Goal: Task Accomplishment & Management: Use online tool/utility

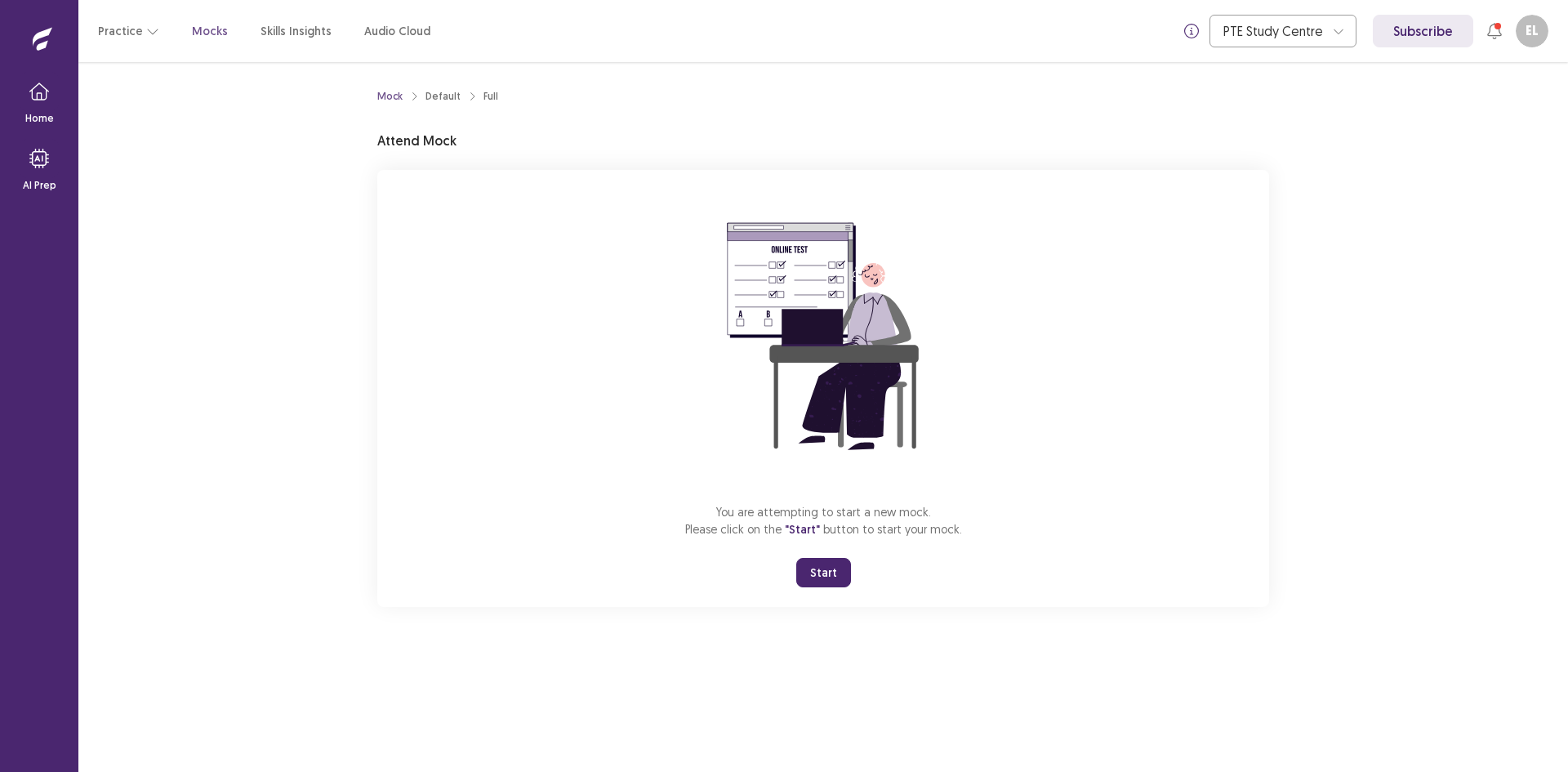
click at [843, 572] on button "Start" at bounding box center [824, 572] width 55 height 29
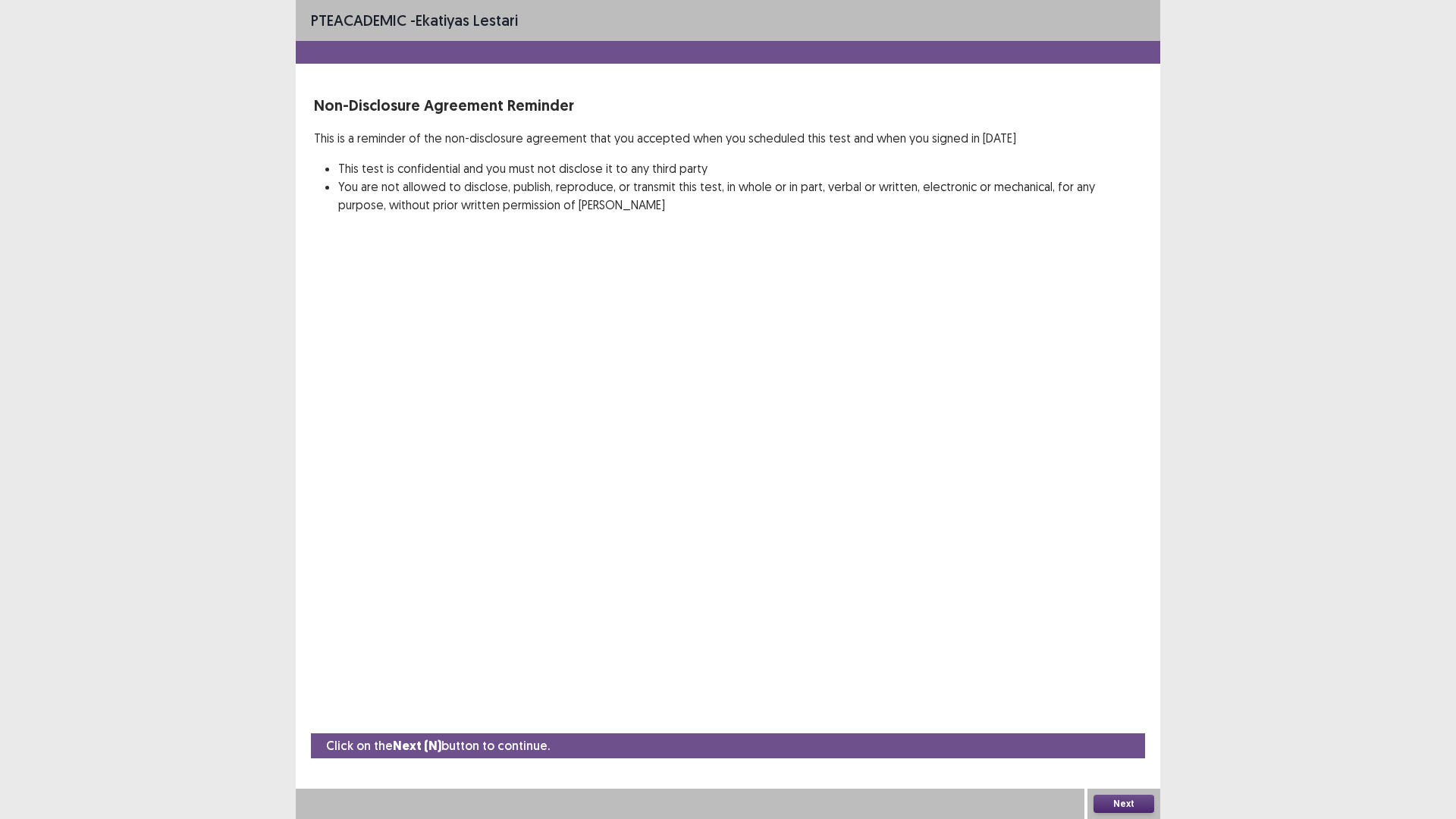
click at [1138, 715] on button "Next" at bounding box center [1124, 803] width 61 height 18
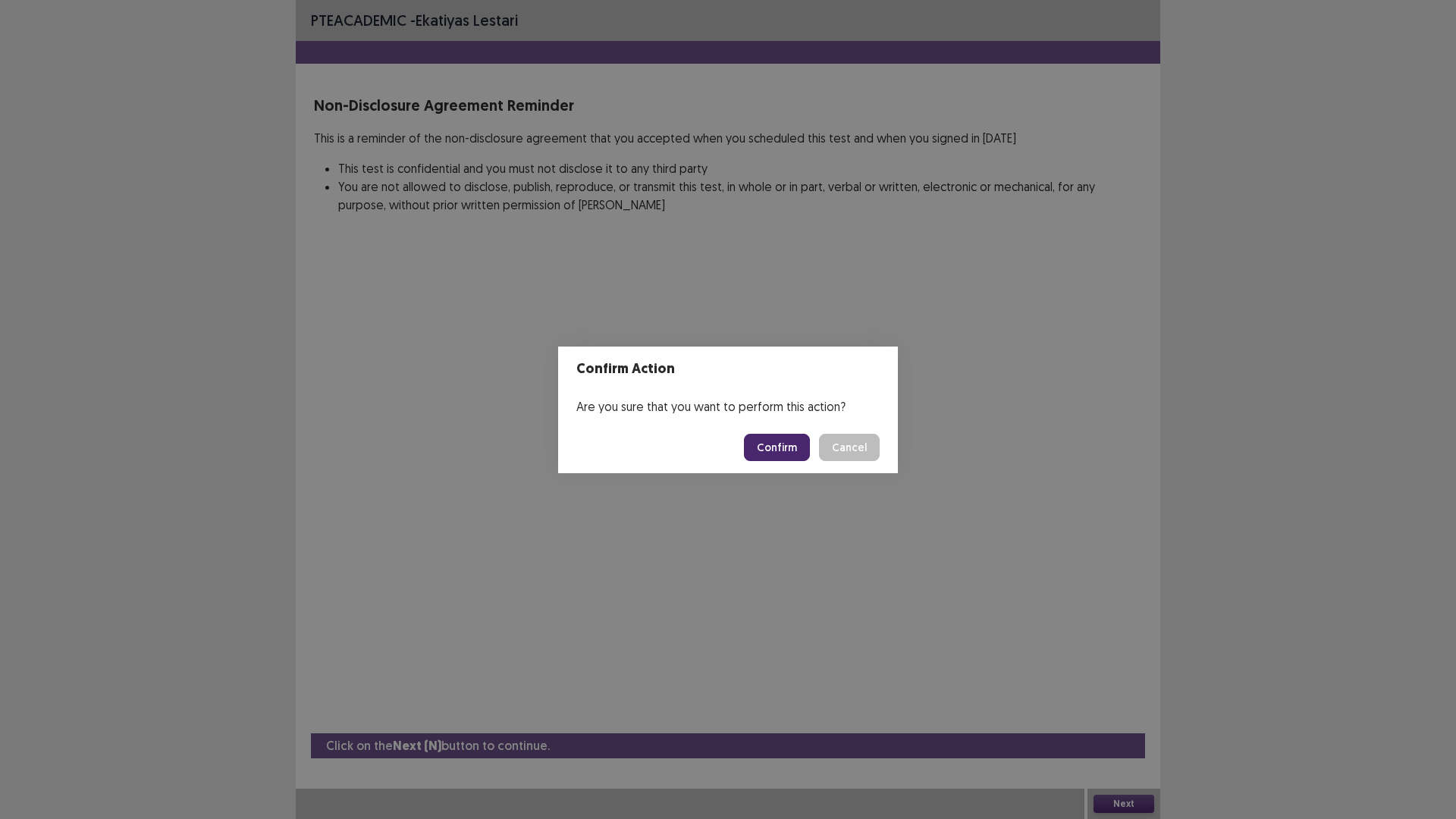
click at [763, 442] on button "Confirm" at bounding box center [776, 447] width 66 height 27
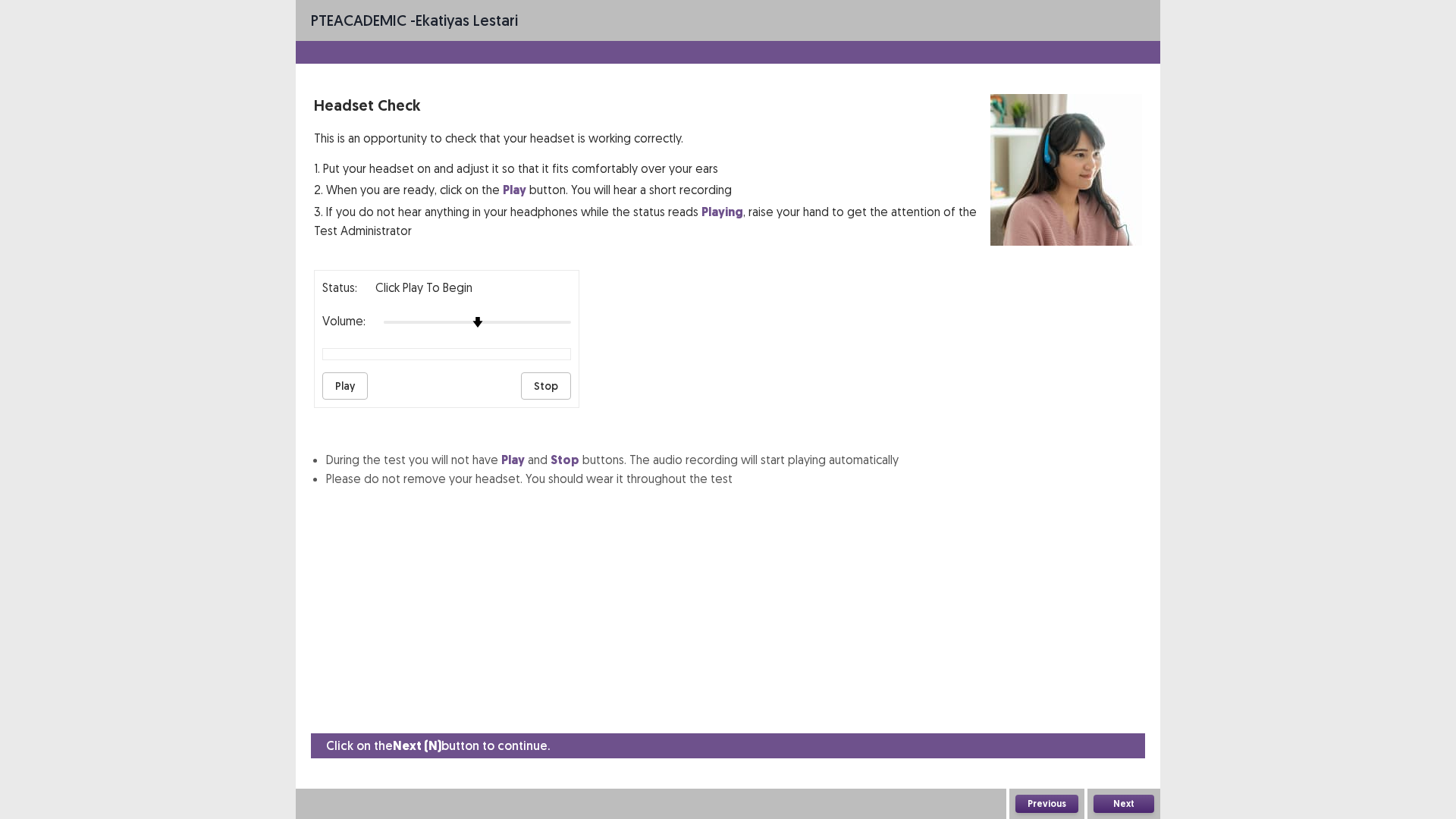
click at [339, 385] on button "Play" at bounding box center [344, 385] width 45 height 27
click at [534, 320] on div at bounding box center [477, 322] width 187 height 12
click at [349, 386] on button "Play" at bounding box center [344, 385] width 45 height 27
click at [1113, 715] on button "Next" at bounding box center [1124, 803] width 61 height 18
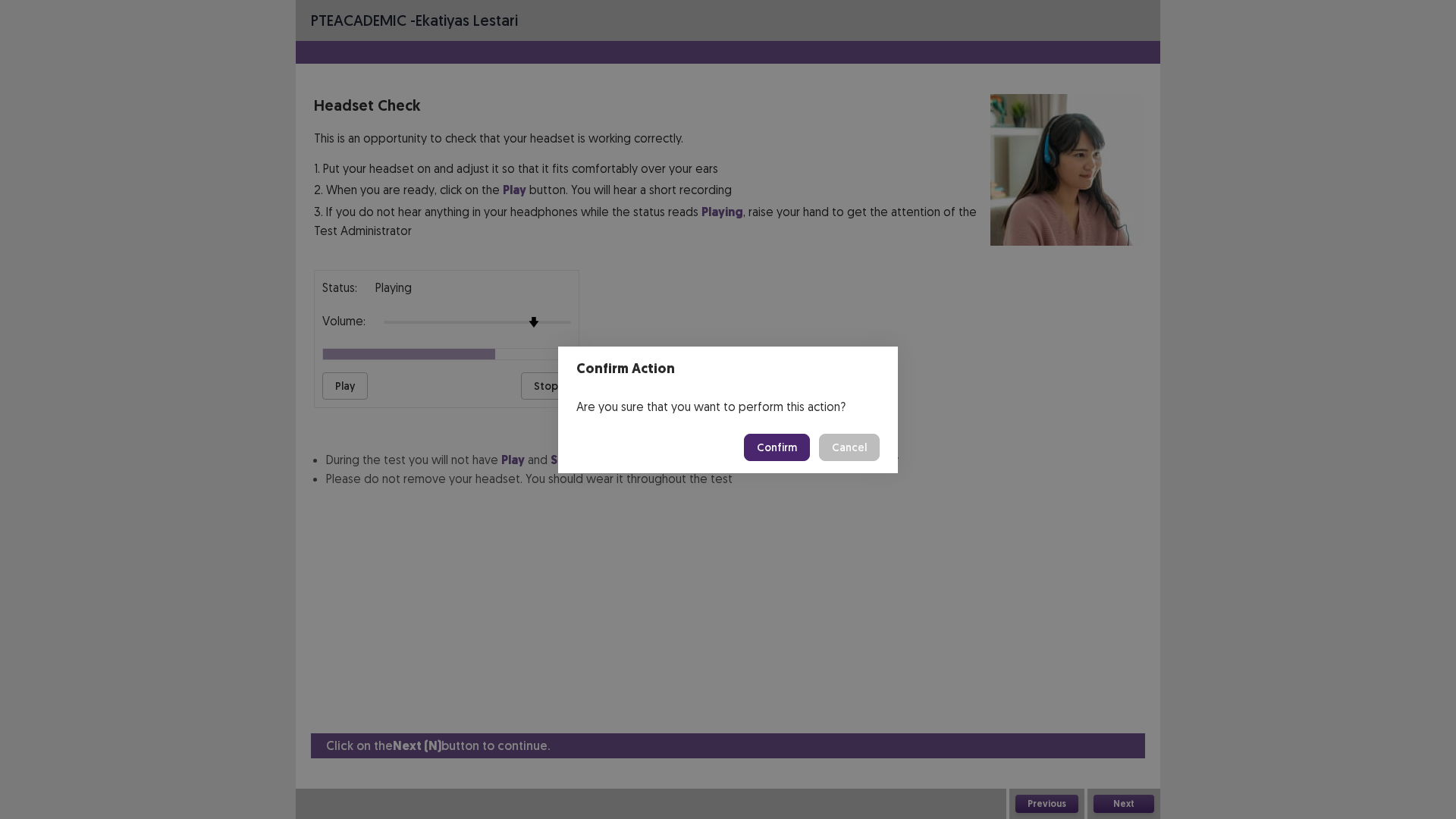
click at [776, 464] on footer "Confirm Cancel" at bounding box center [728, 447] width 340 height 52
click at [780, 459] on button "Confirm" at bounding box center [776, 447] width 66 height 27
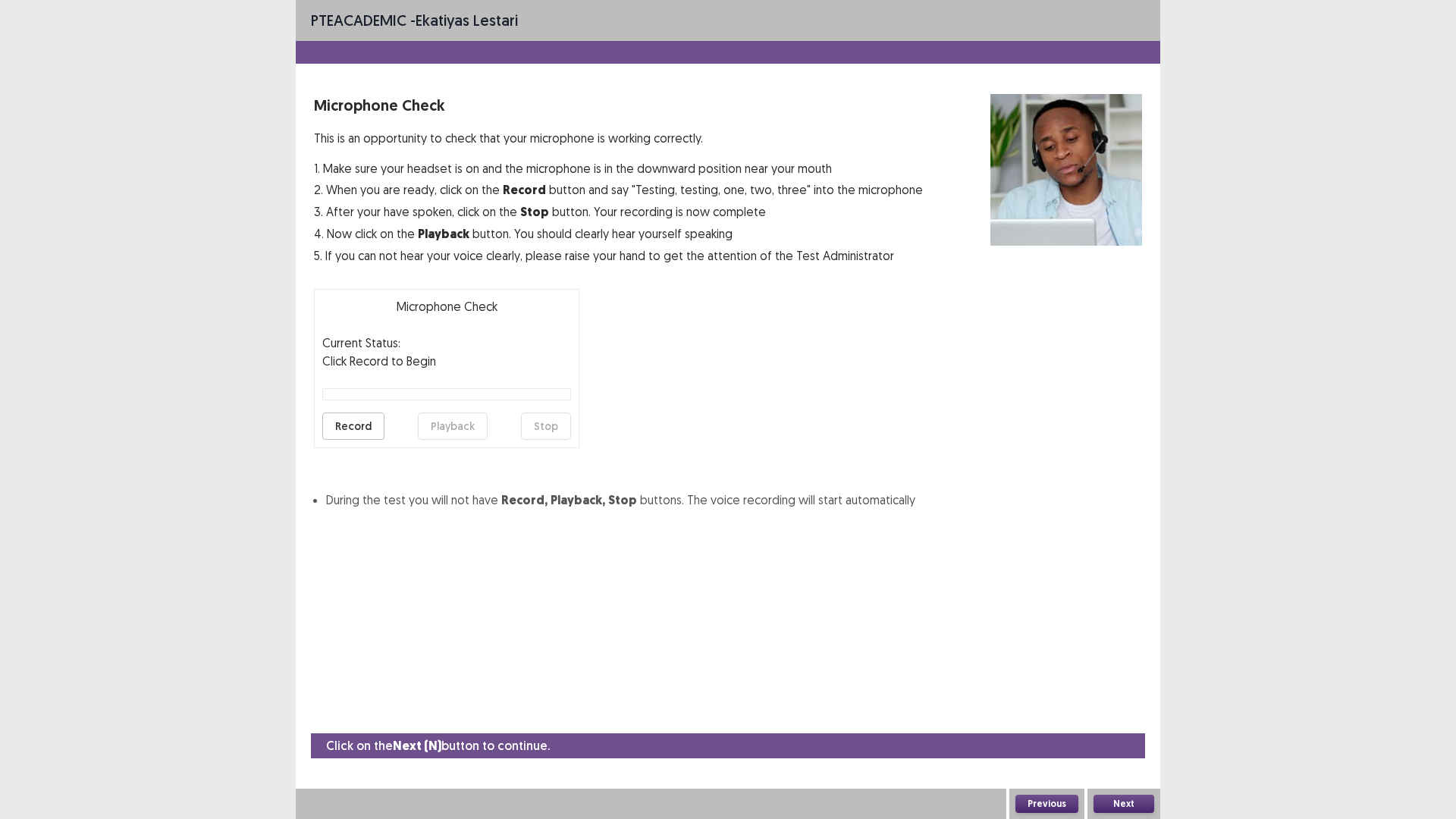
click at [379, 436] on button "Record" at bounding box center [353, 426] width 62 height 27
click at [556, 439] on button "Stop" at bounding box center [546, 426] width 50 height 27
click at [1128, 715] on button "Next" at bounding box center [1124, 803] width 61 height 18
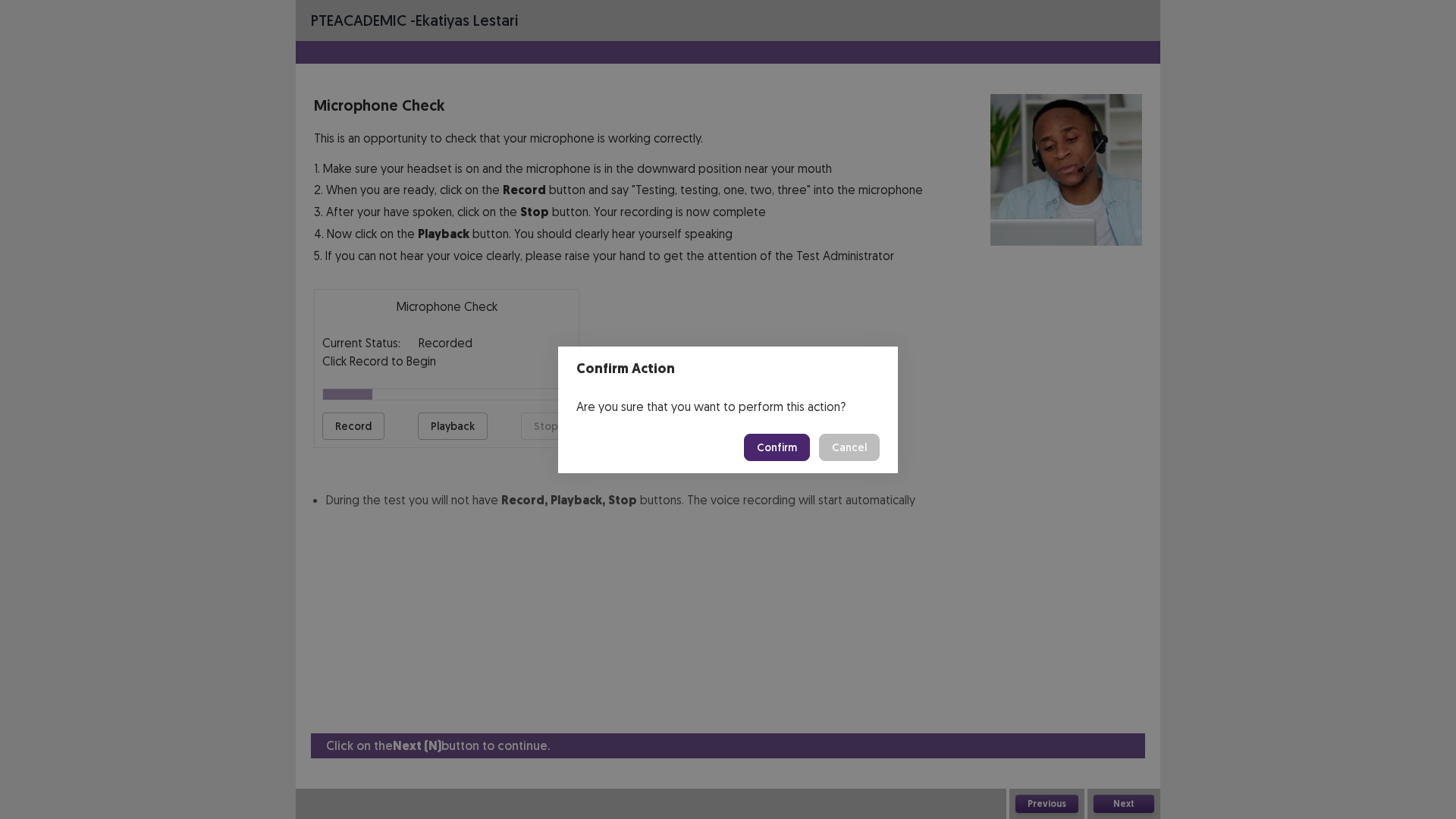
click at [800, 445] on button "Confirm" at bounding box center [776, 447] width 66 height 27
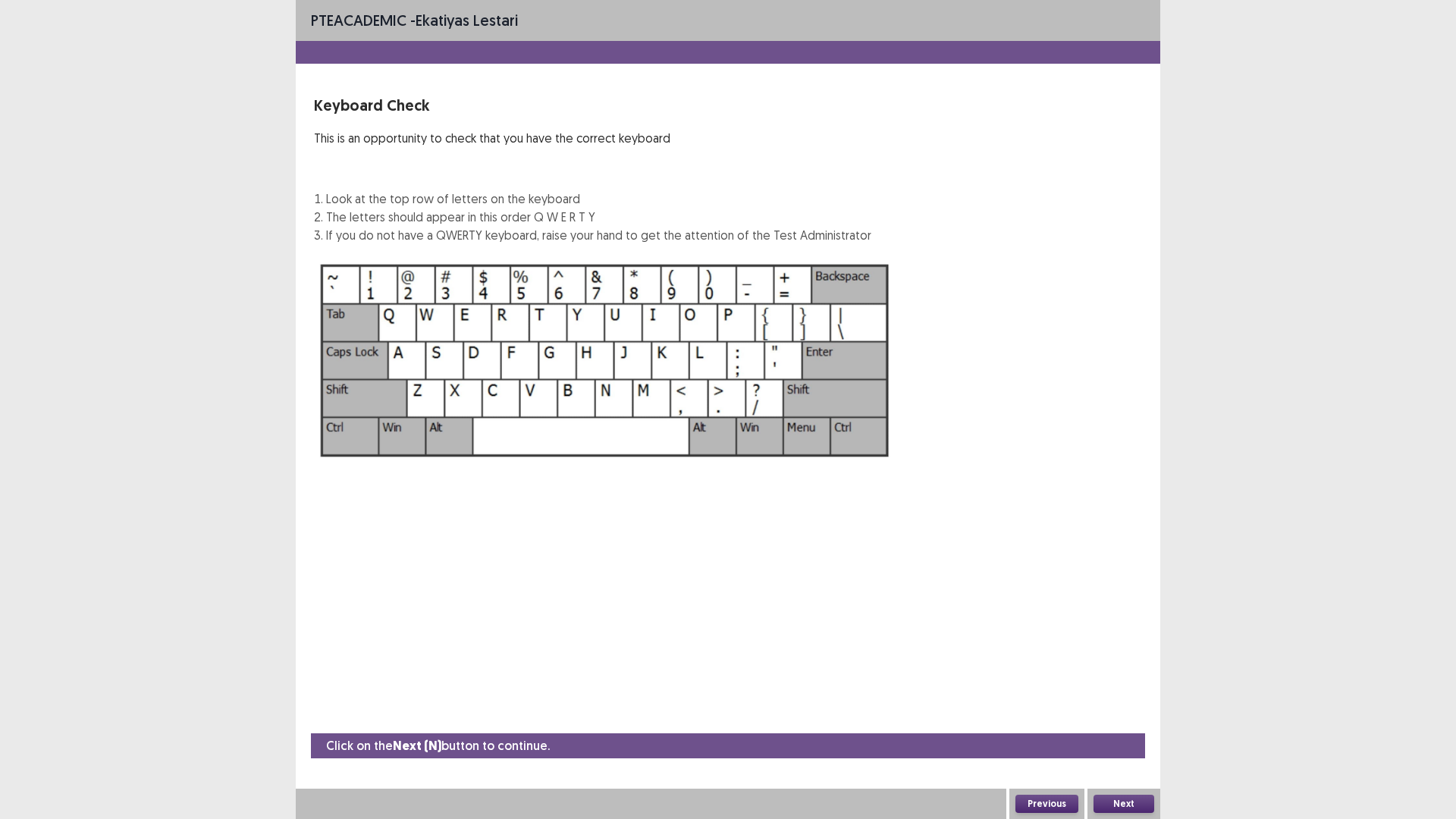
click at [1129, 715] on button "Next" at bounding box center [1124, 803] width 61 height 18
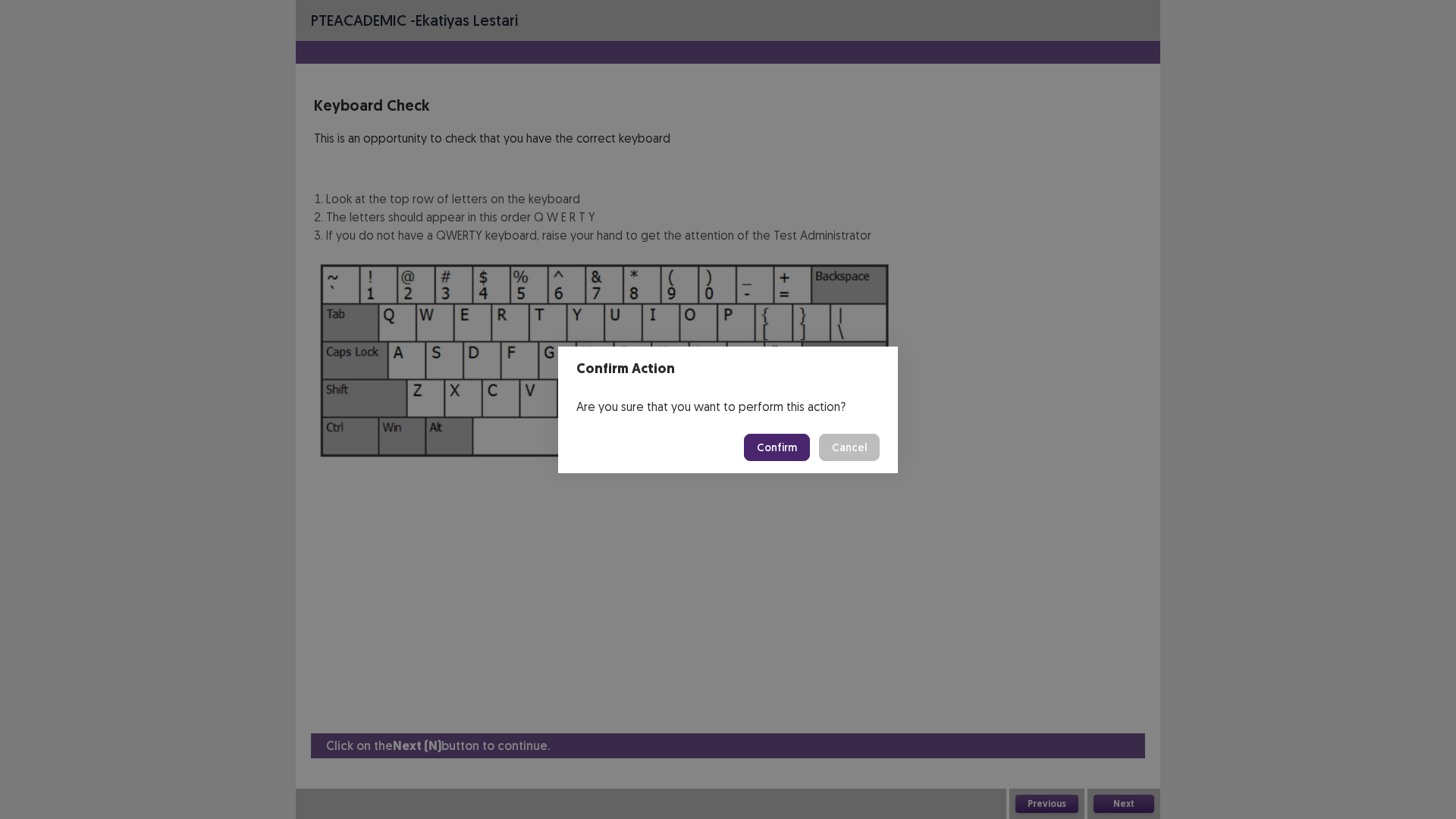
click at [776, 439] on button "Confirm" at bounding box center [776, 447] width 66 height 27
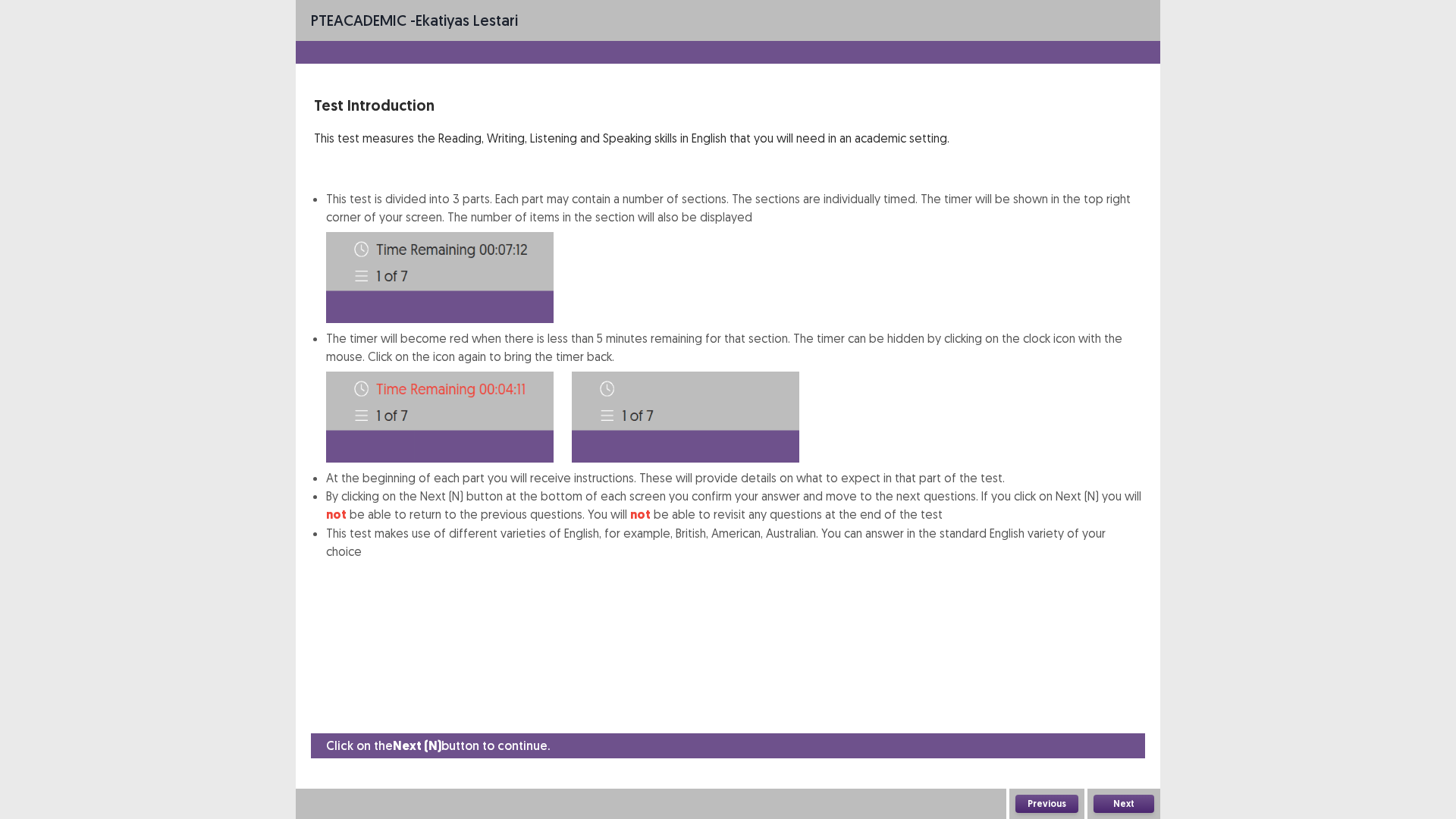
click at [1148, 715] on button "Next" at bounding box center [1124, 803] width 61 height 18
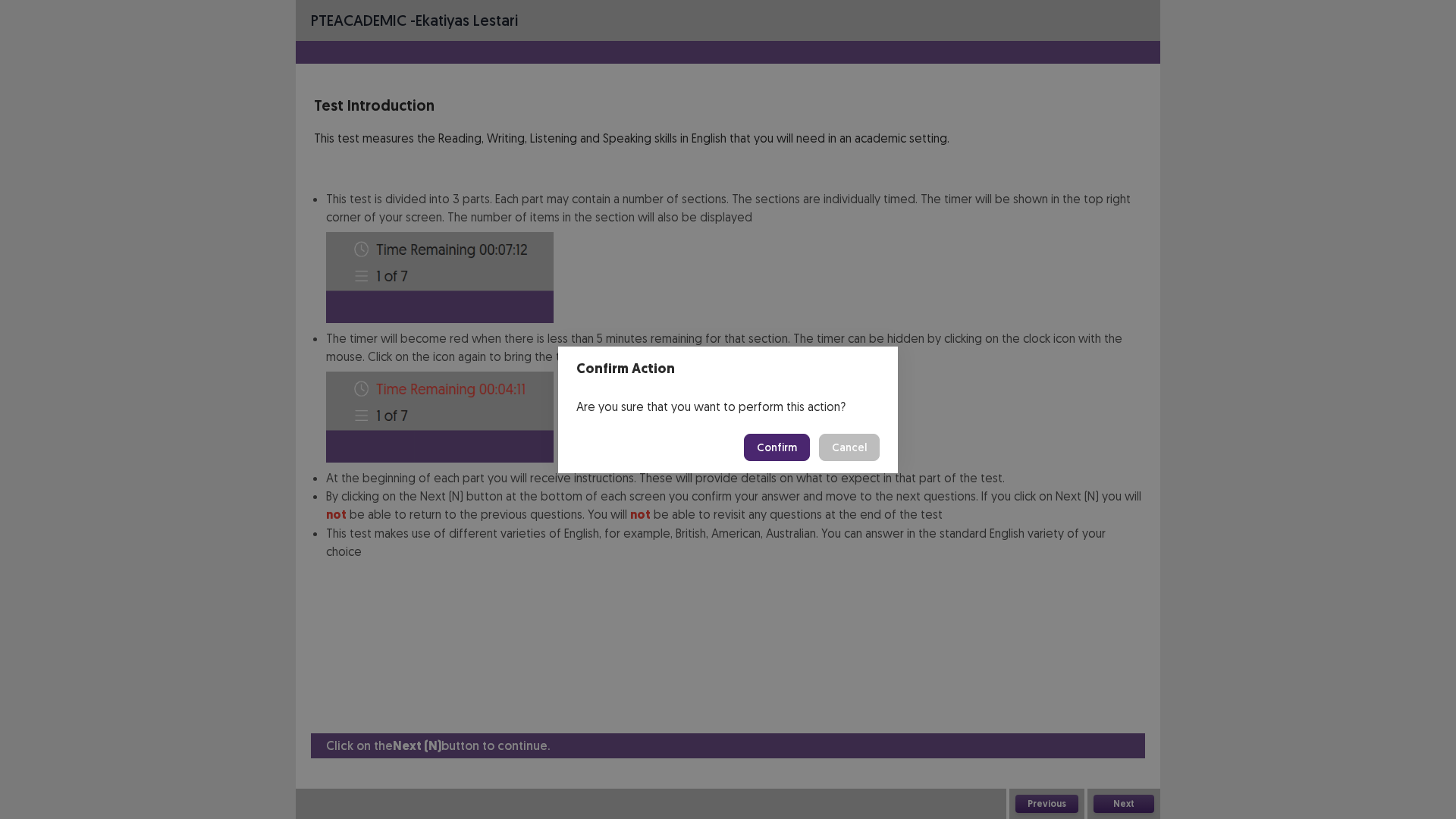
click at [768, 444] on button "Confirm" at bounding box center [776, 447] width 66 height 27
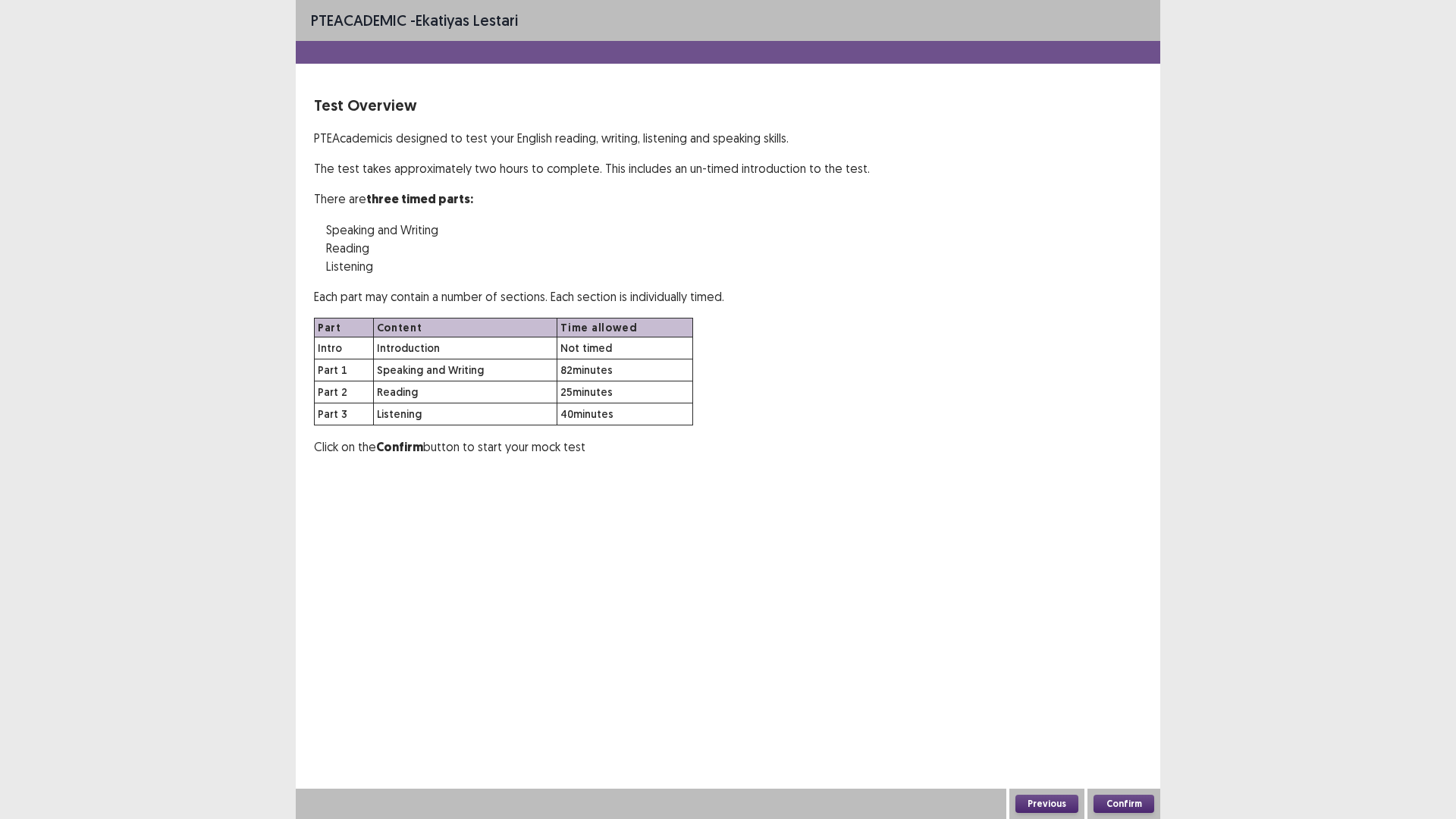
click at [1124, 715] on button "Confirm" at bounding box center [1124, 803] width 61 height 18
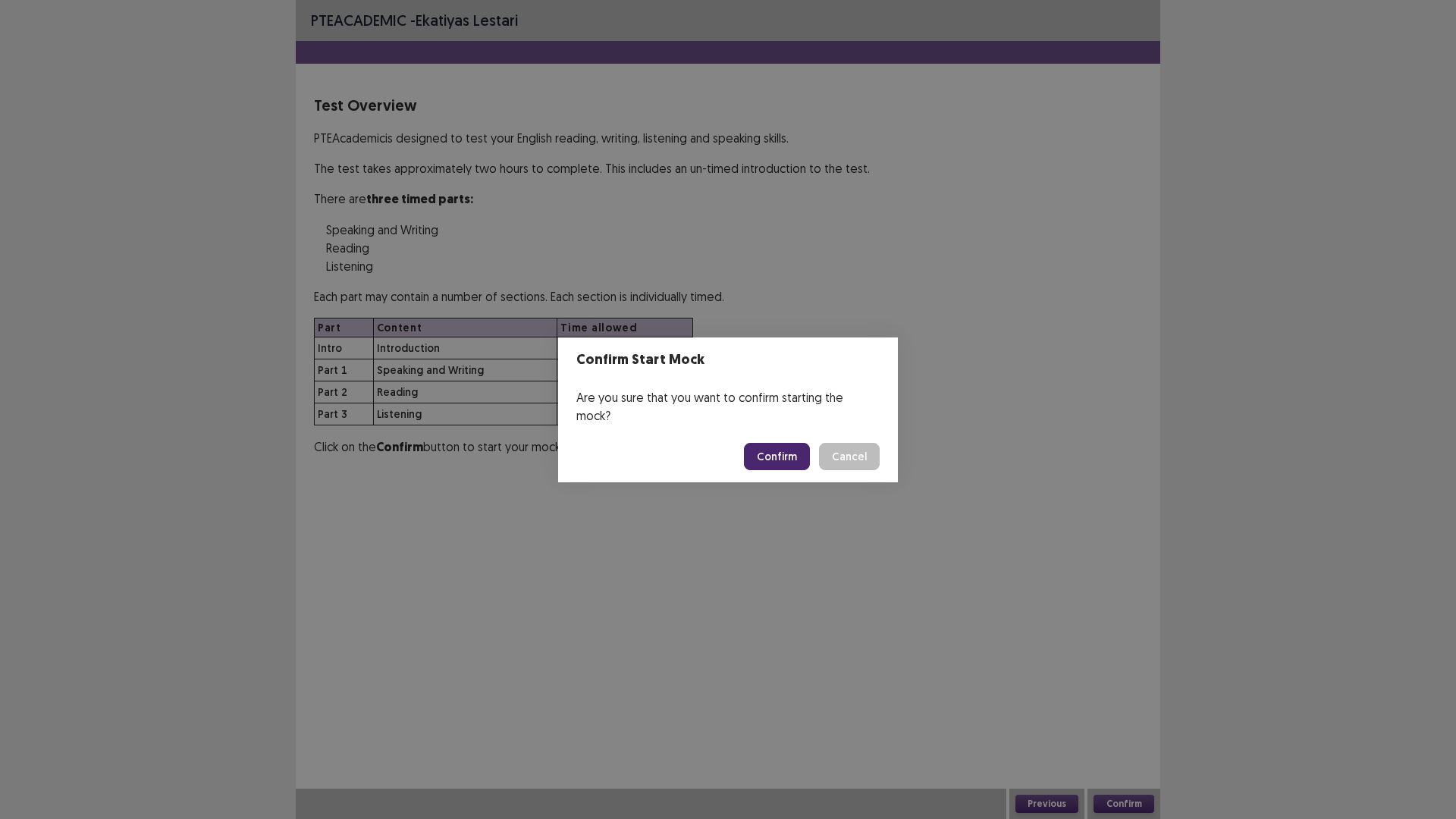
click at [767, 444] on button "Confirm" at bounding box center [776, 456] width 66 height 27
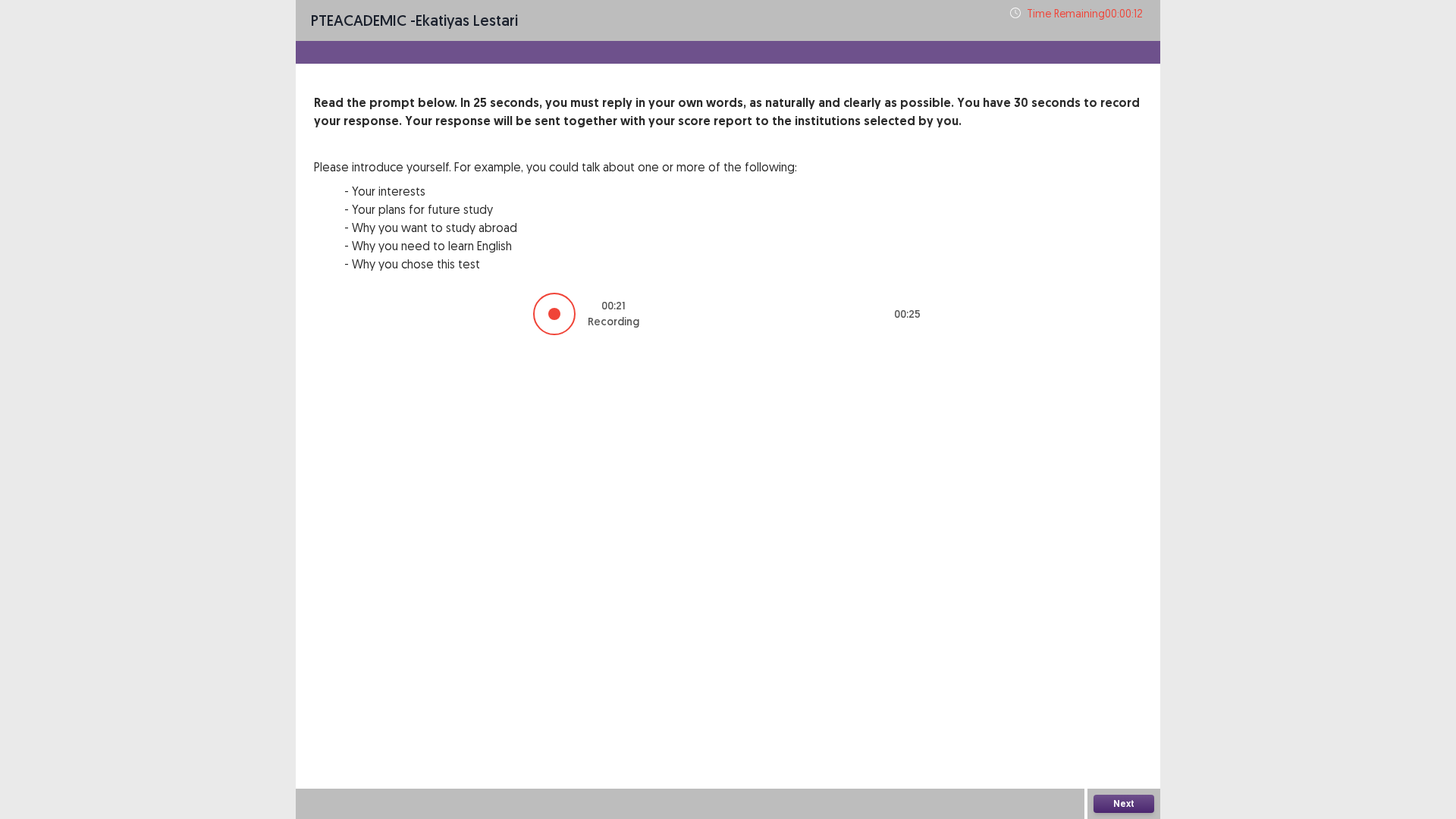
click at [1138, 715] on button "Next" at bounding box center [1124, 803] width 61 height 18
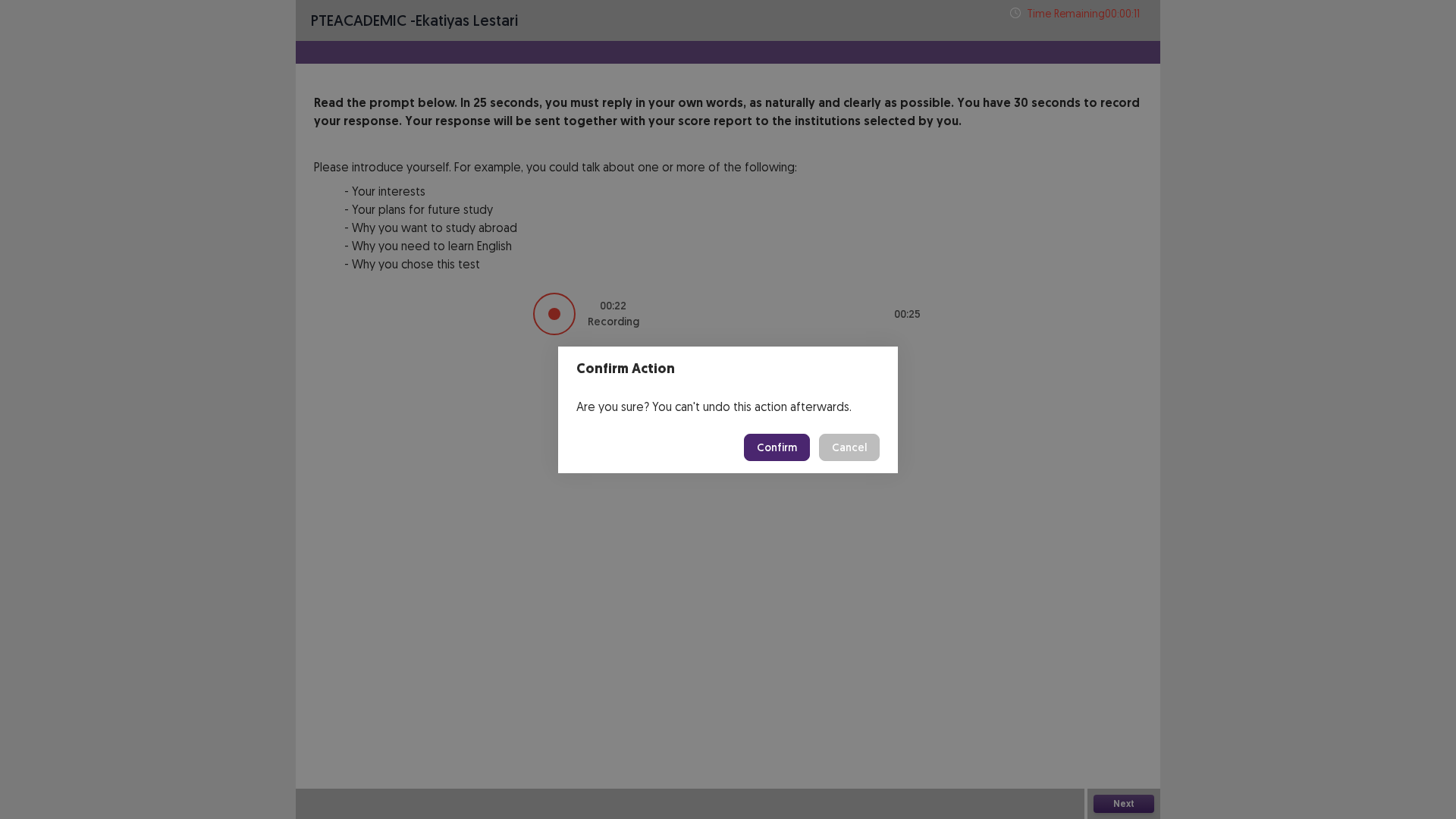
click at [785, 443] on button "Confirm" at bounding box center [776, 447] width 66 height 27
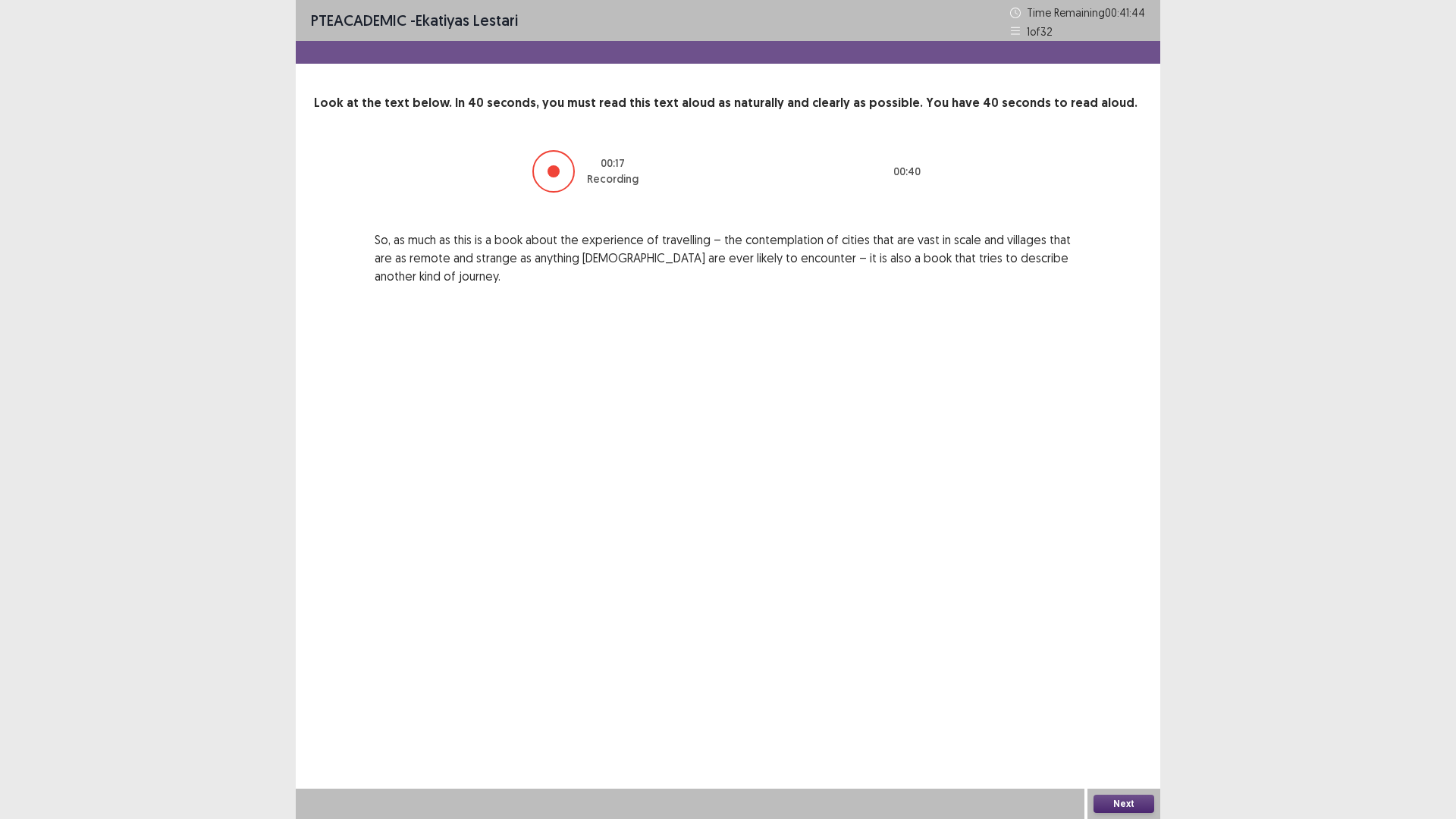
click at [1115, 715] on button "Next" at bounding box center [1124, 803] width 61 height 18
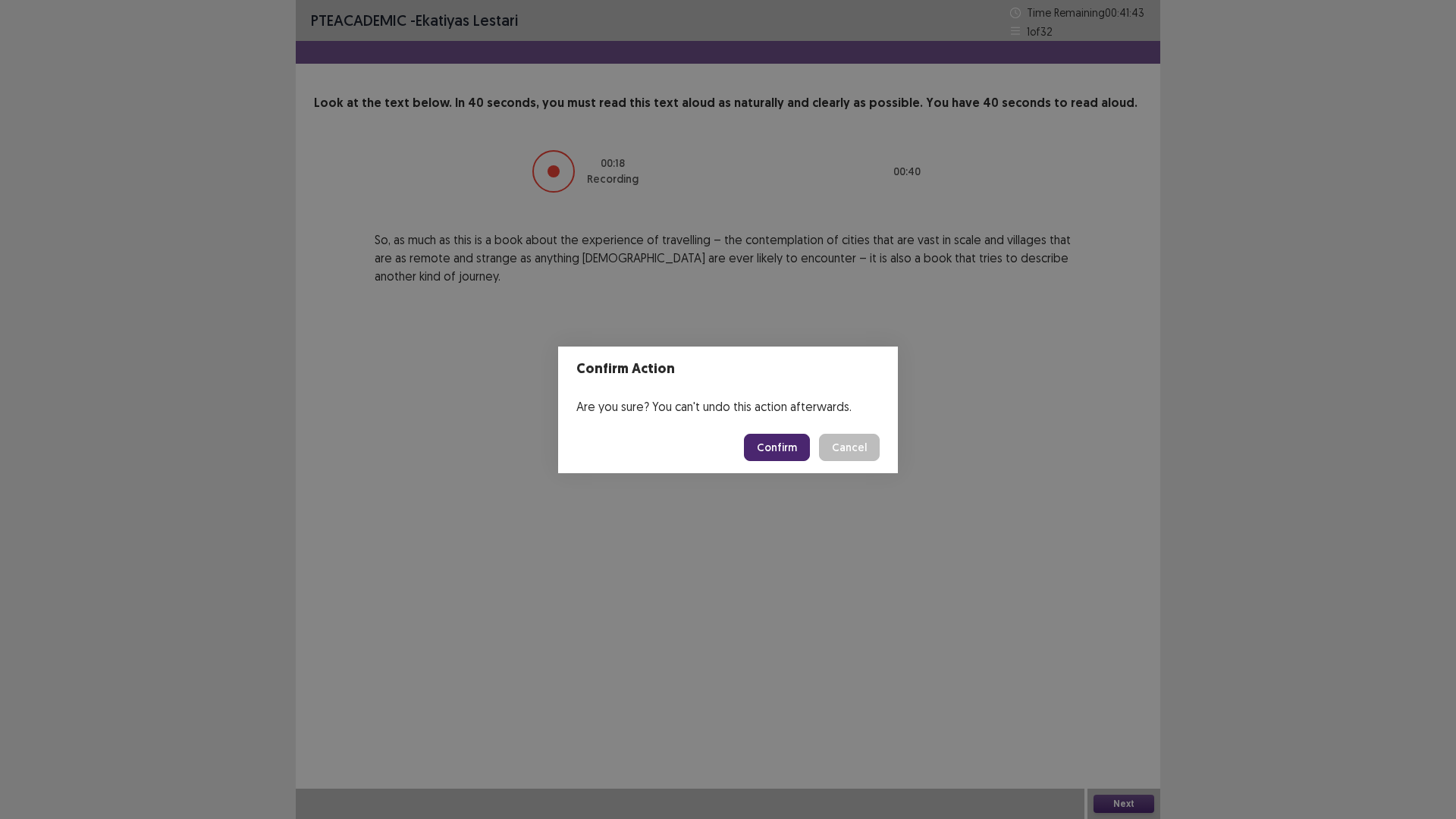
click at [777, 449] on button "Confirm" at bounding box center [776, 447] width 66 height 27
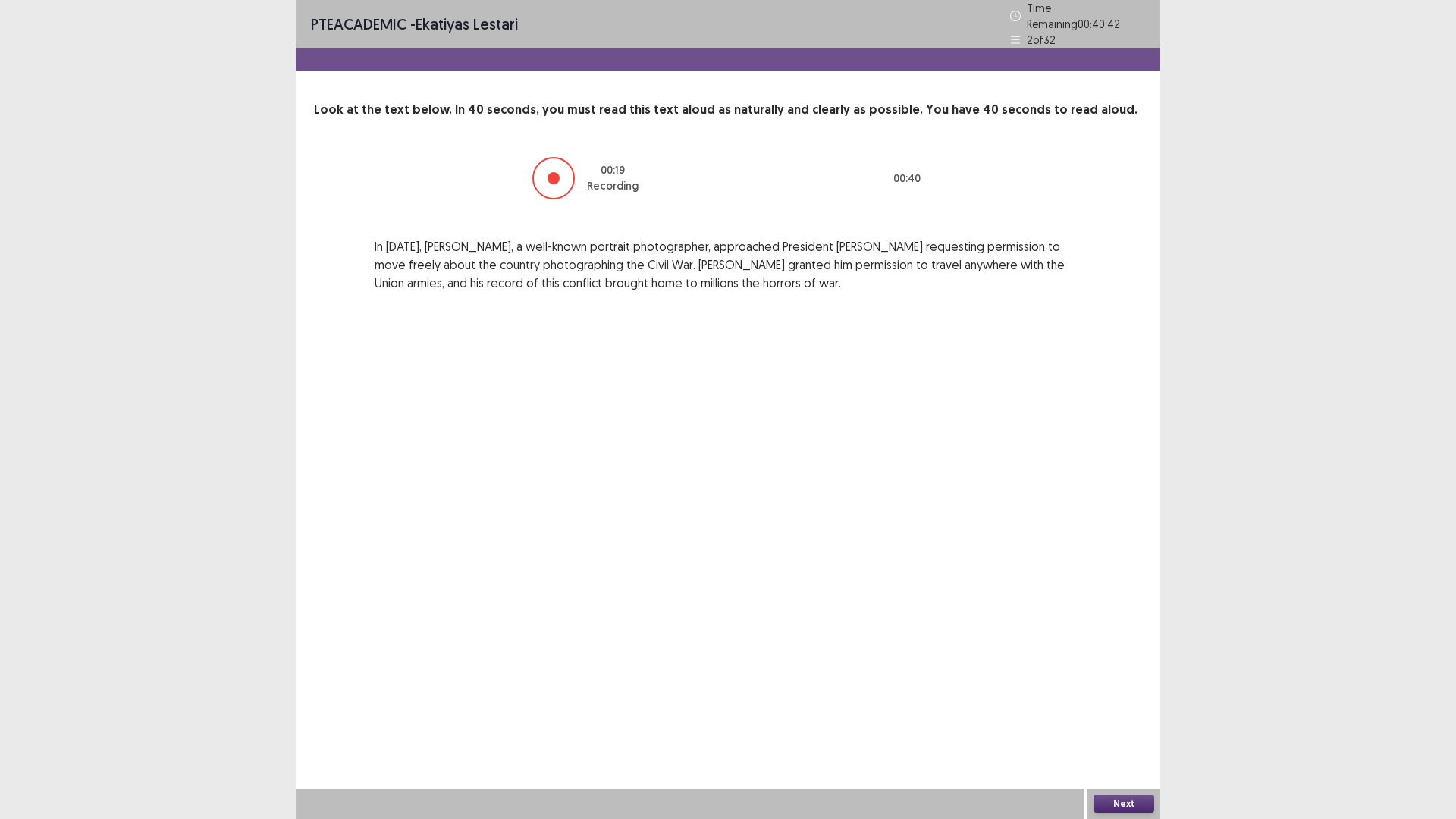
click at [1125, 715] on button "Next" at bounding box center [1124, 803] width 61 height 18
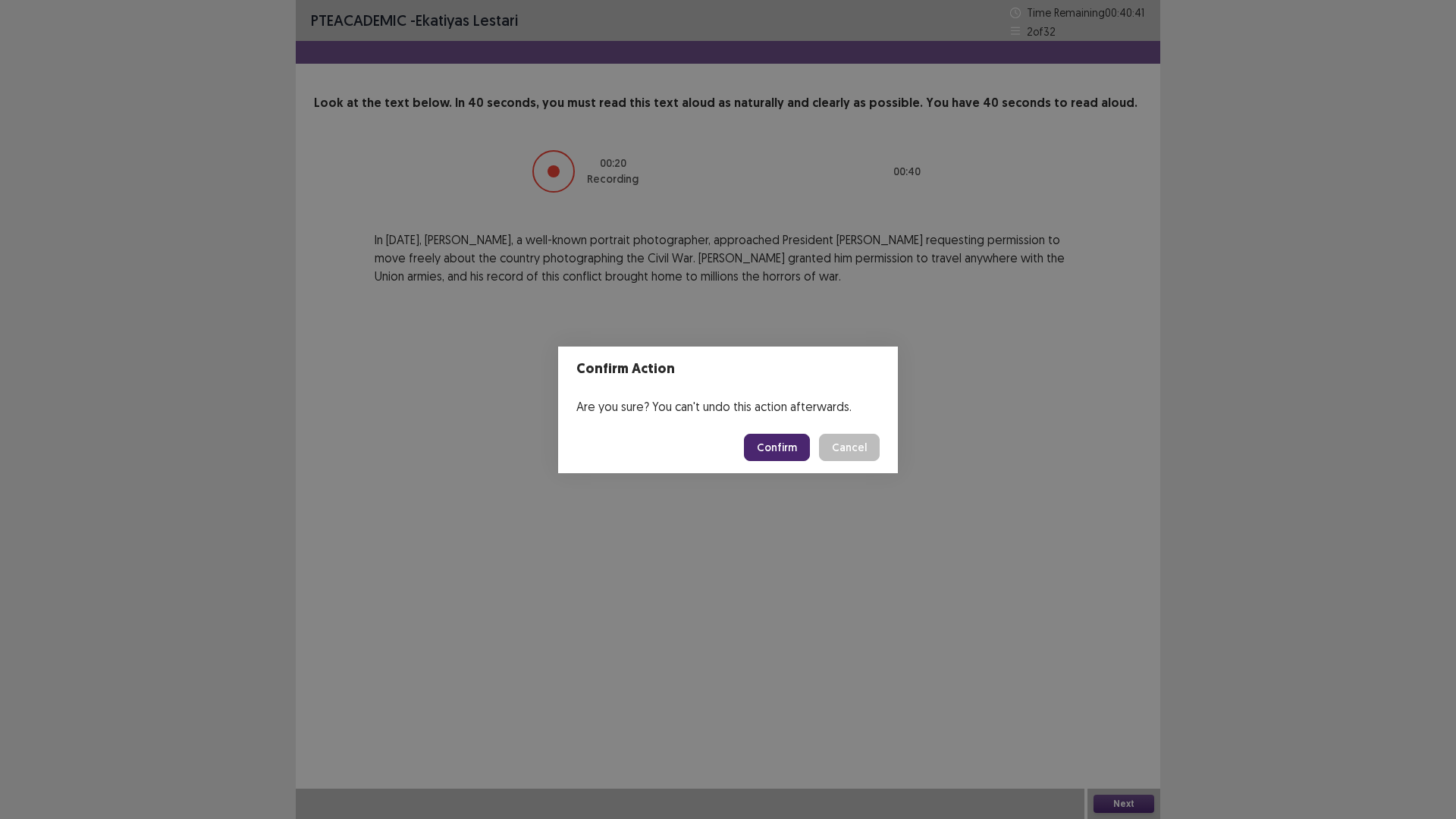
click at [803, 453] on button "Confirm" at bounding box center [776, 447] width 66 height 27
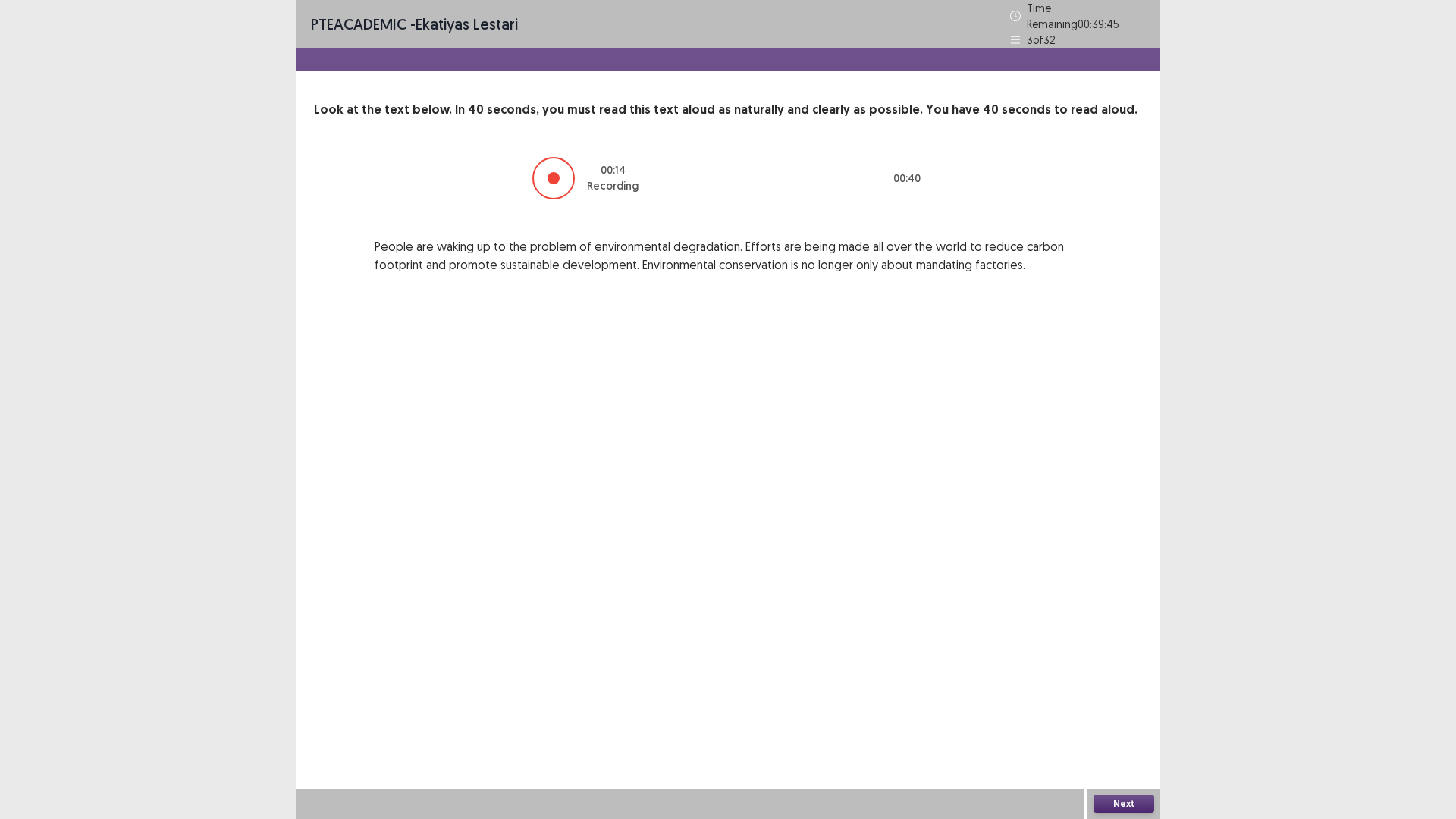
click at [1108, 715] on button "Next" at bounding box center [1124, 803] width 61 height 18
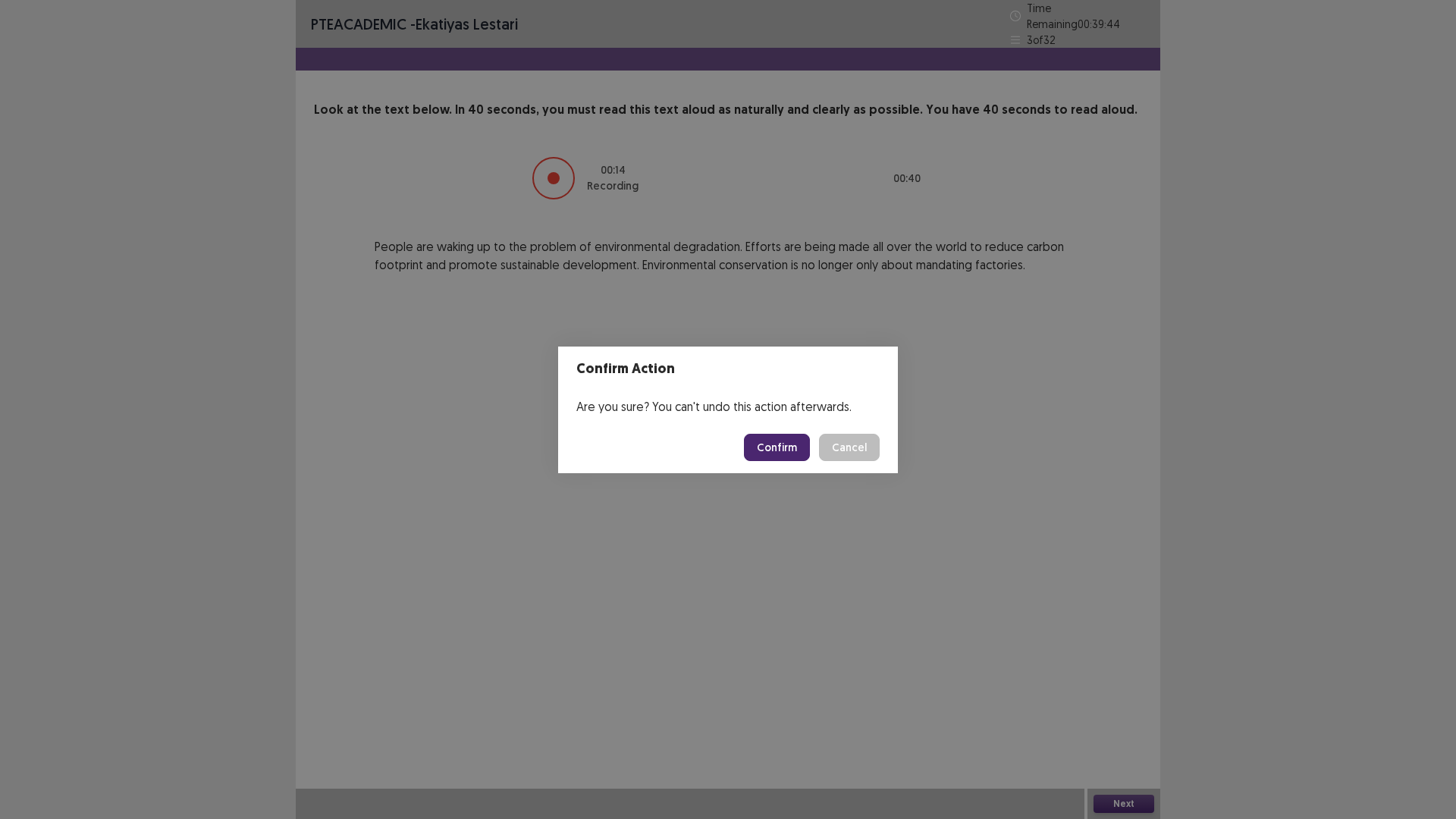
click at [764, 457] on button "Confirm" at bounding box center [776, 447] width 66 height 27
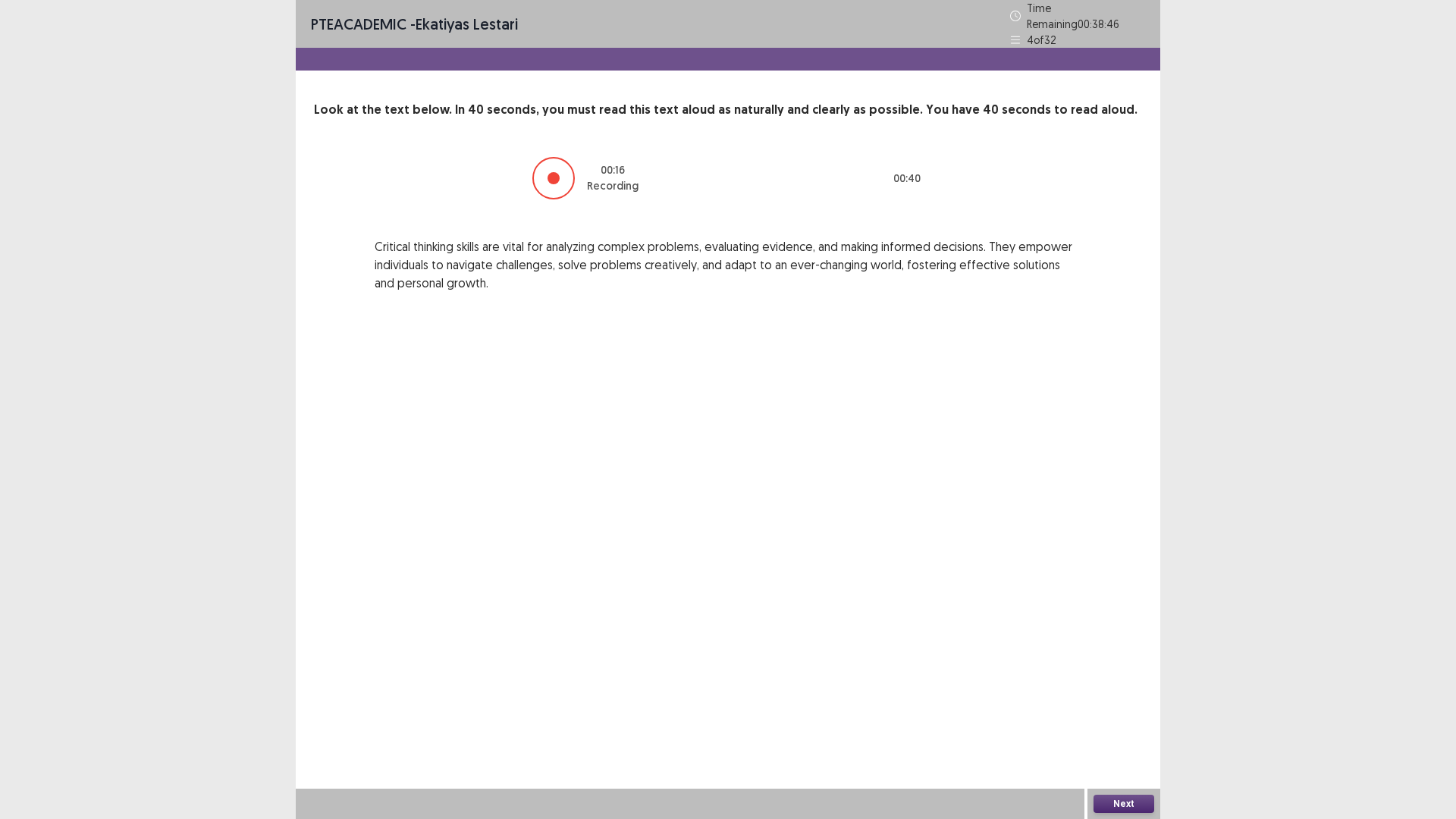
click at [1147, 715] on button "Next" at bounding box center [1124, 803] width 61 height 18
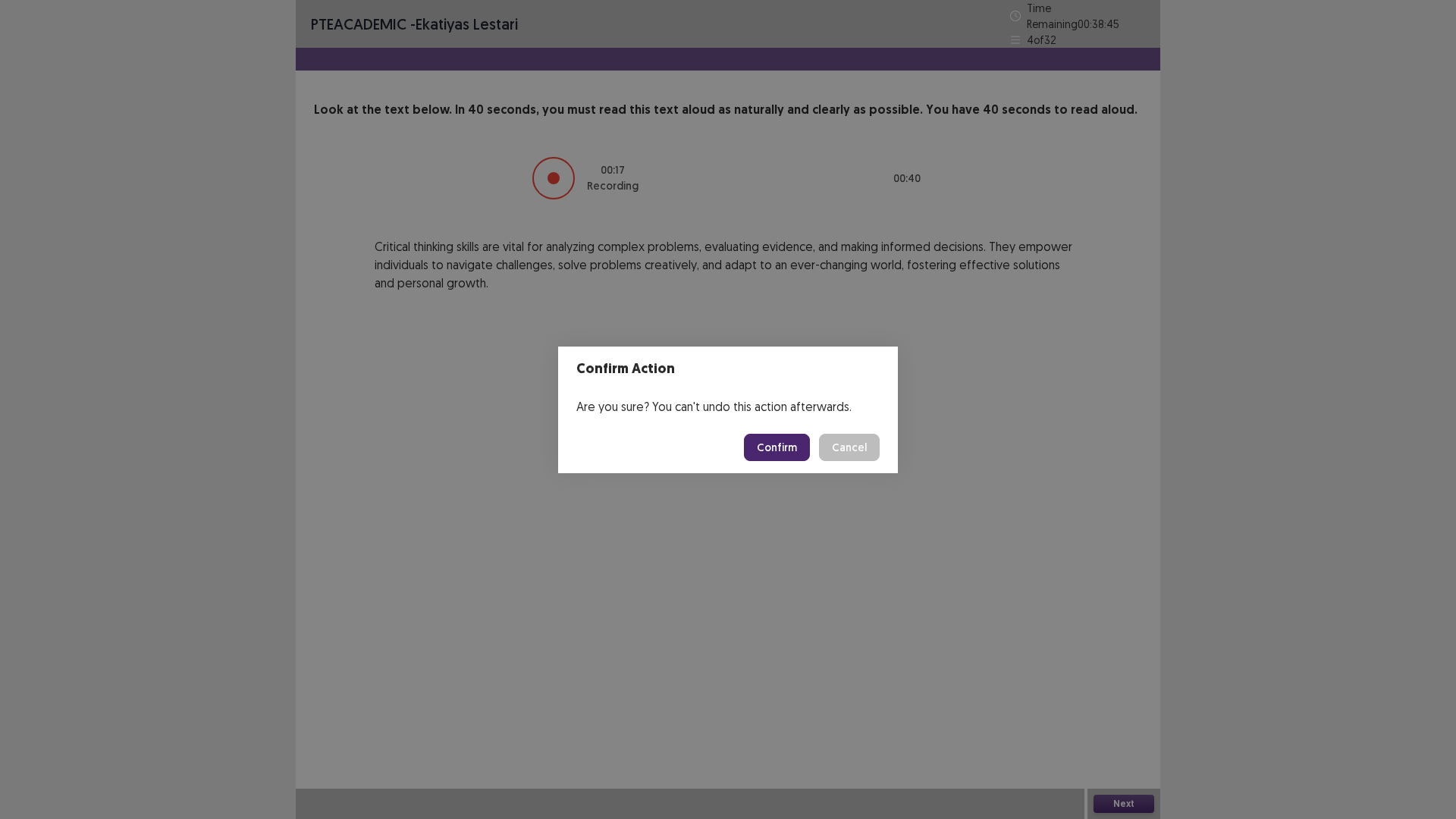
click at [784, 447] on button "Confirm" at bounding box center [776, 447] width 66 height 27
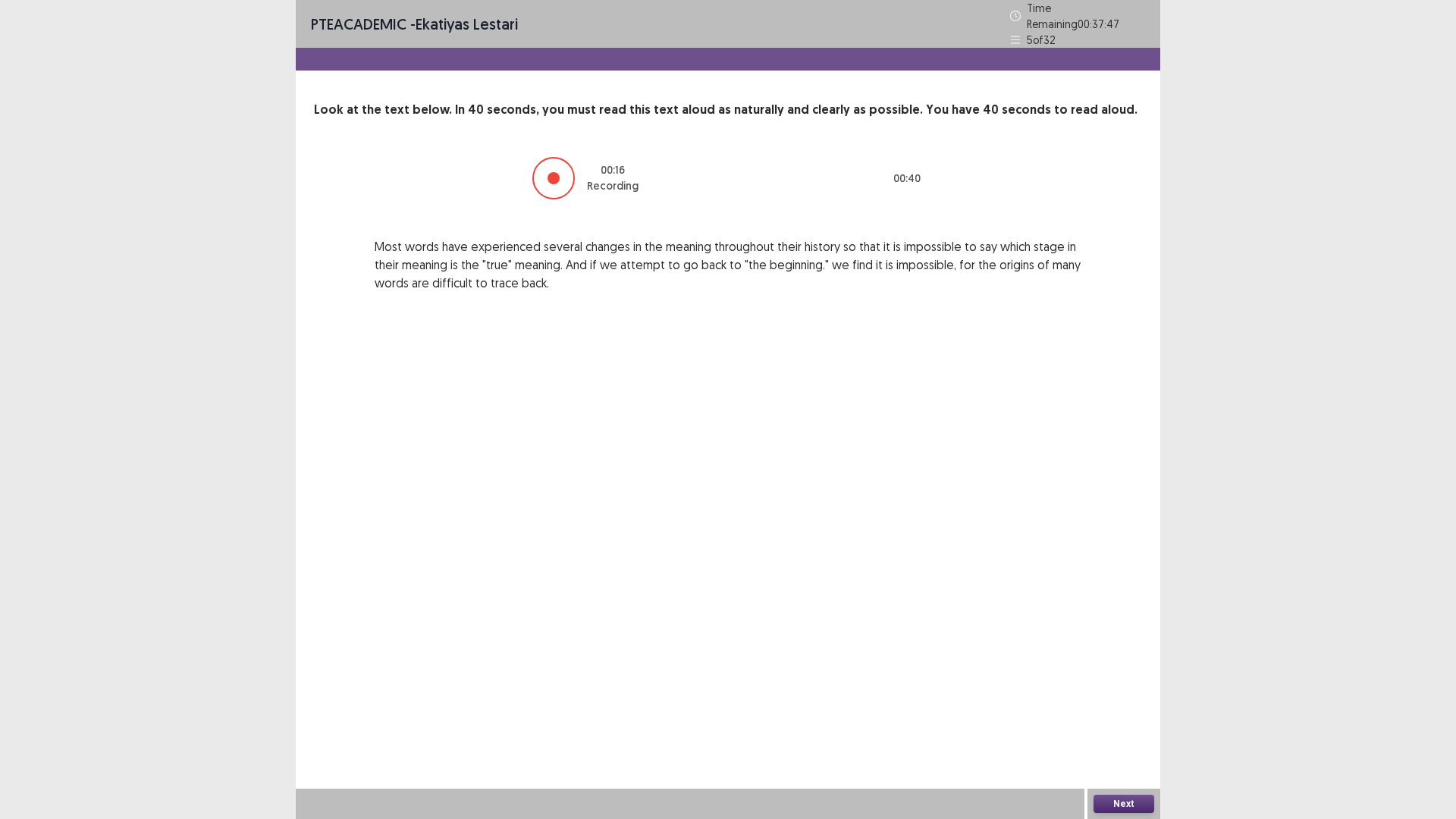
click at [1118, 715] on button "Next" at bounding box center [1124, 803] width 61 height 18
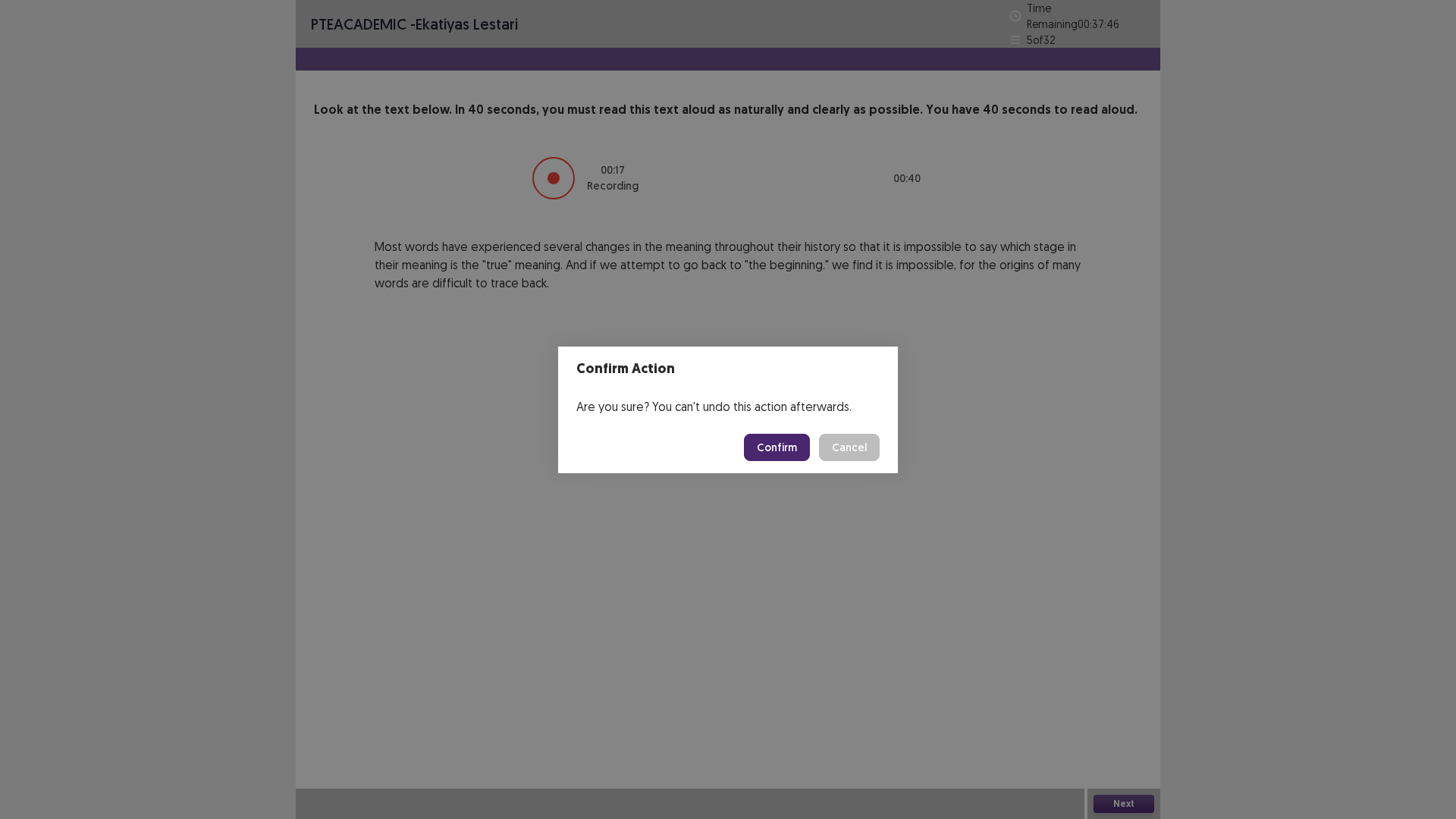
click at [772, 448] on button "Confirm" at bounding box center [776, 447] width 66 height 27
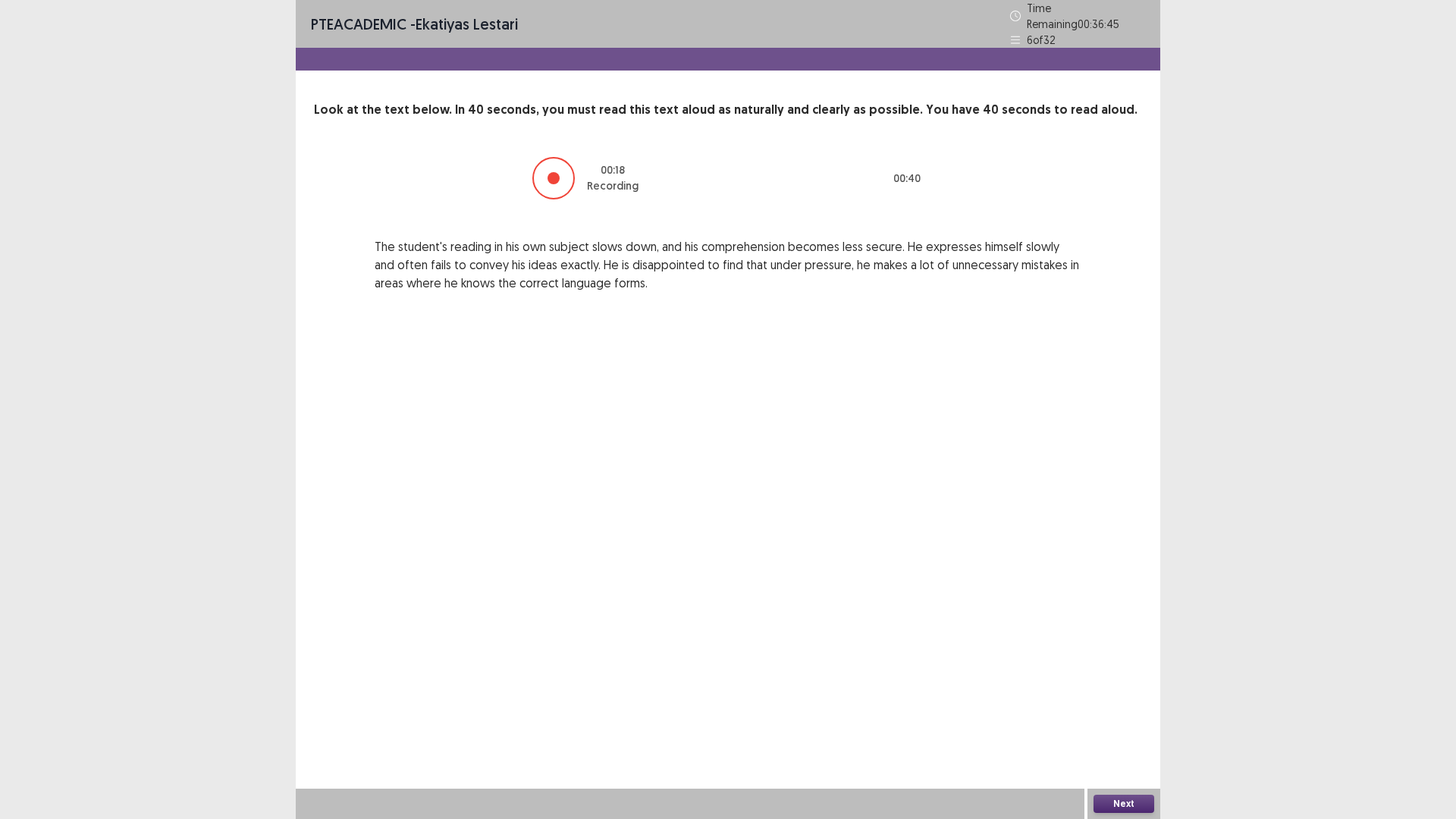
click at [1115, 715] on div "Next" at bounding box center [1124, 803] width 73 height 30
click at [1109, 715] on button "Next" at bounding box center [1124, 803] width 61 height 18
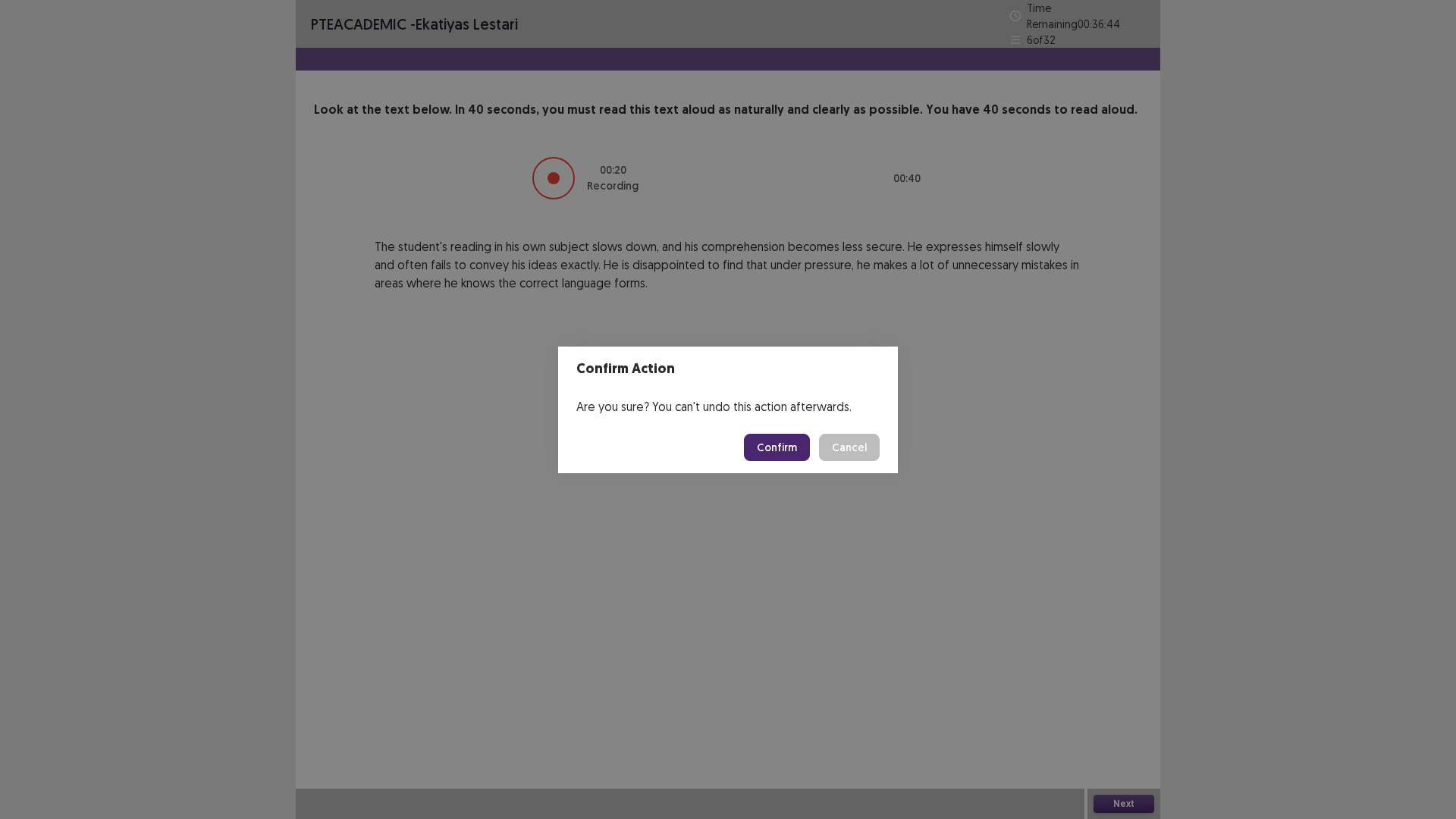
click at [760, 439] on button "Confirm" at bounding box center [776, 447] width 66 height 27
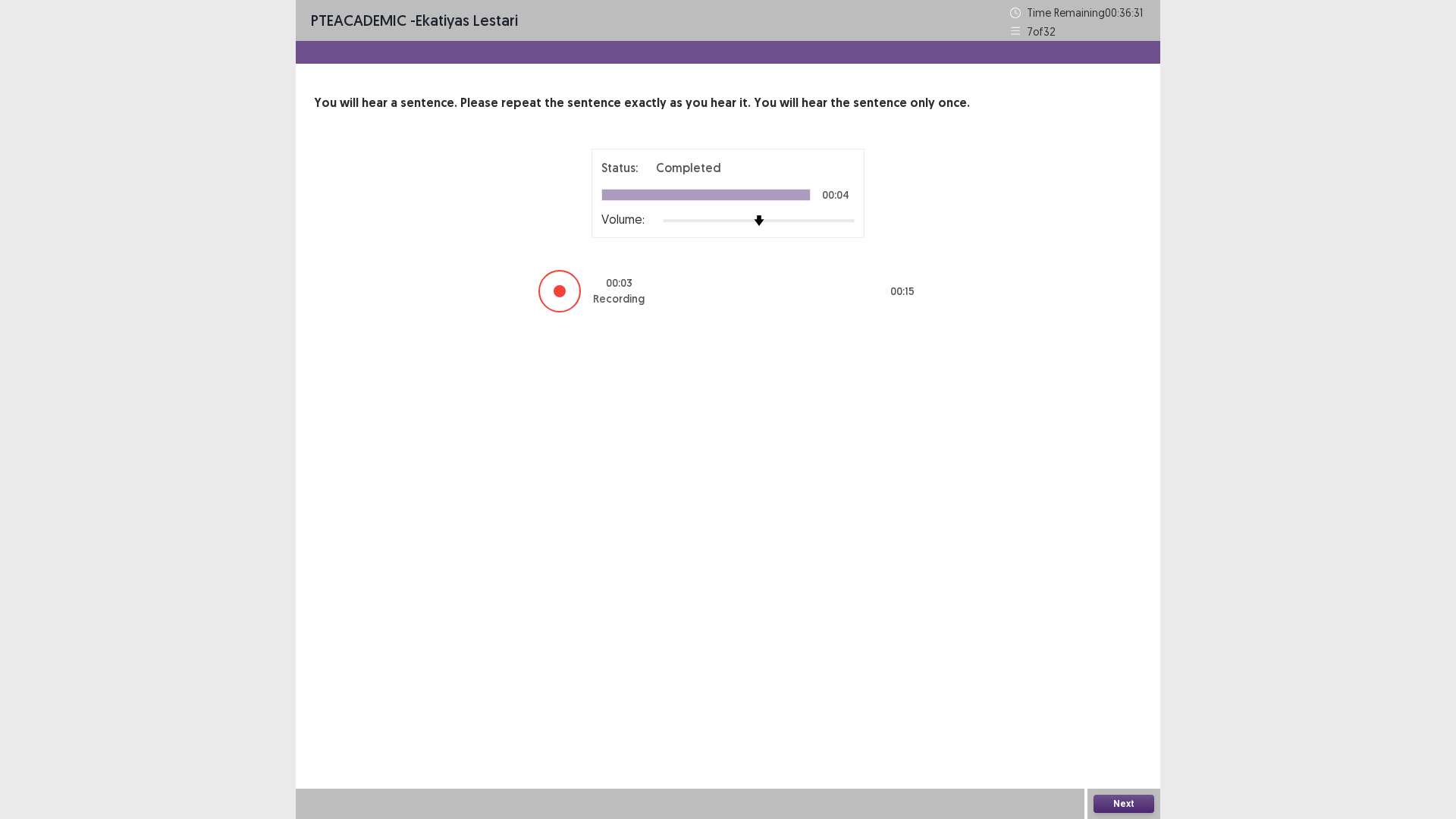
click at [1131, 715] on button "Next" at bounding box center [1124, 803] width 61 height 18
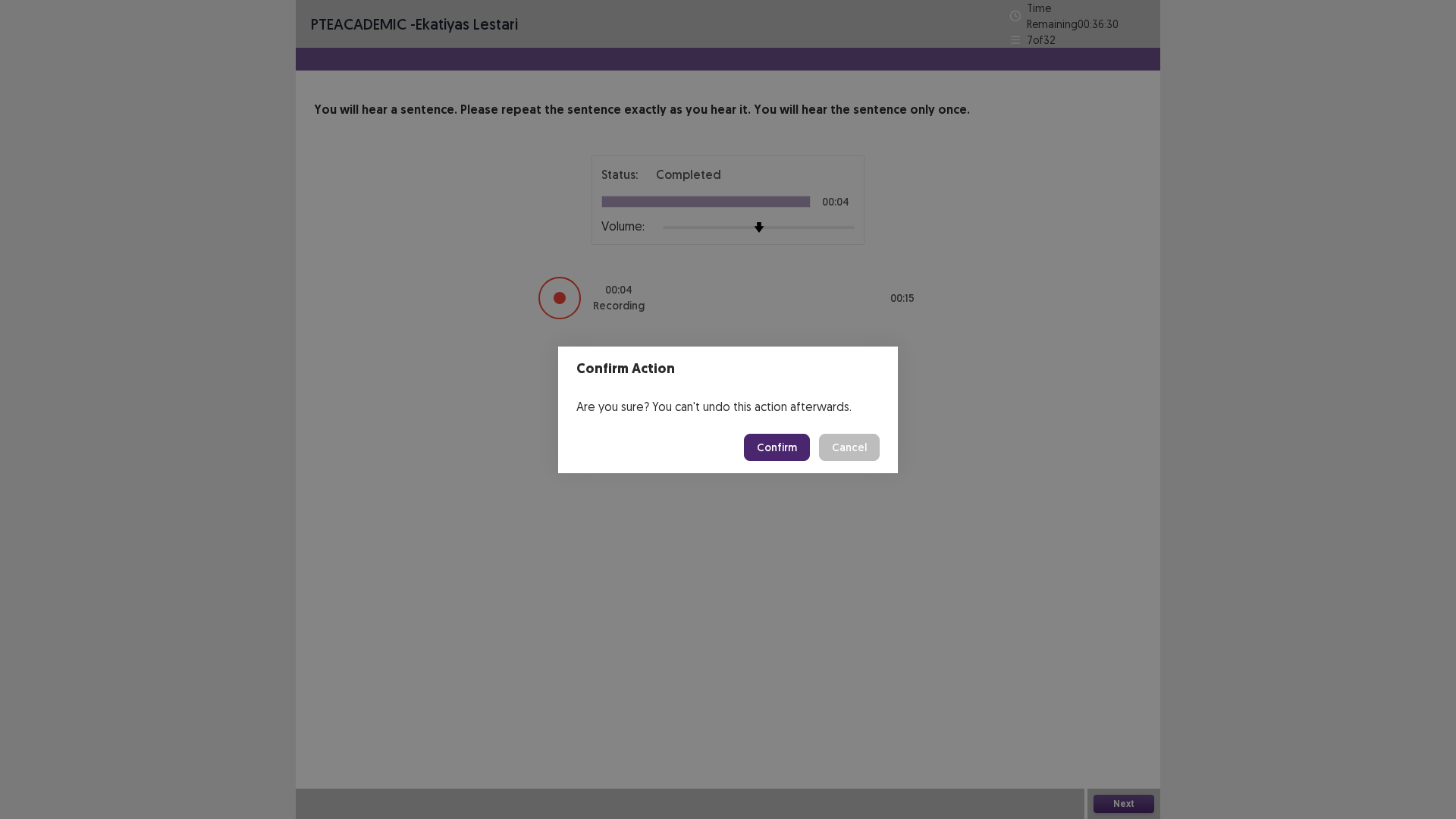
click at [789, 438] on button "Confirm" at bounding box center [776, 447] width 66 height 27
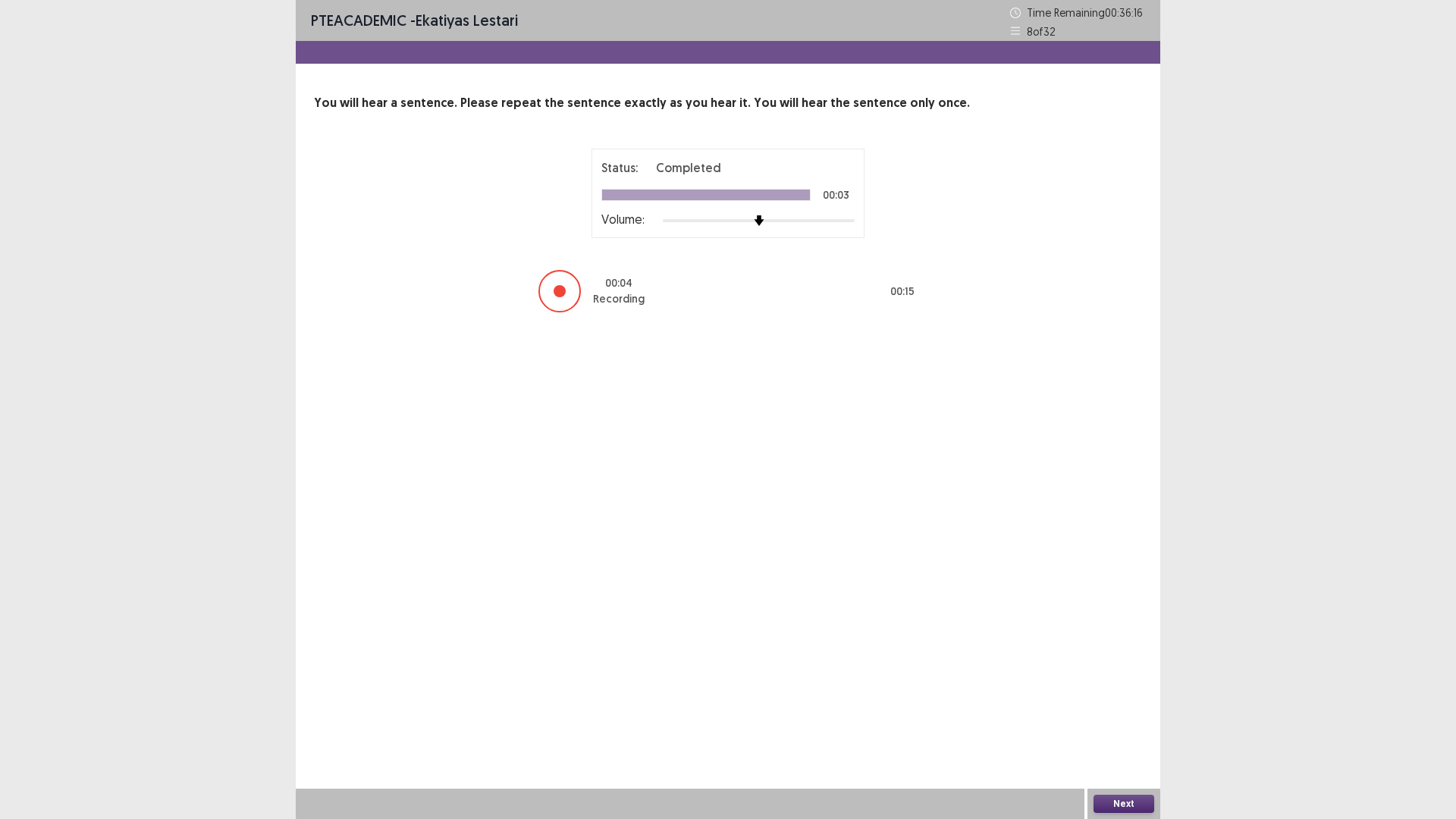
click at [1098, 715] on button "Next" at bounding box center [1124, 803] width 61 height 18
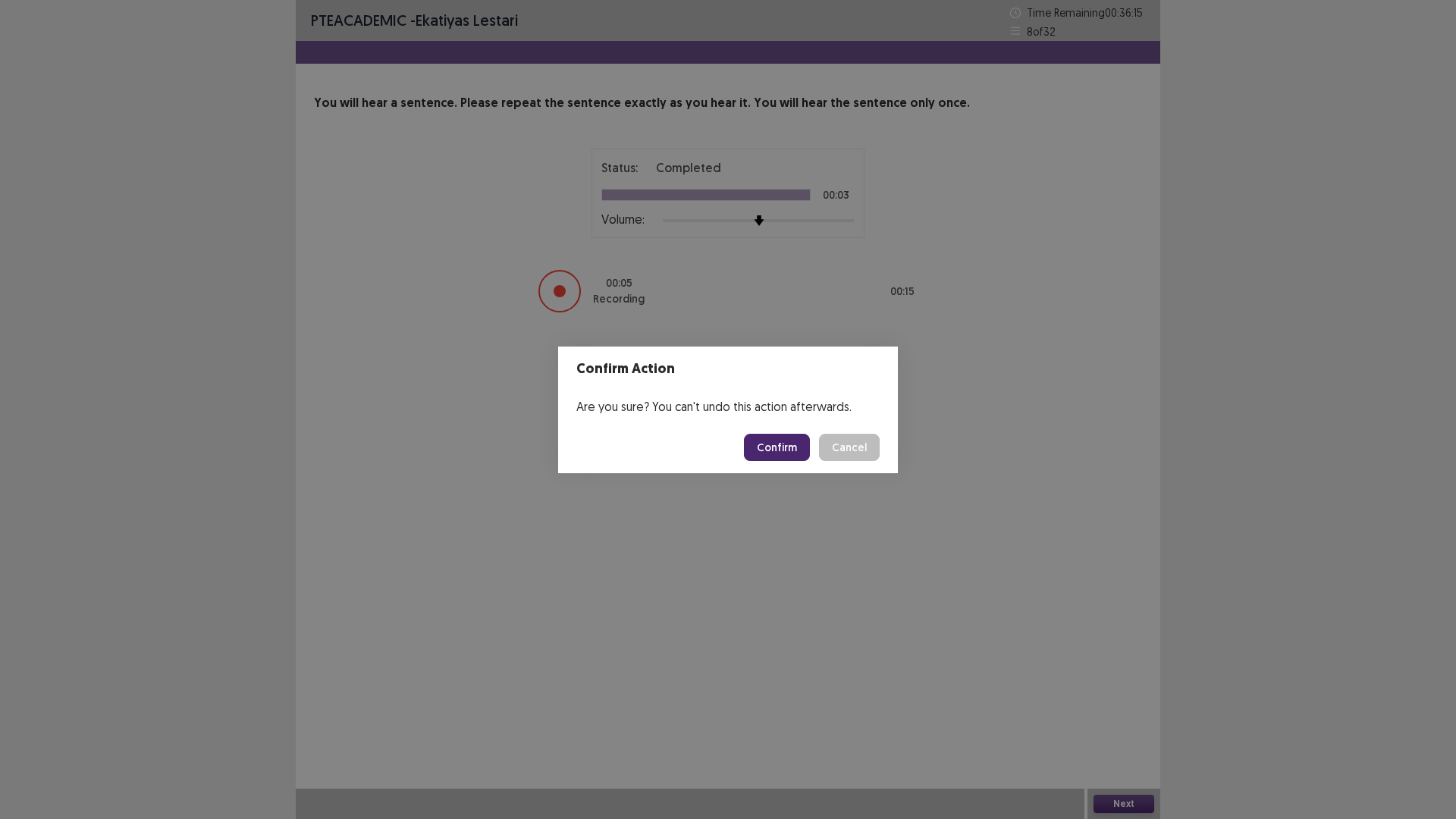
click at [779, 450] on button "Confirm" at bounding box center [776, 447] width 66 height 27
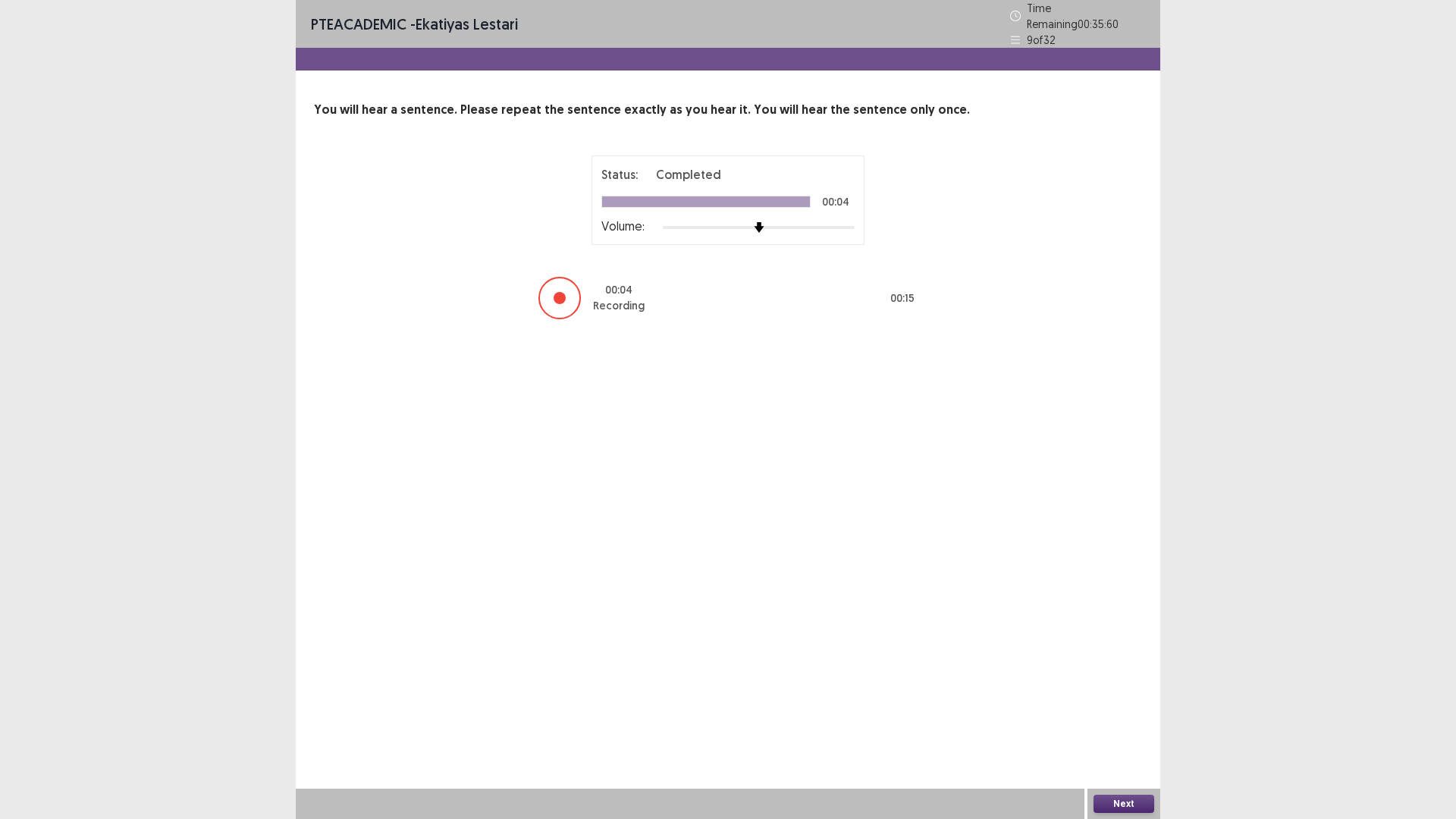
click at [1112, 715] on button "Next" at bounding box center [1124, 803] width 61 height 18
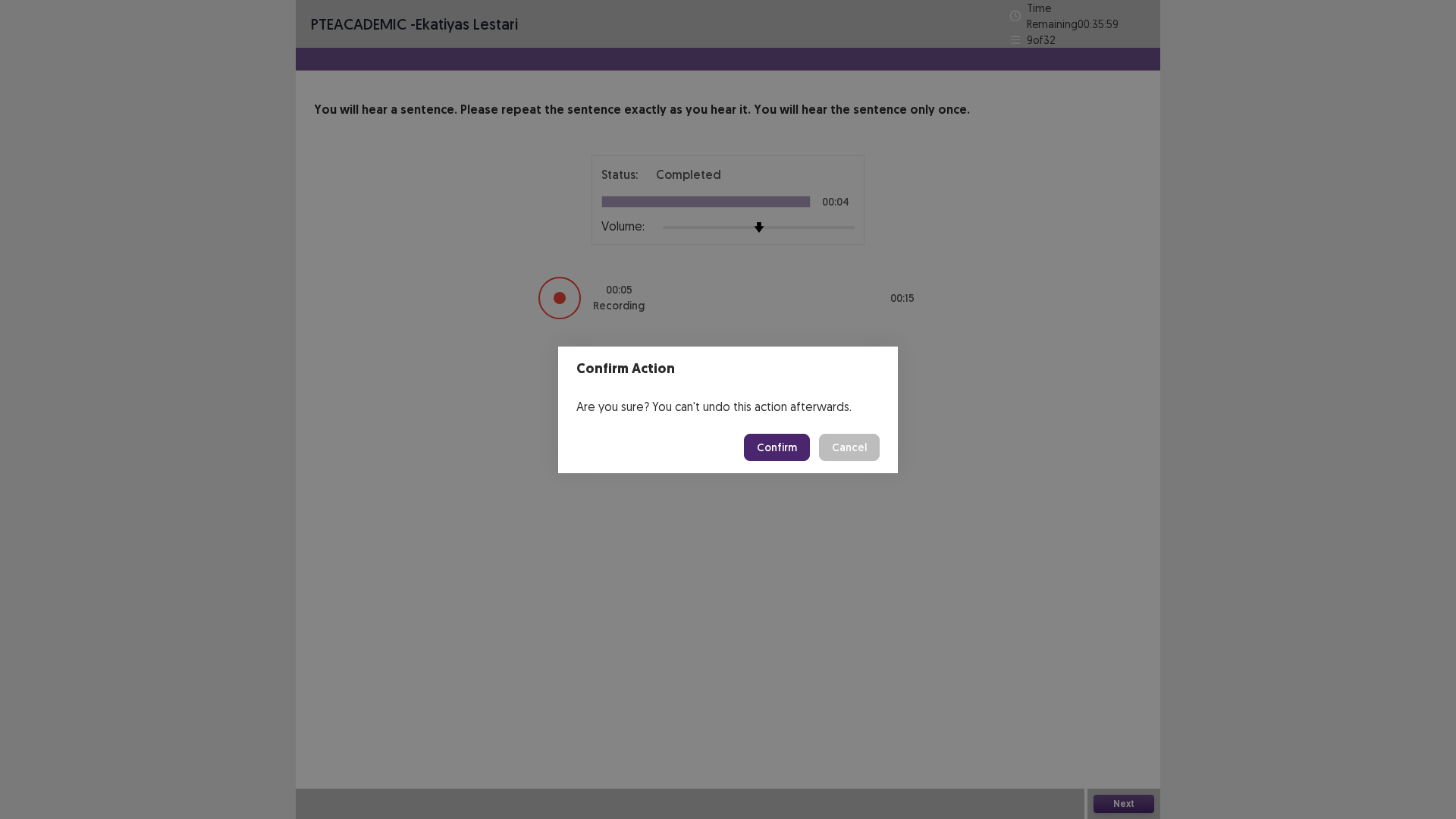
click at [795, 449] on button "Confirm" at bounding box center [776, 447] width 66 height 27
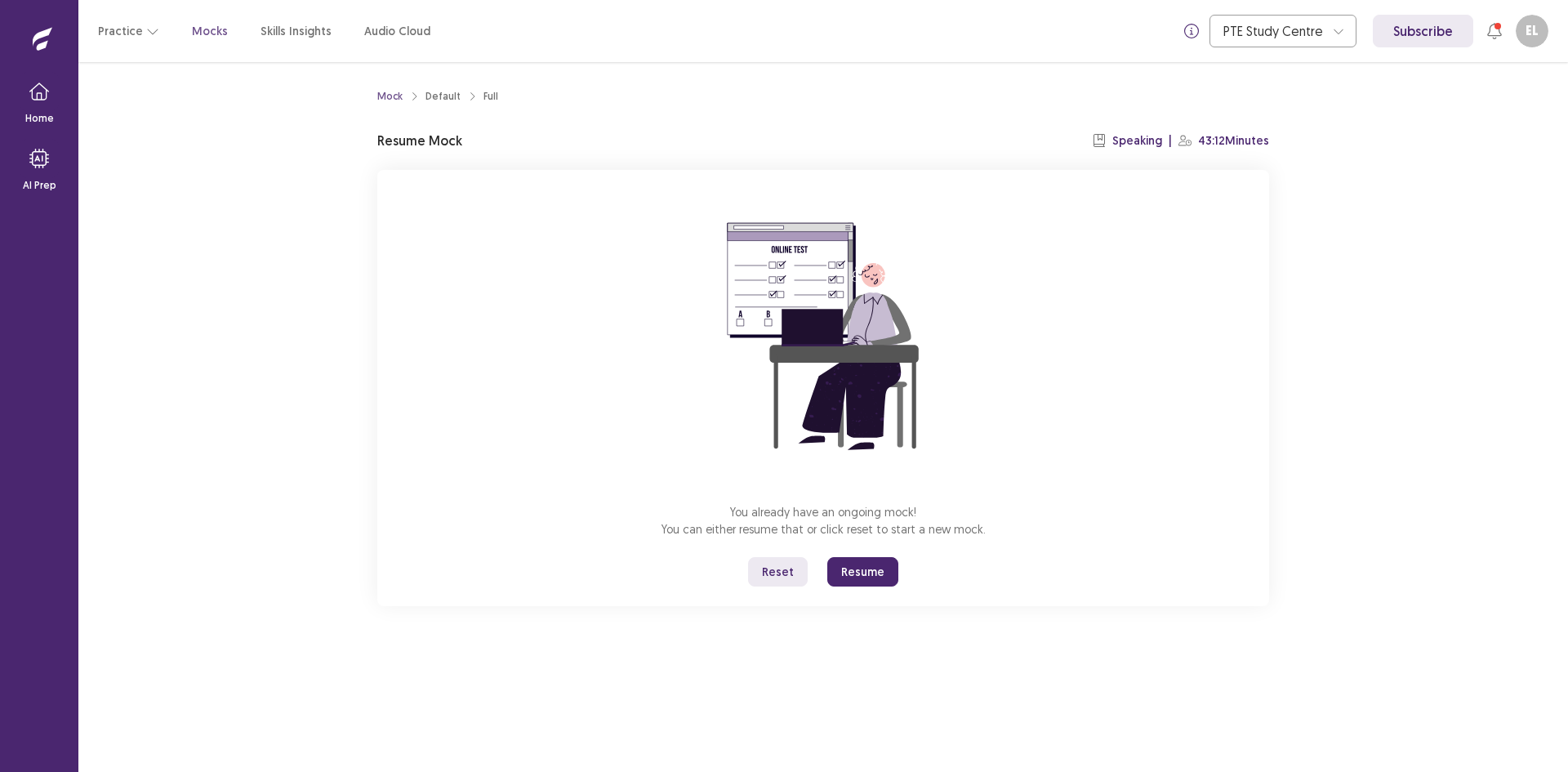
click at [788, 572] on button "Reset" at bounding box center [777, 571] width 59 height 29
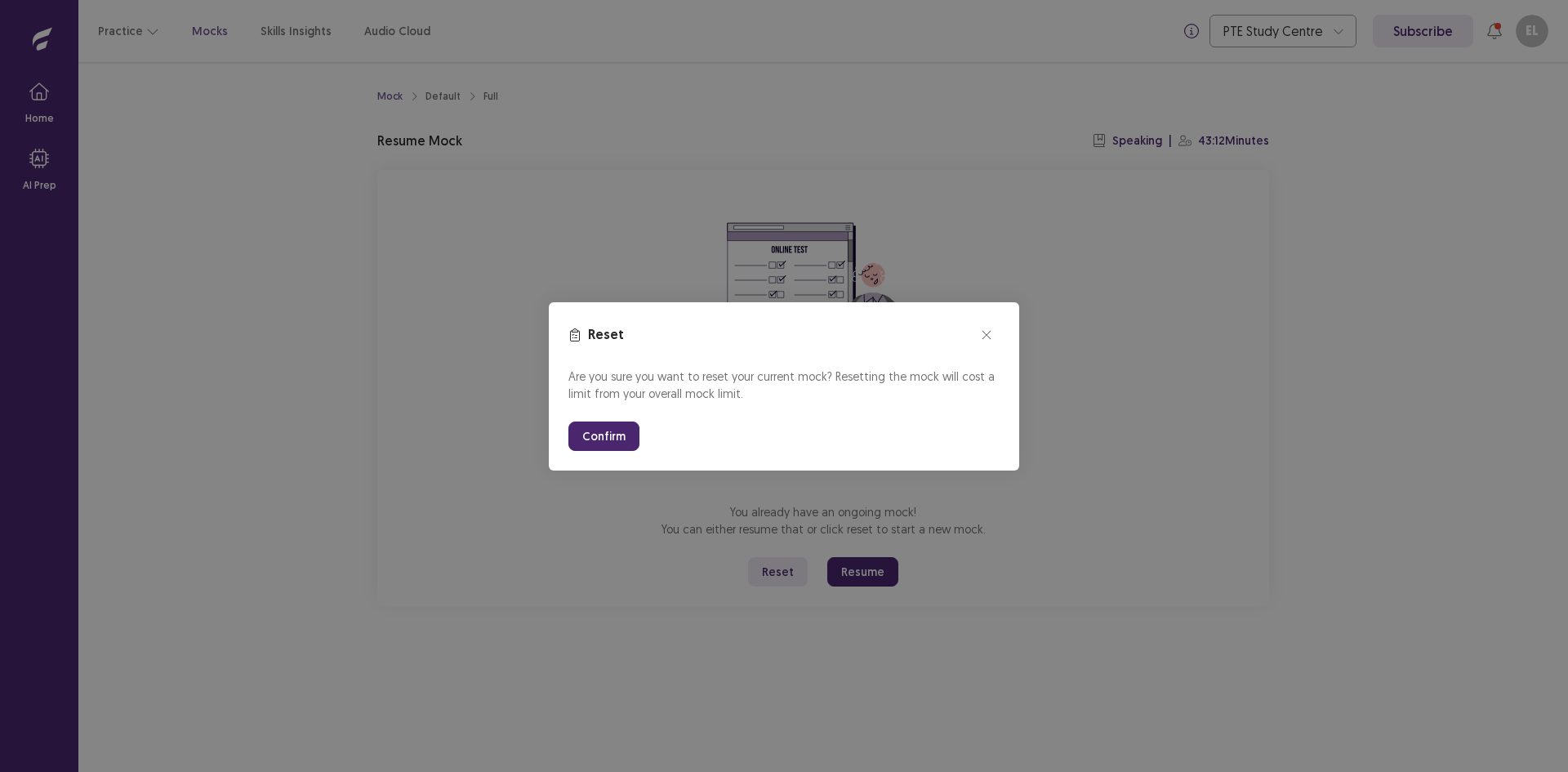
click at [589, 424] on button "Confirm" at bounding box center [603, 436] width 71 height 29
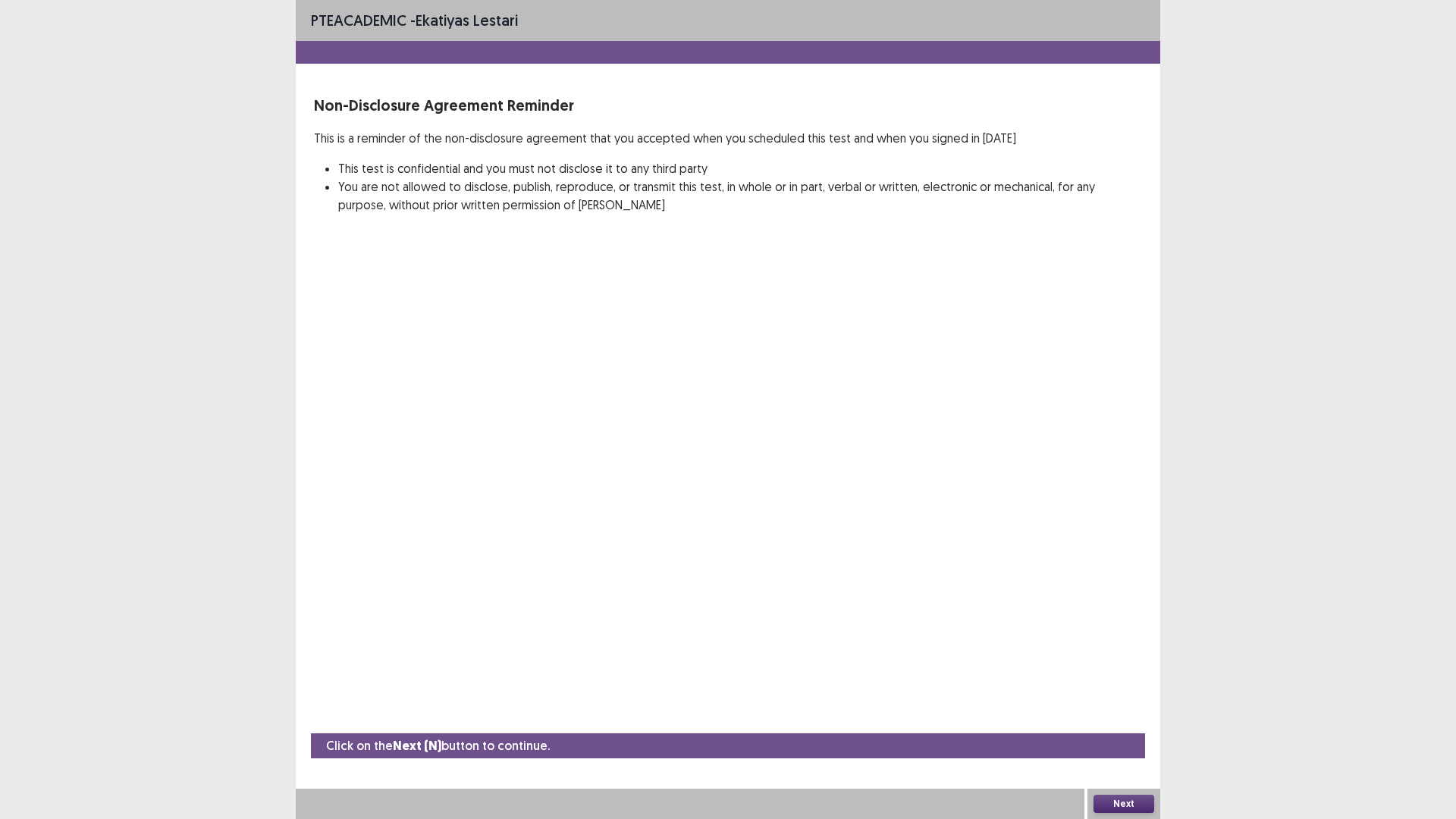
click at [1124, 715] on button "Next" at bounding box center [1124, 803] width 61 height 18
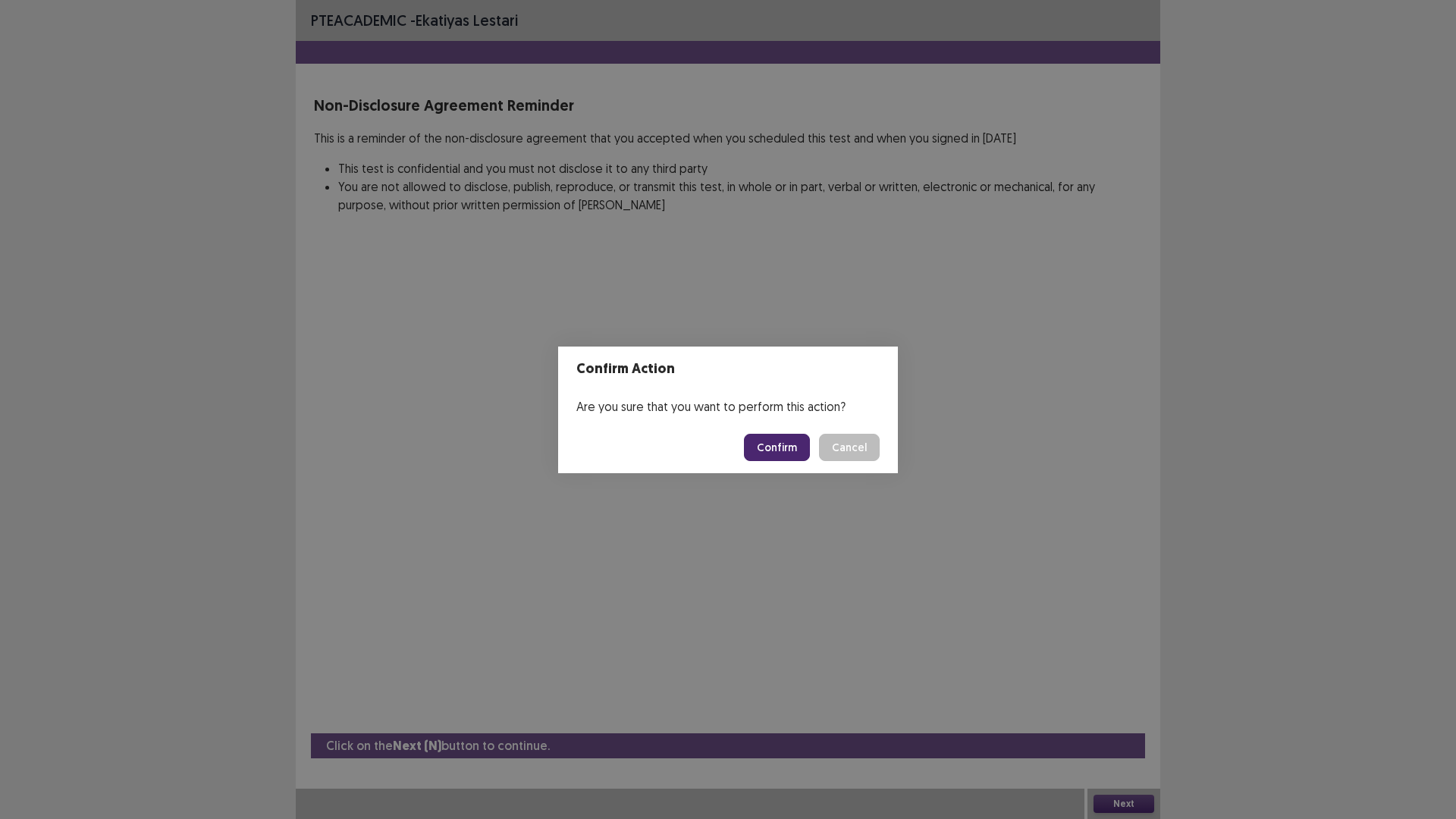
click at [782, 439] on button "Confirm" at bounding box center [776, 447] width 66 height 27
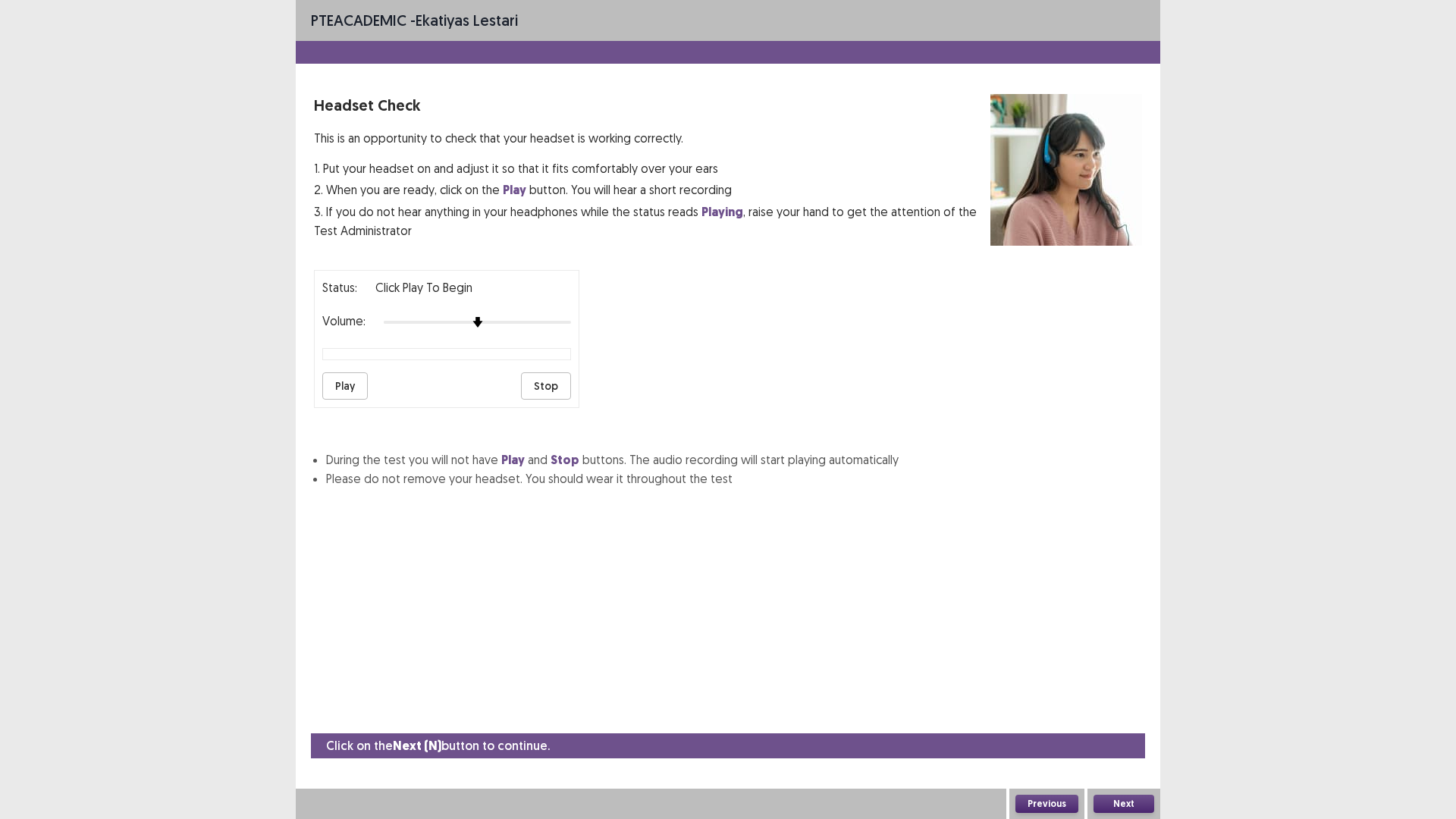
click at [355, 398] on button "Play" at bounding box center [344, 385] width 45 height 27
click at [1144, 715] on button "Next" at bounding box center [1124, 803] width 61 height 18
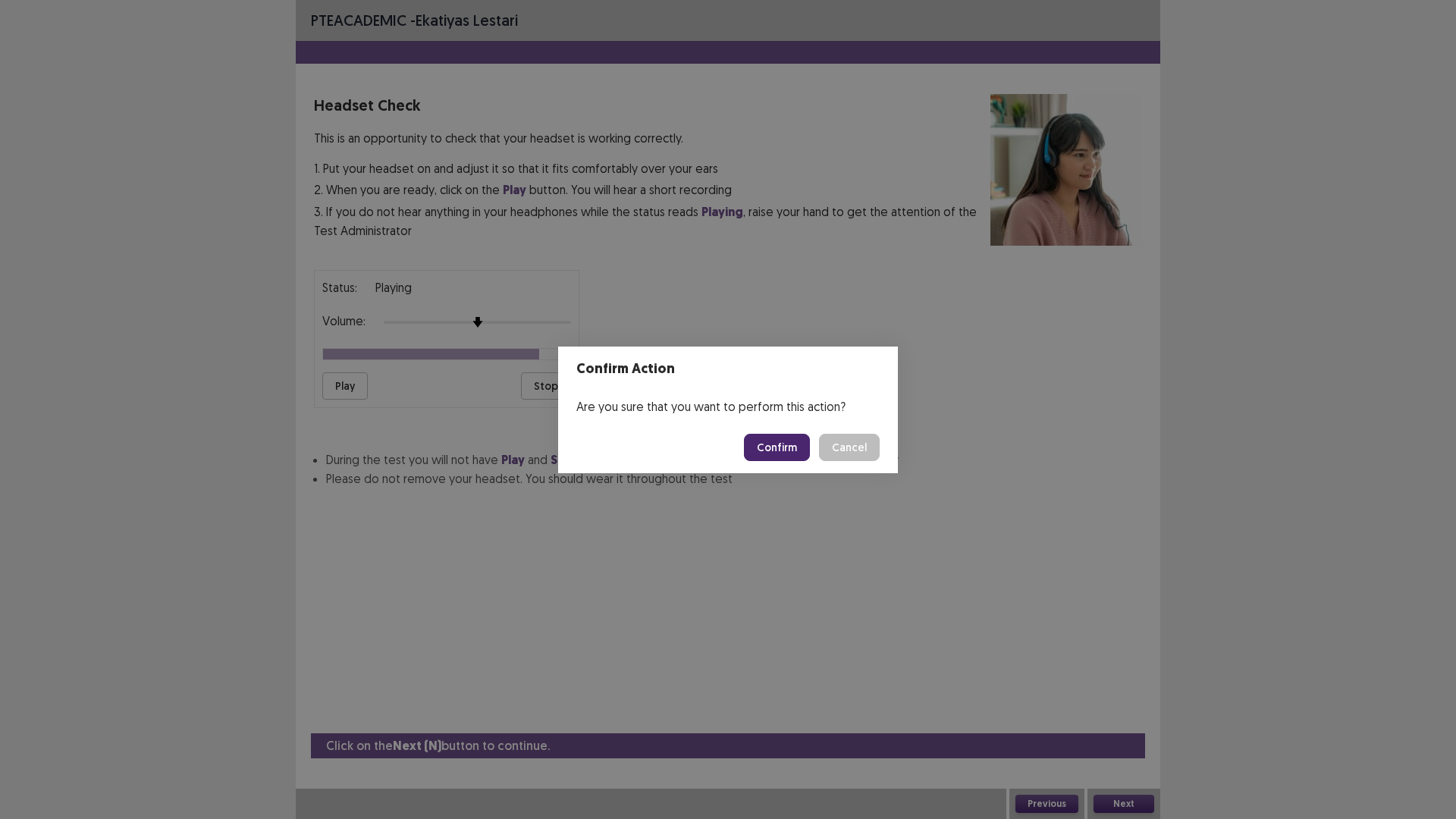
click at [801, 444] on button "Confirm" at bounding box center [776, 447] width 66 height 27
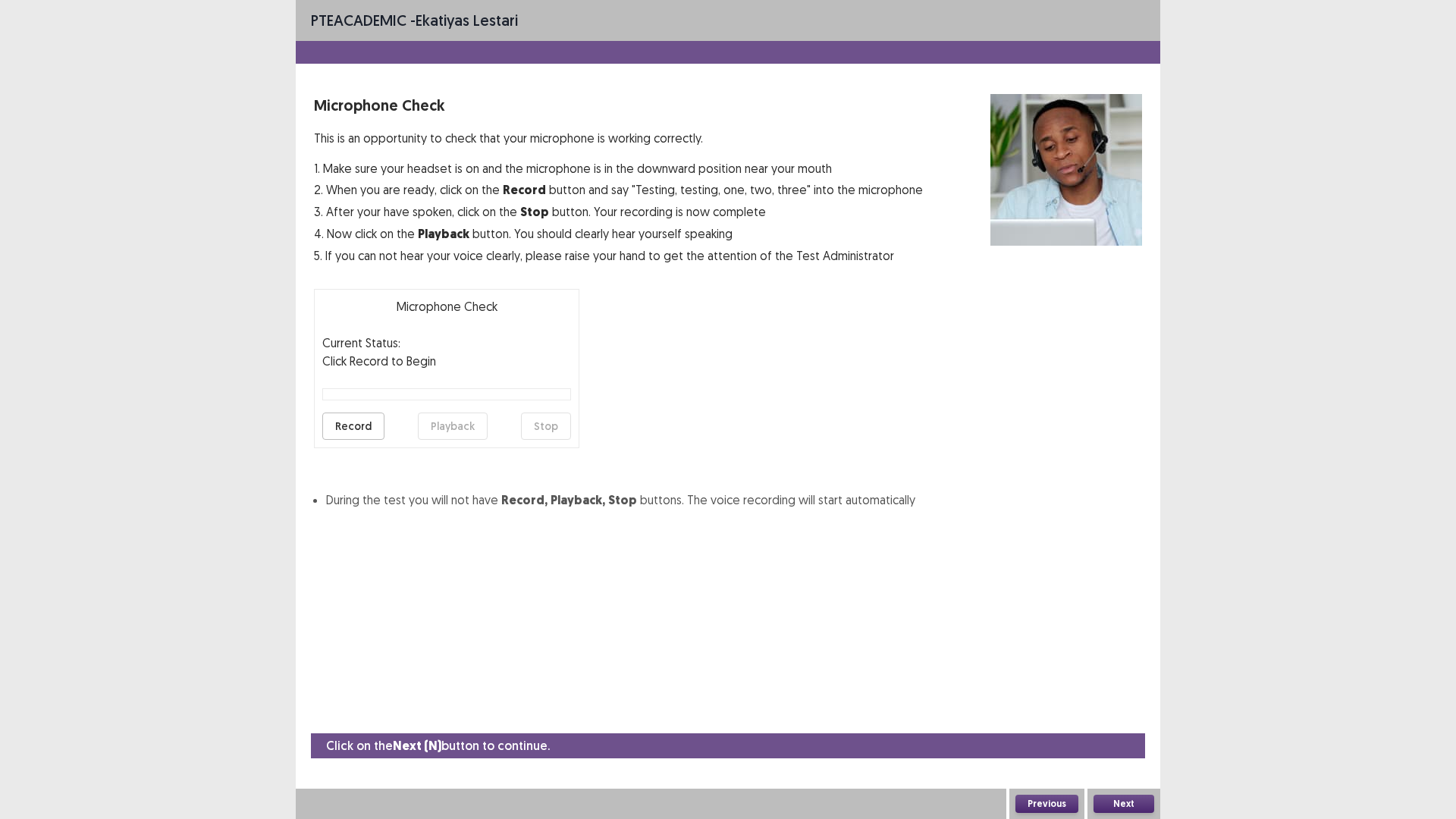
click at [1142, 715] on button "Next" at bounding box center [1124, 803] width 61 height 18
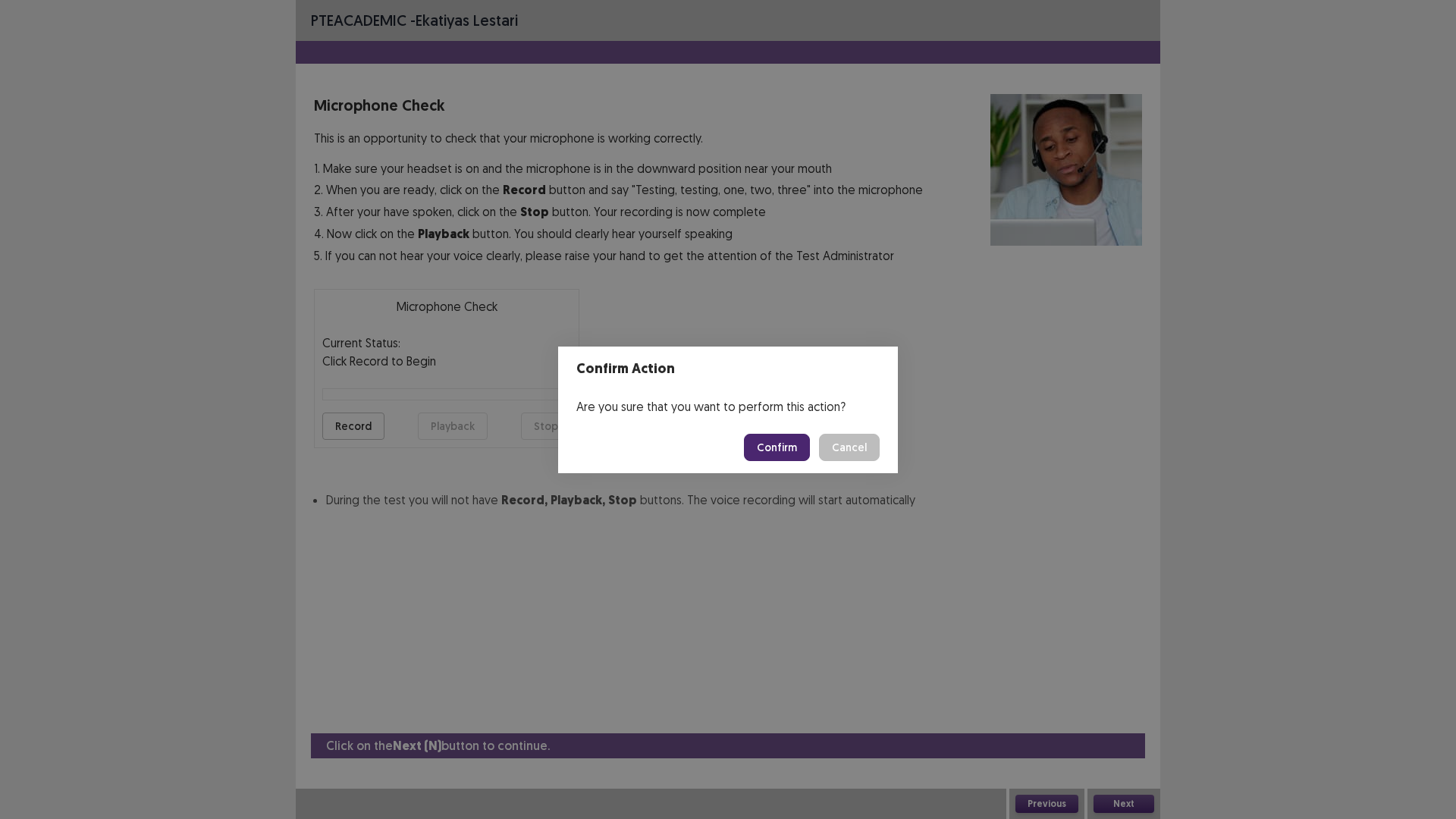
click at [759, 438] on button "Confirm" at bounding box center [776, 447] width 66 height 27
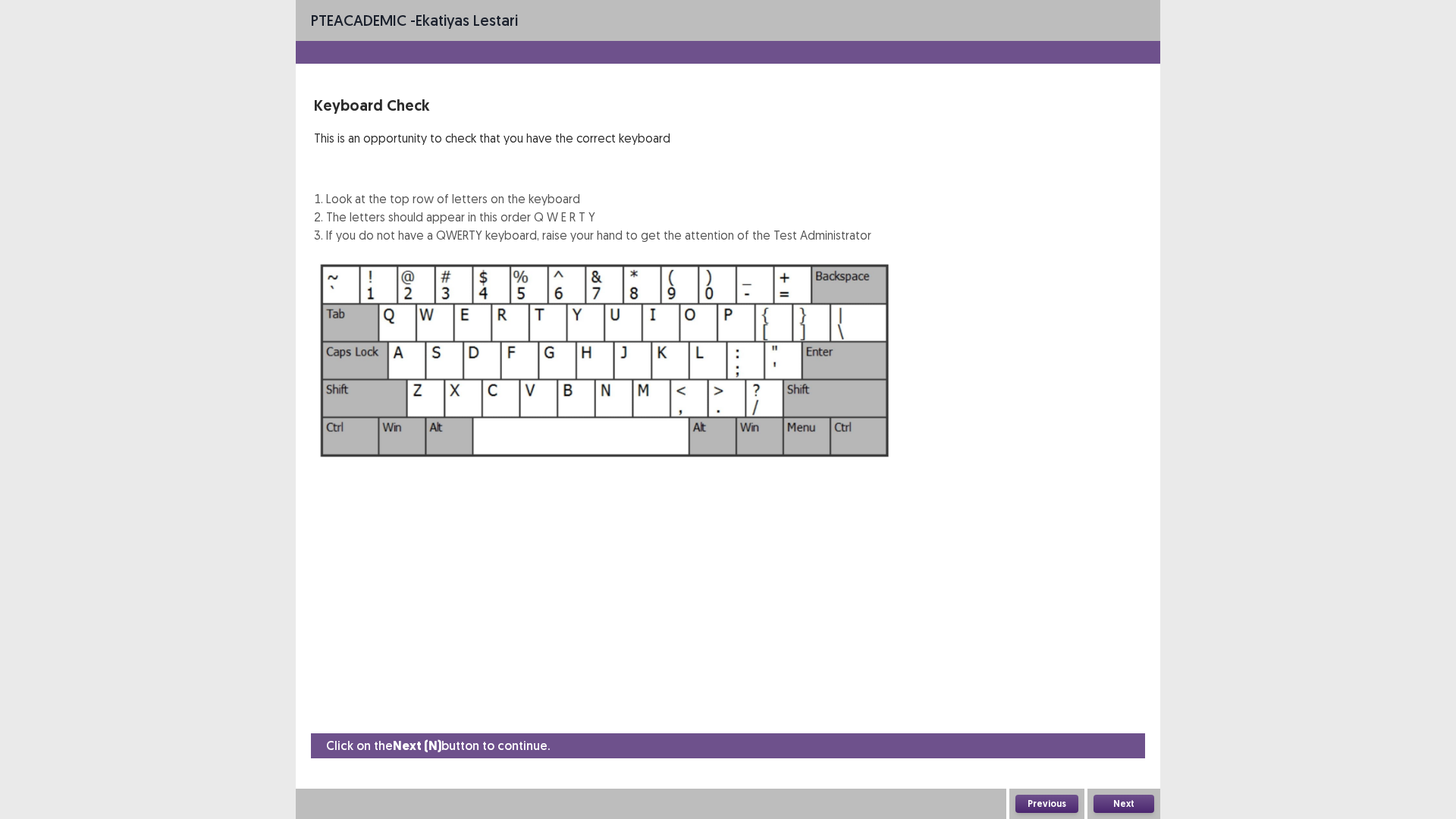
click at [1132, 715] on button "Next" at bounding box center [1124, 803] width 61 height 18
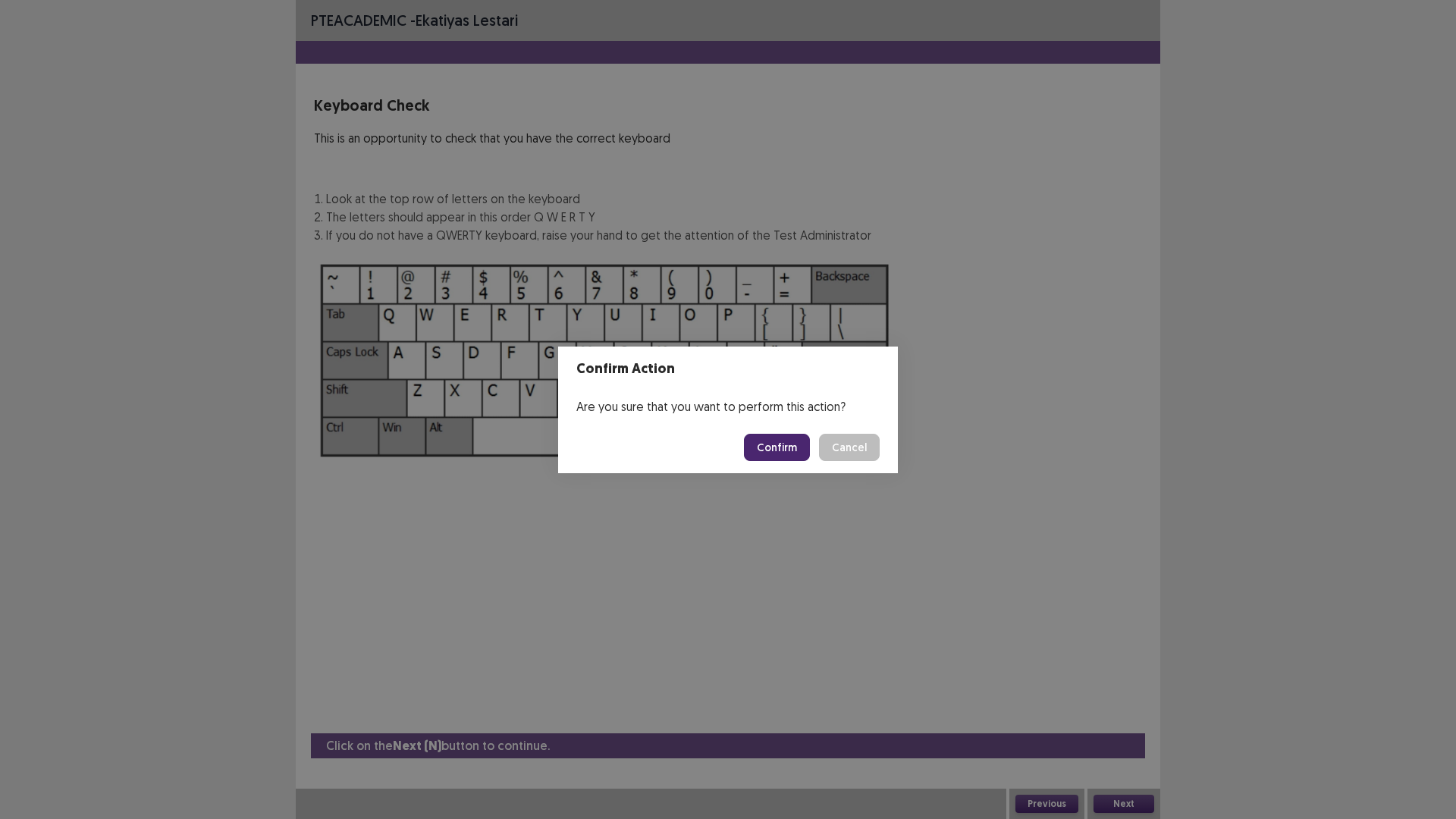
click at [767, 452] on button "Confirm" at bounding box center [776, 447] width 66 height 27
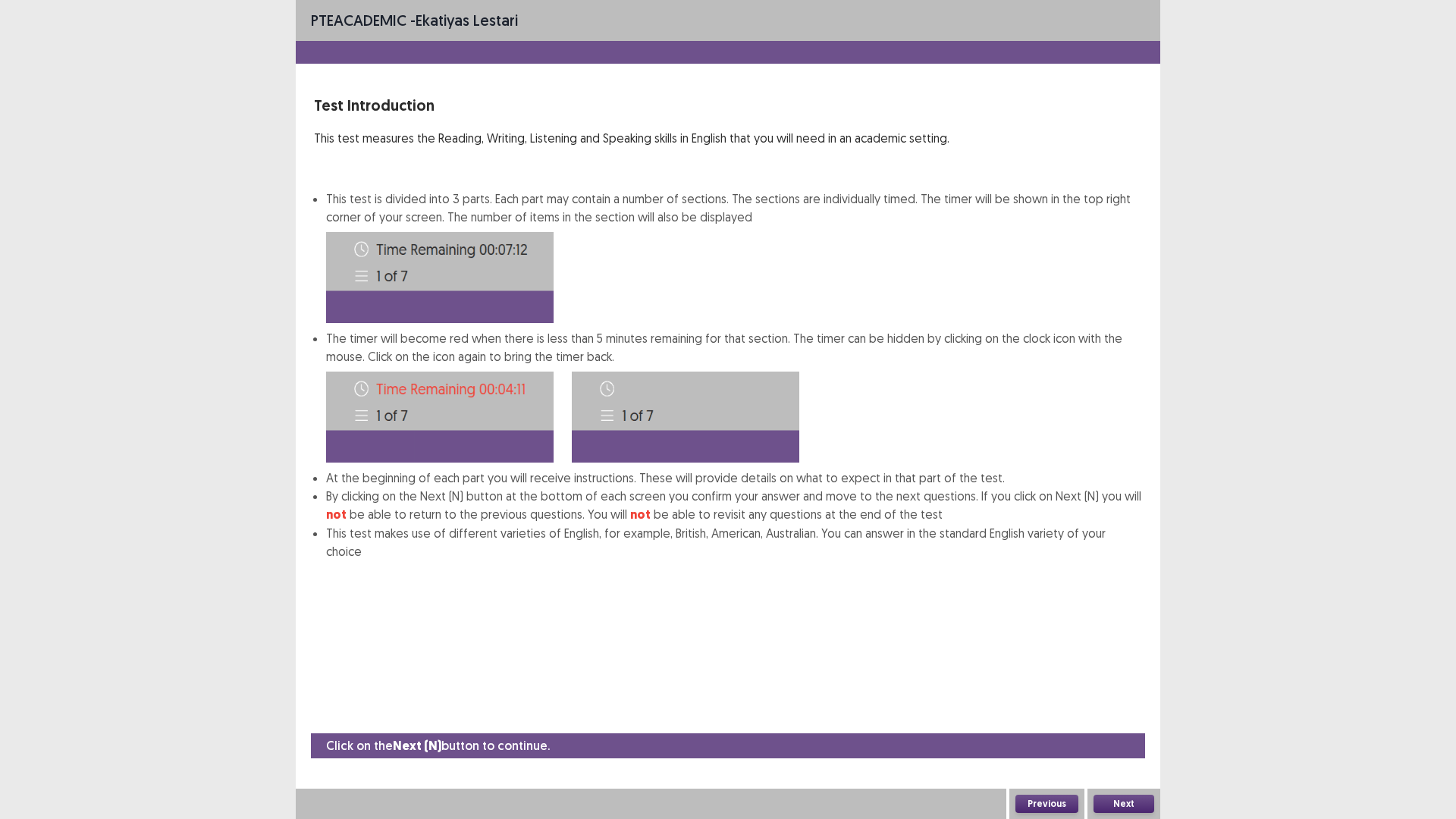
click at [1127, 715] on div "Next" at bounding box center [1124, 803] width 73 height 30
click at [1127, 715] on button "Next" at bounding box center [1124, 803] width 61 height 18
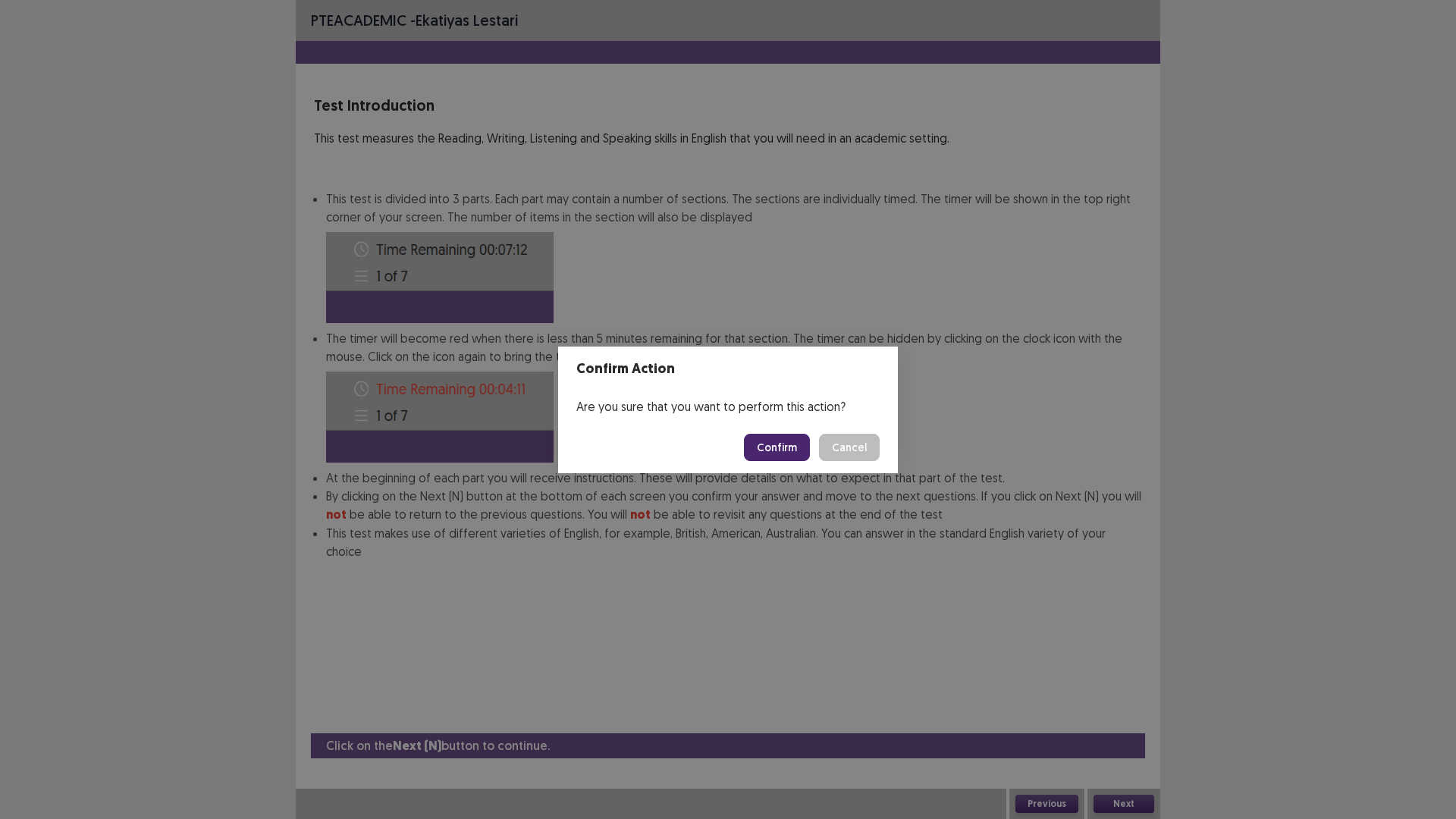
click at [768, 444] on button "Confirm" at bounding box center [776, 447] width 66 height 27
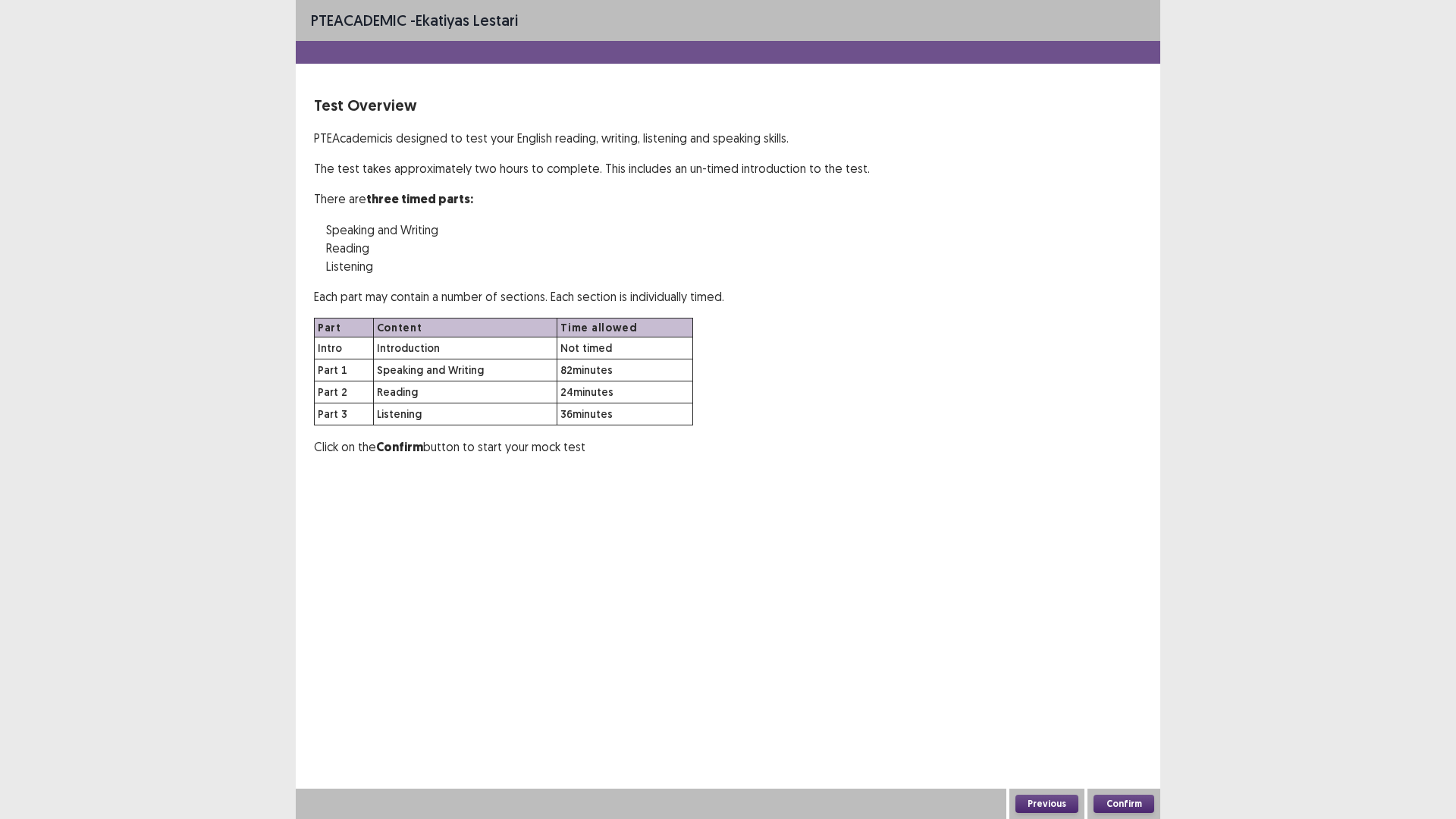
click at [1102, 715] on button "Confirm" at bounding box center [1124, 803] width 61 height 18
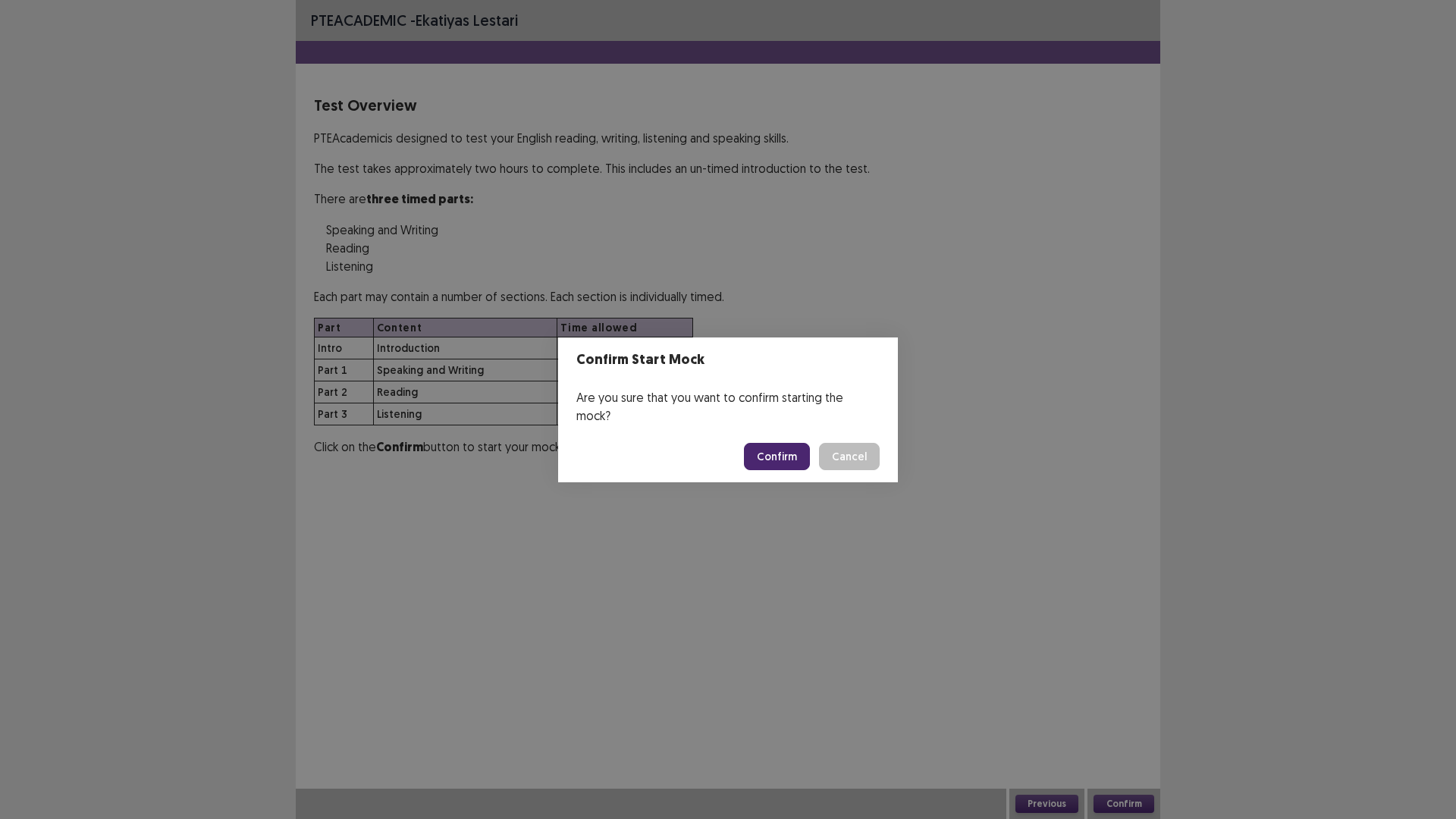
click at [785, 443] on button "Confirm" at bounding box center [776, 456] width 66 height 27
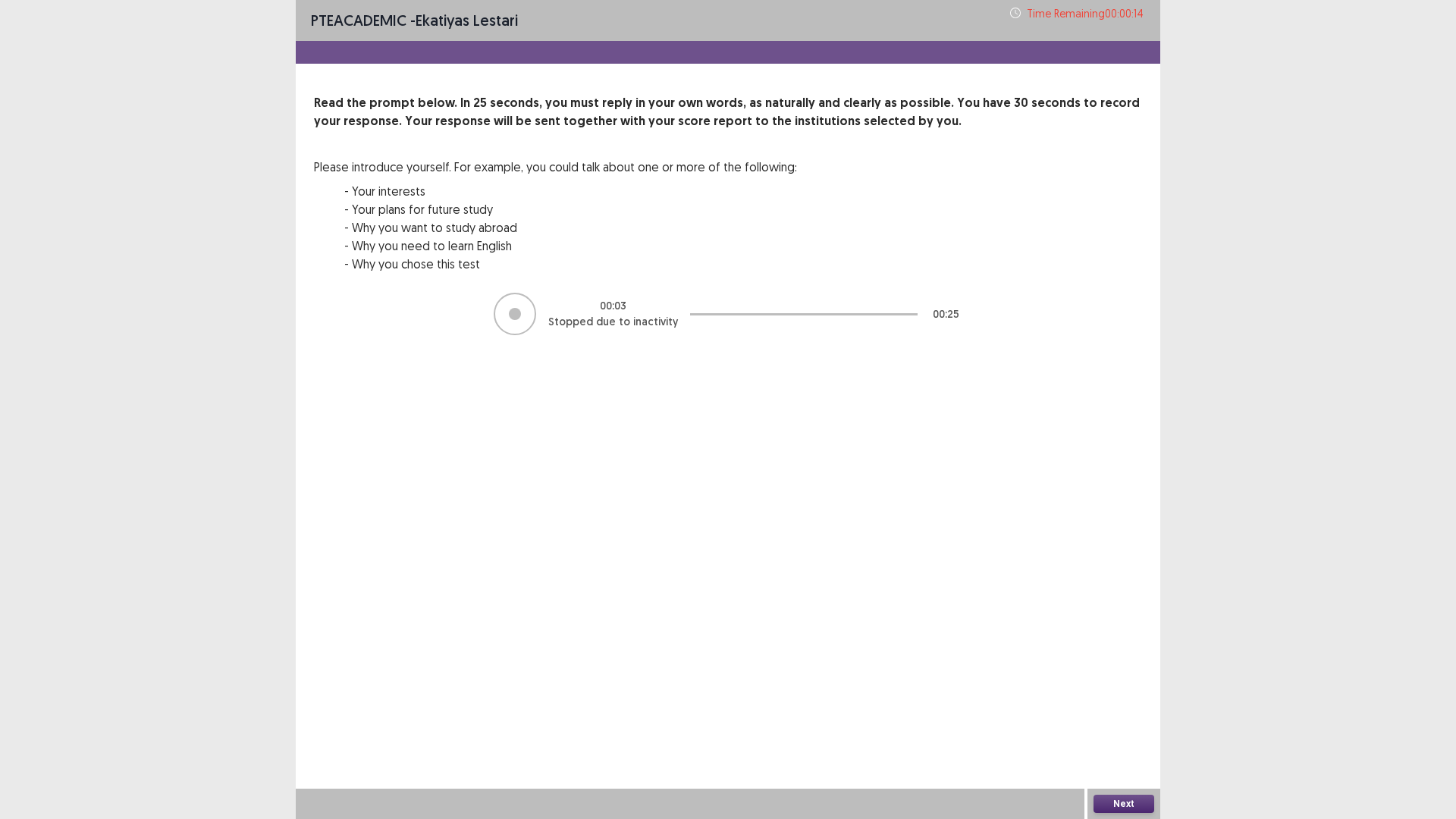
click at [1112, 715] on button "Next" at bounding box center [1124, 803] width 61 height 18
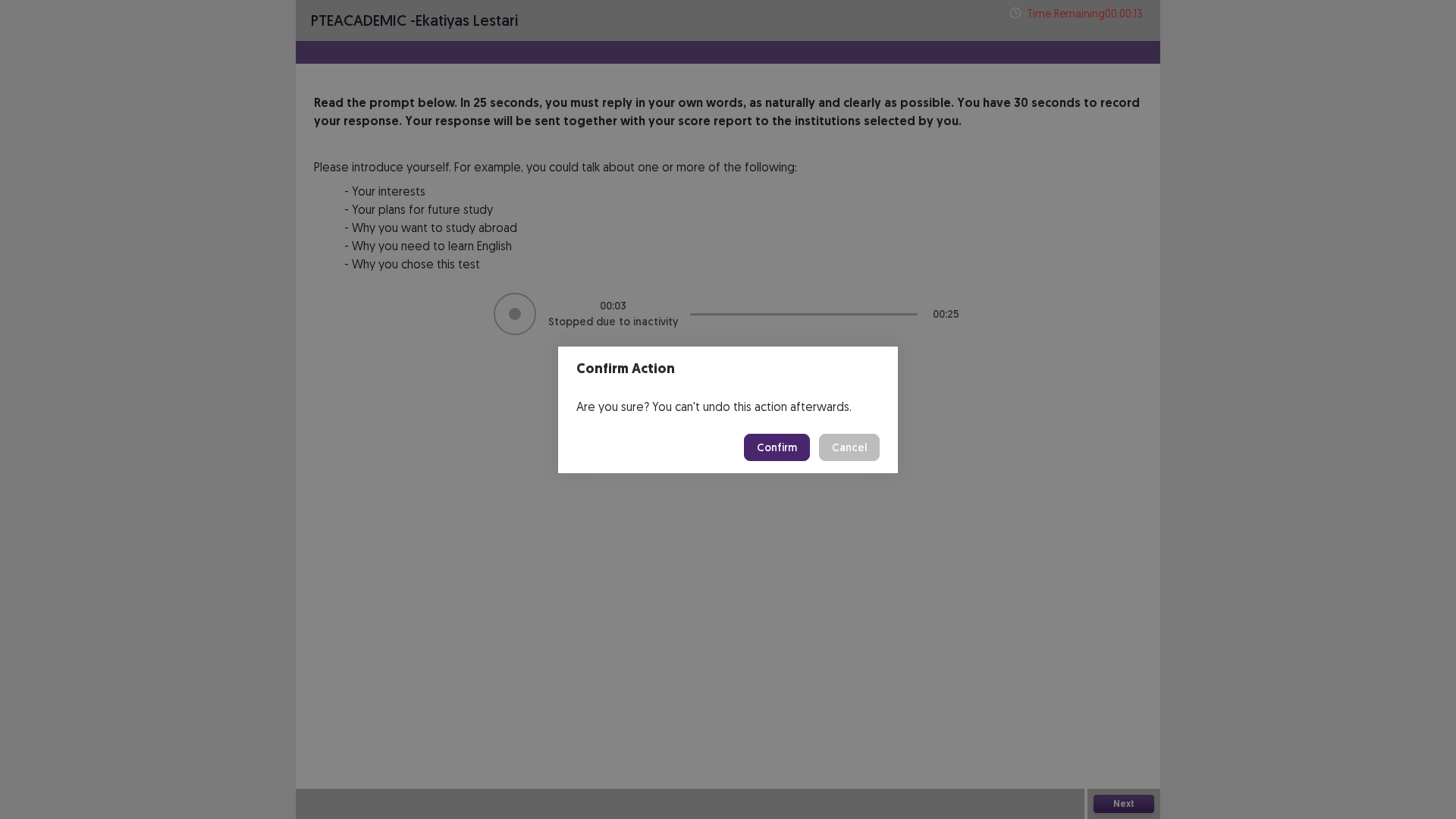
click at [765, 458] on button "Confirm" at bounding box center [776, 447] width 66 height 27
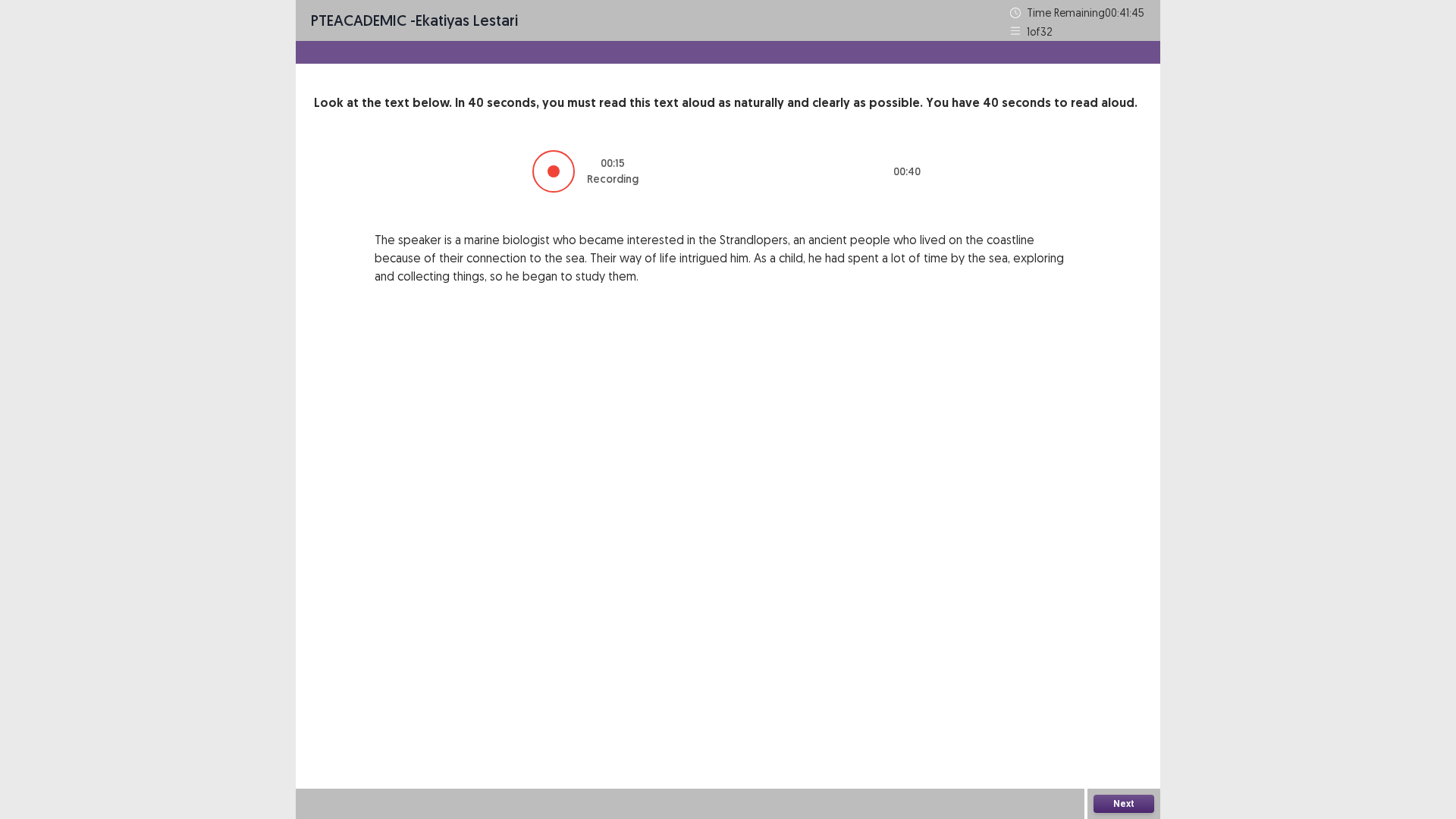
click at [1138, 715] on button "Next" at bounding box center [1124, 803] width 61 height 18
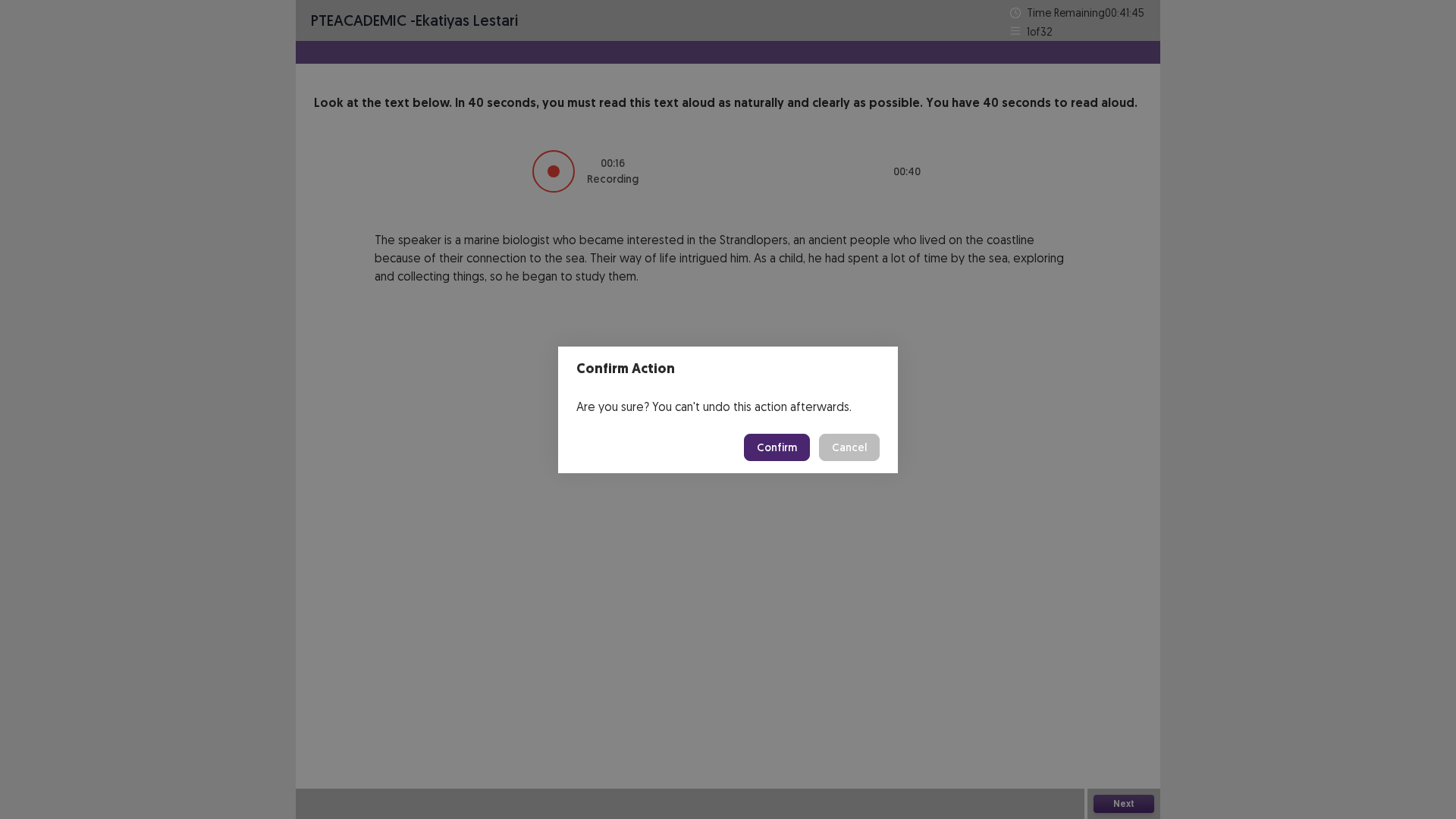
click at [800, 436] on button "Confirm" at bounding box center [776, 447] width 66 height 27
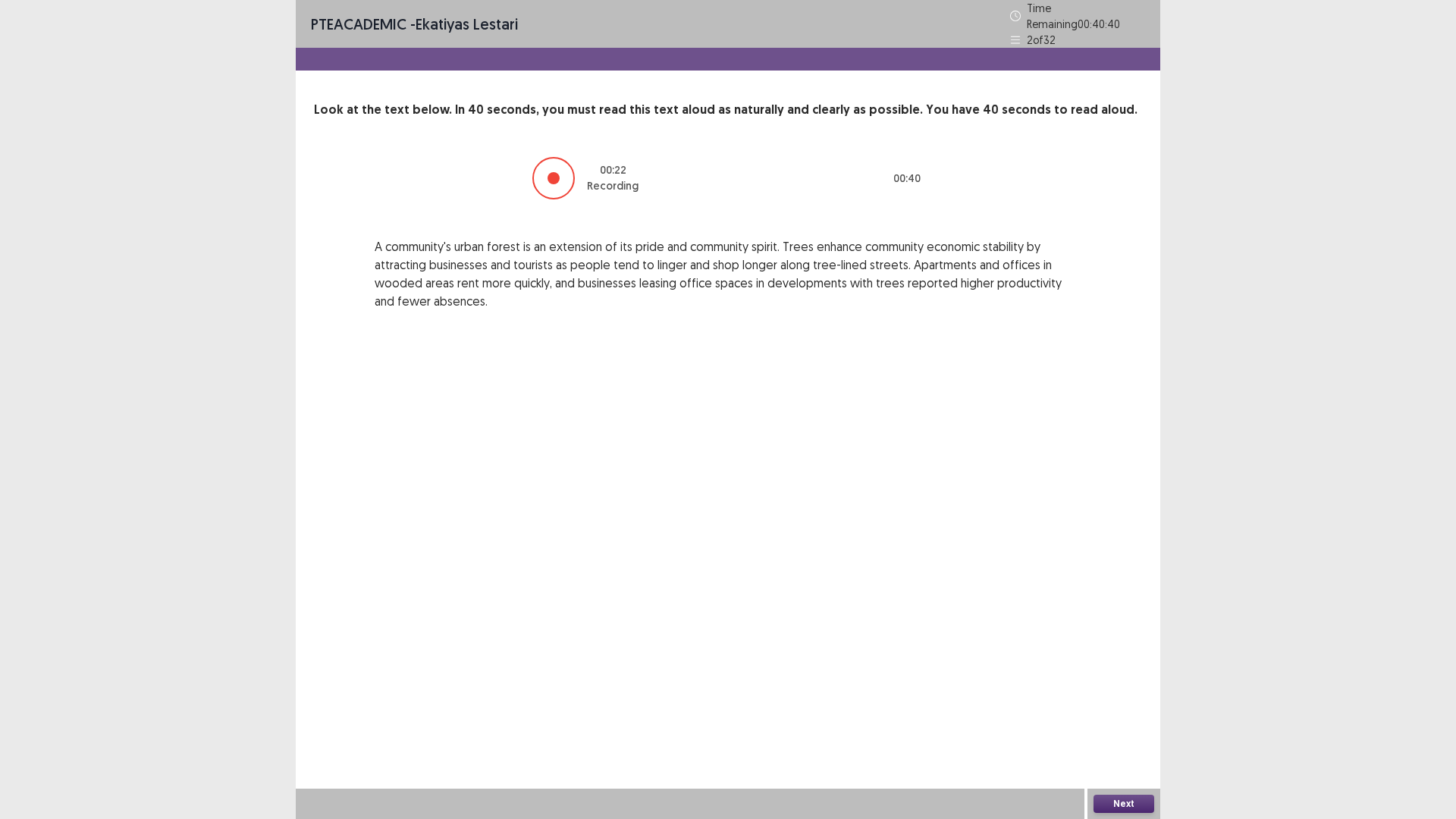
click at [1114, 715] on button "Next" at bounding box center [1124, 803] width 61 height 18
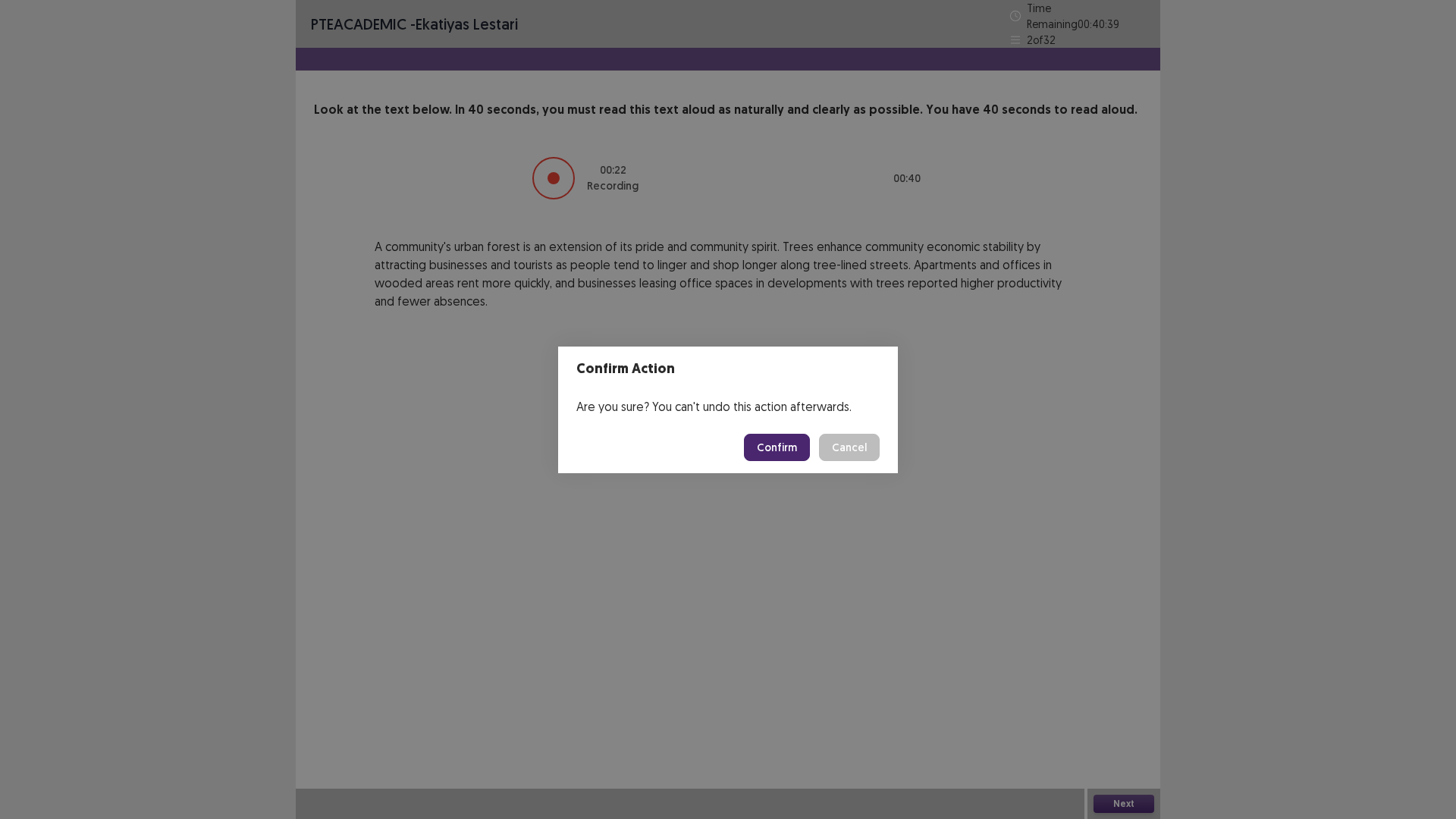
click at [779, 435] on button "Confirm" at bounding box center [776, 447] width 66 height 27
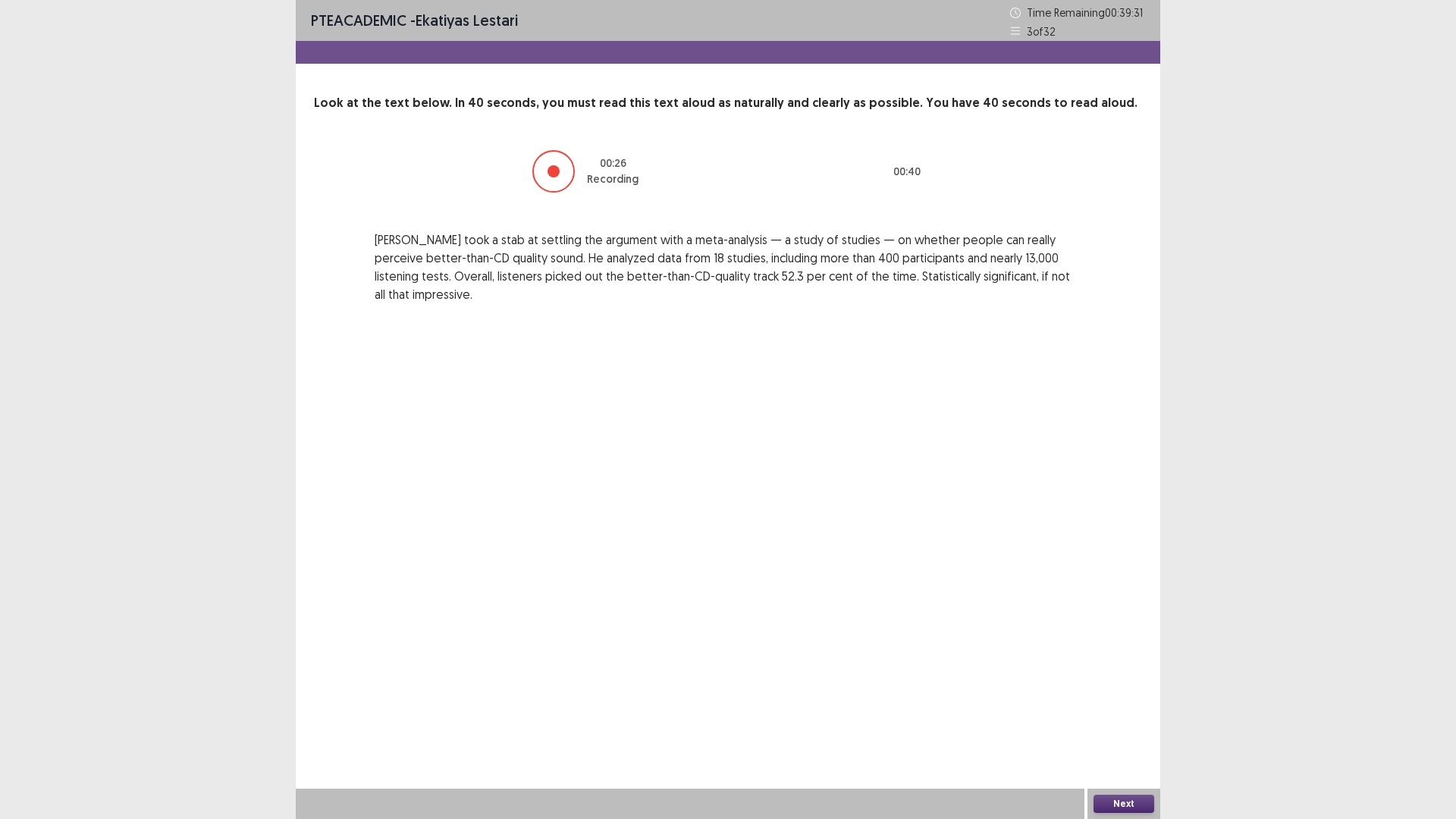
click at [1101, 715] on button "Next" at bounding box center [1124, 803] width 61 height 18
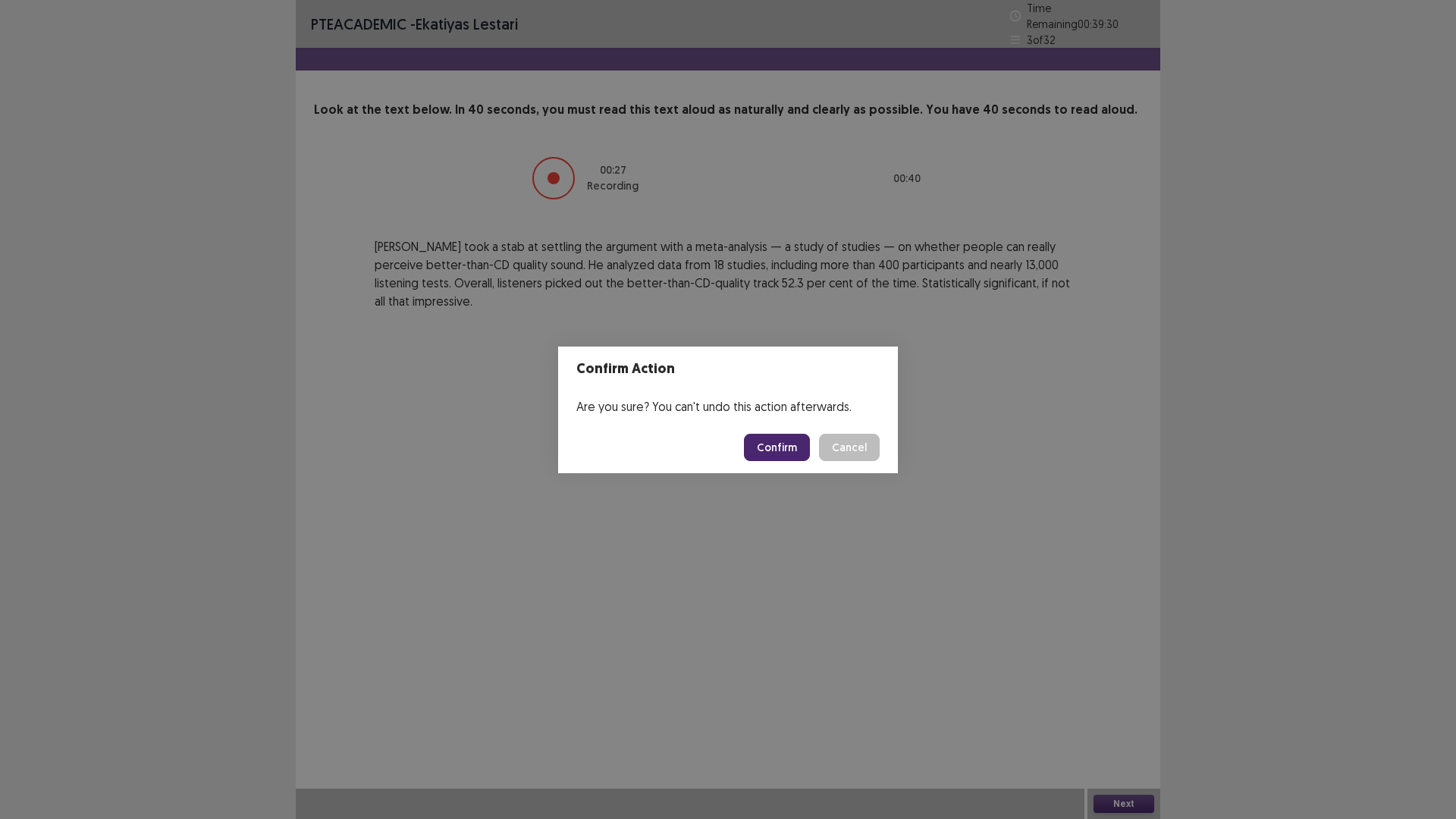
click at [779, 442] on button "Confirm" at bounding box center [776, 447] width 66 height 27
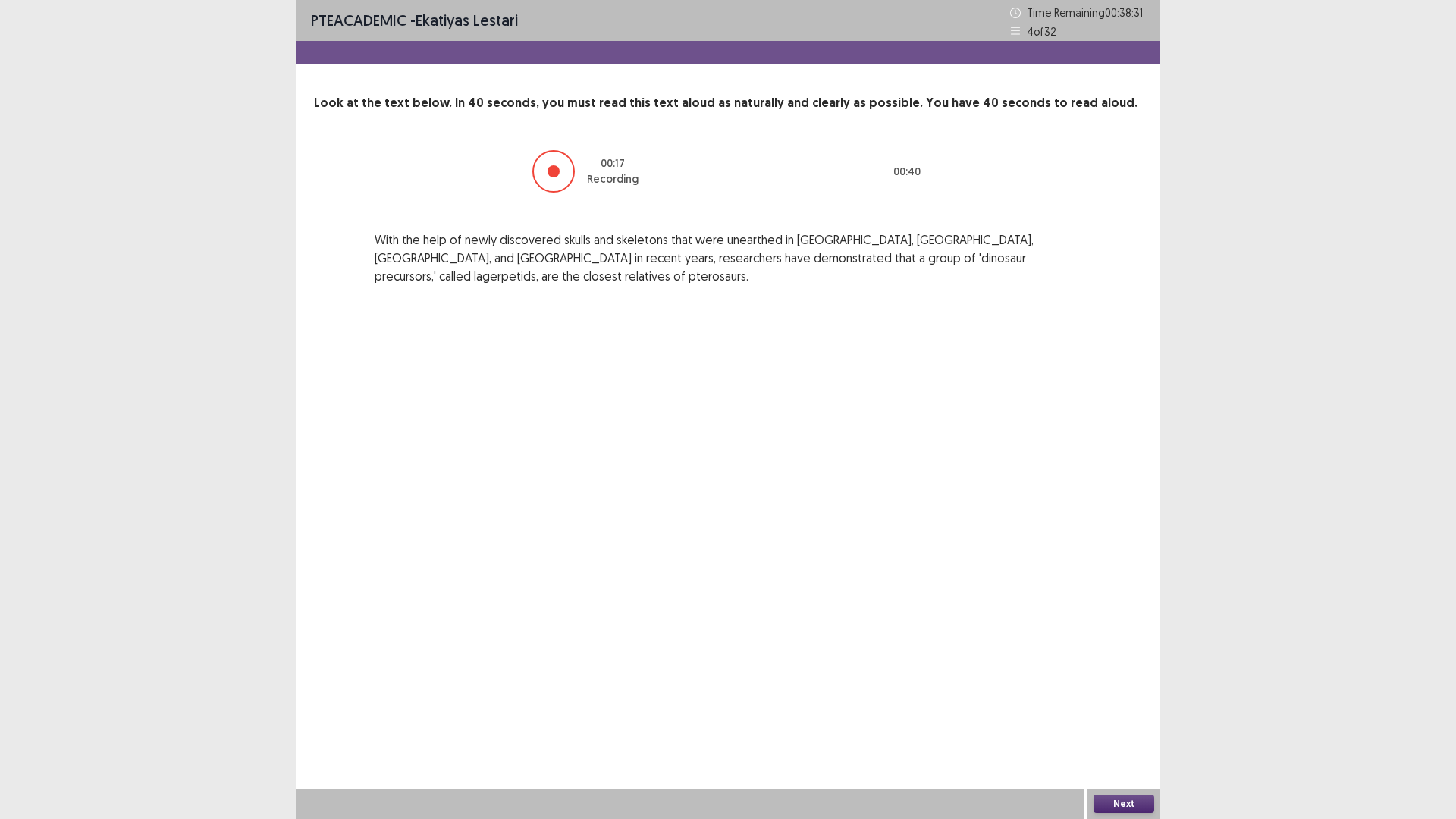
click at [1137, 715] on button "Next" at bounding box center [1124, 803] width 61 height 18
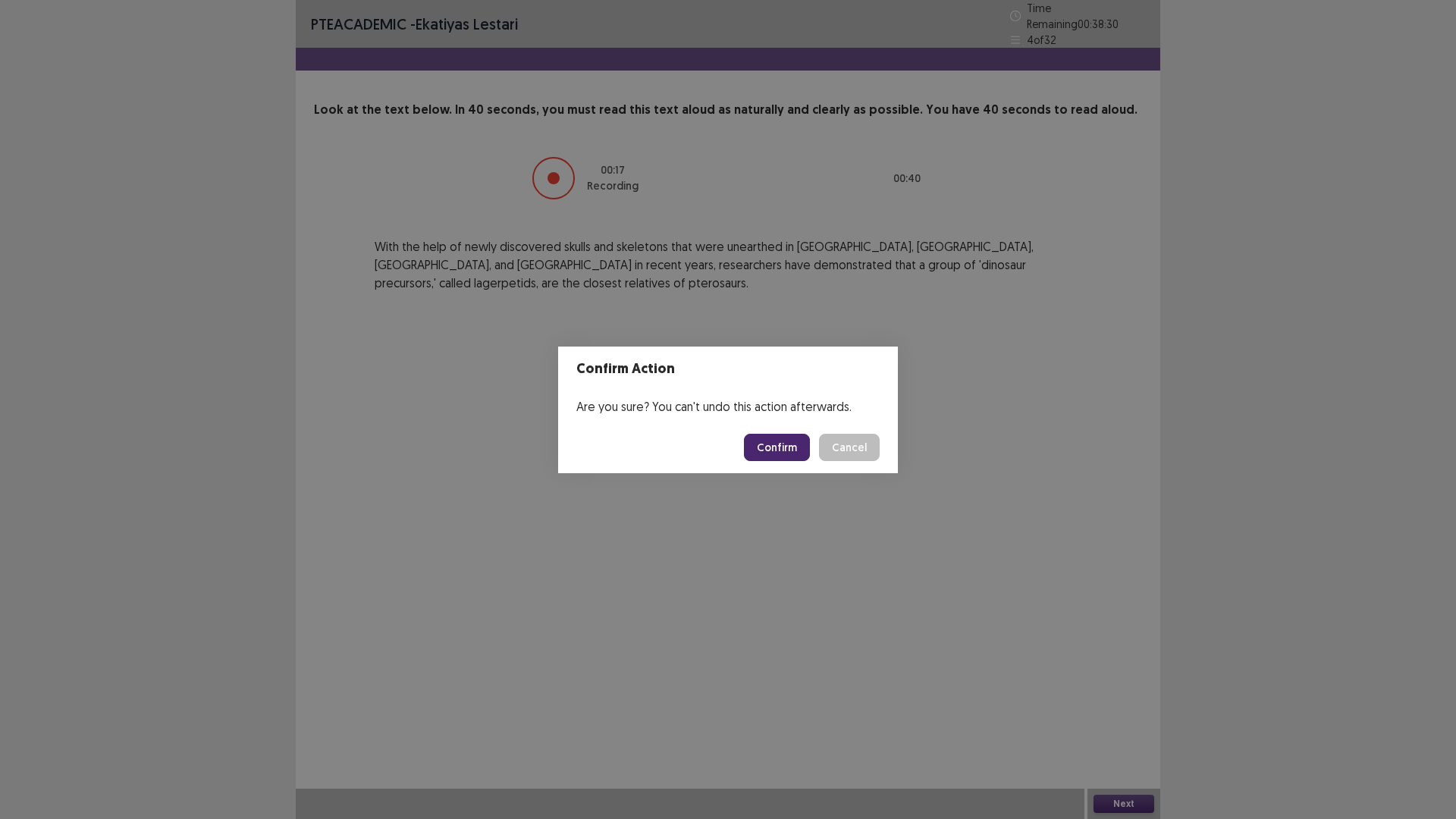
click at [810, 453] on button "Confirm" at bounding box center [776, 447] width 66 height 27
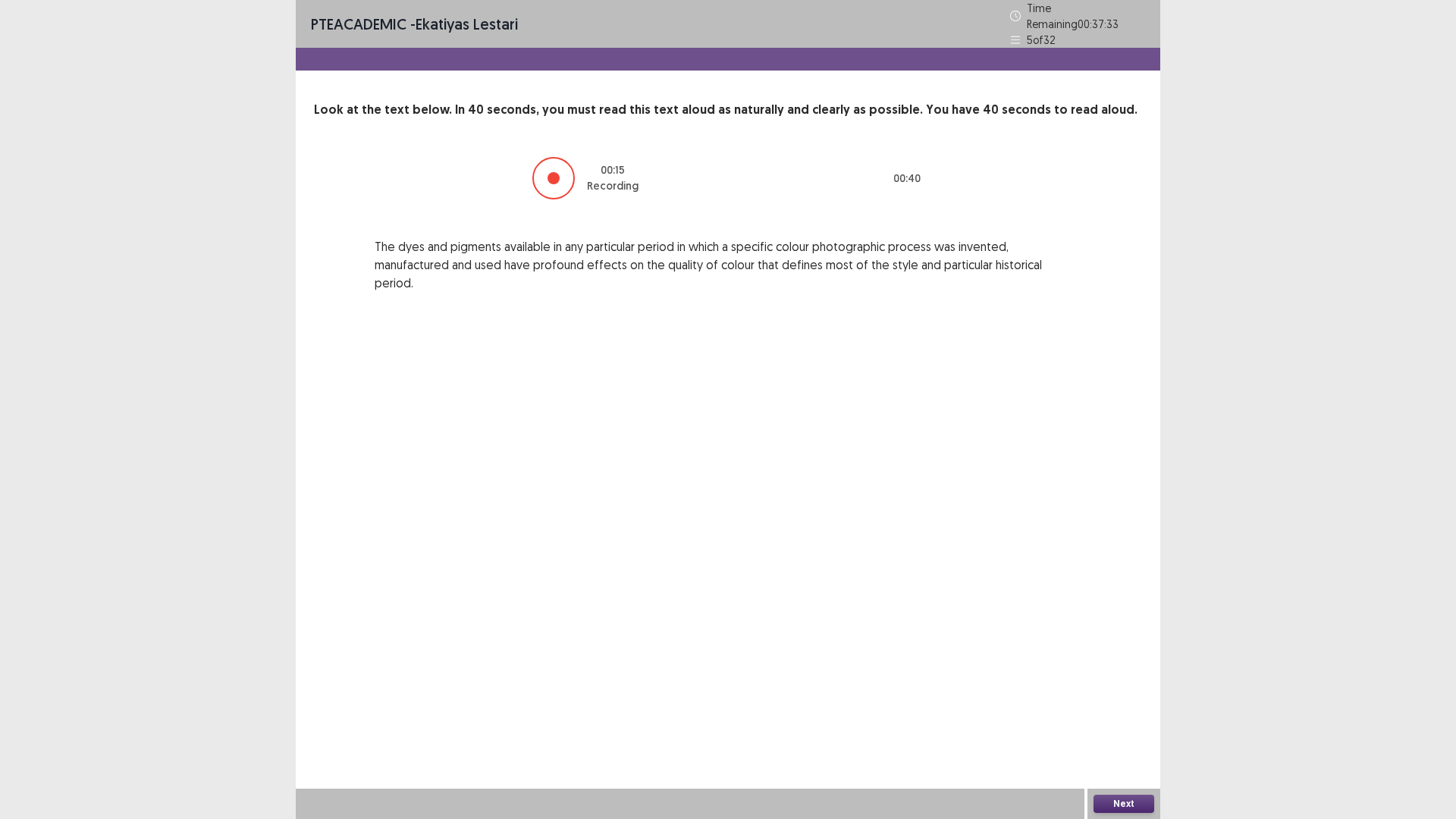
click at [1118, 715] on div "Next" at bounding box center [1124, 803] width 73 height 30
click at [1121, 715] on button "Next" at bounding box center [1124, 803] width 61 height 18
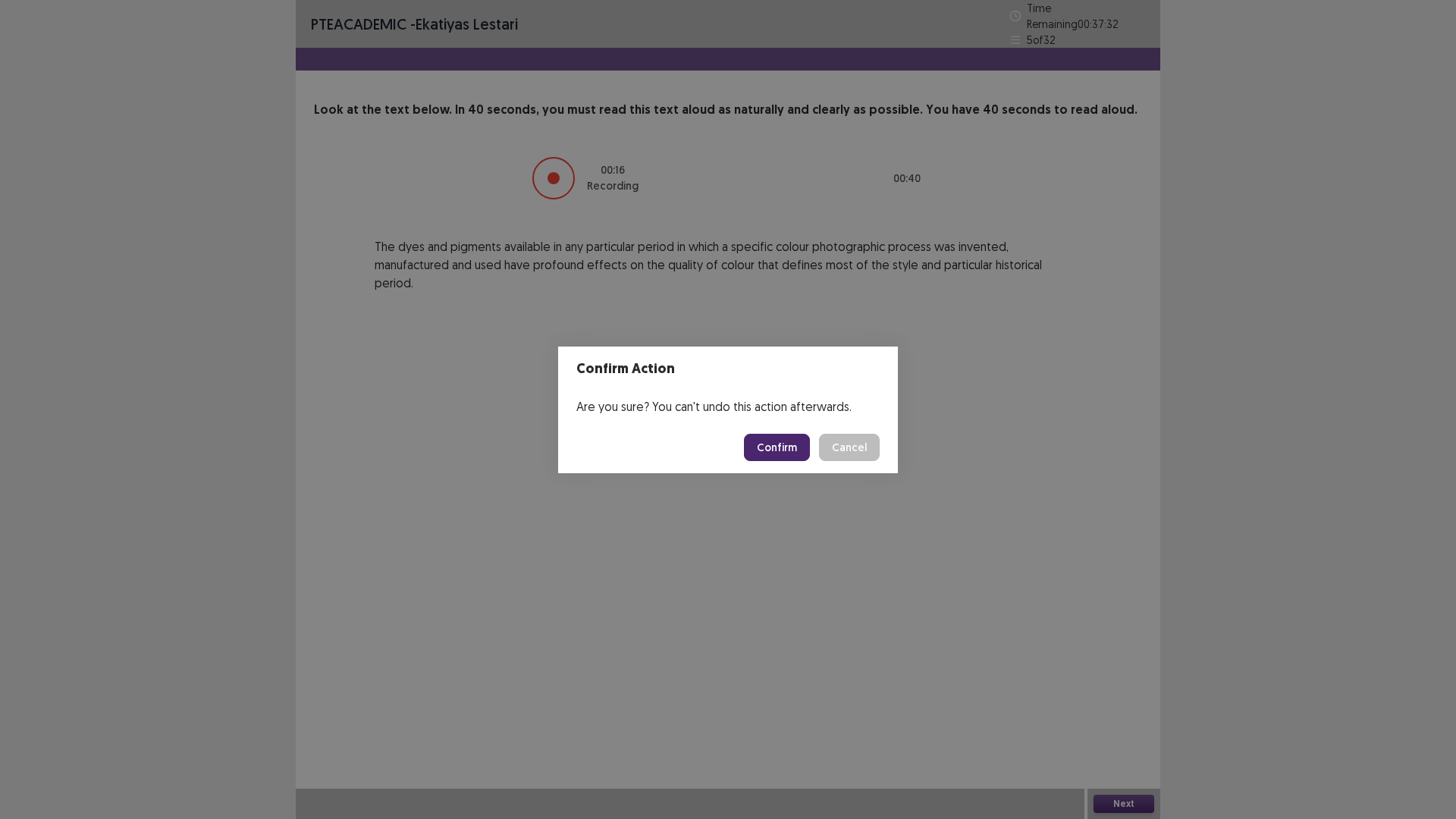
click at [773, 445] on button "Confirm" at bounding box center [776, 447] width 66 height 27
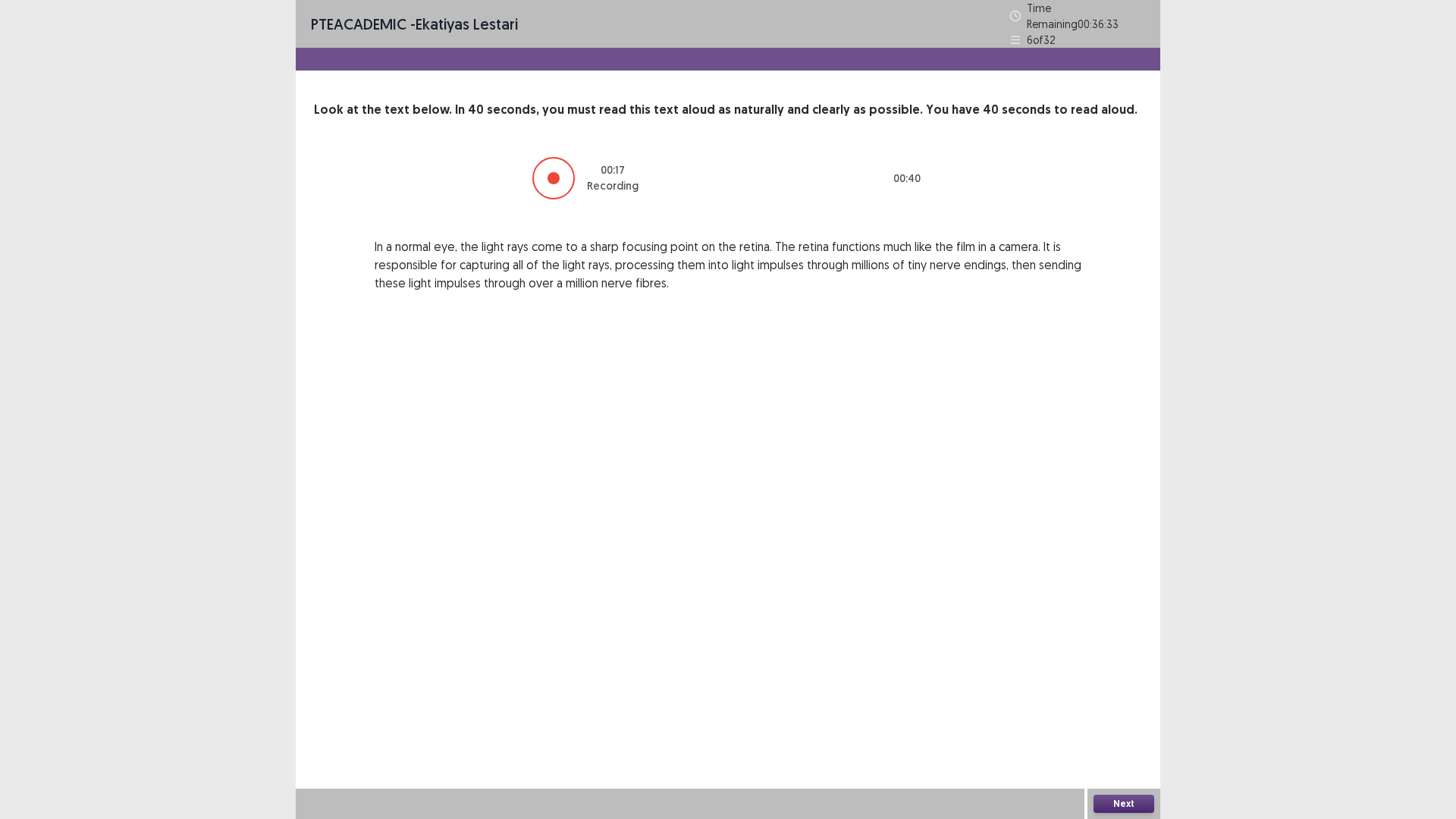
click at [1128, 715] on button "Next" at bounding box center [1124, 803] width 61 height 18
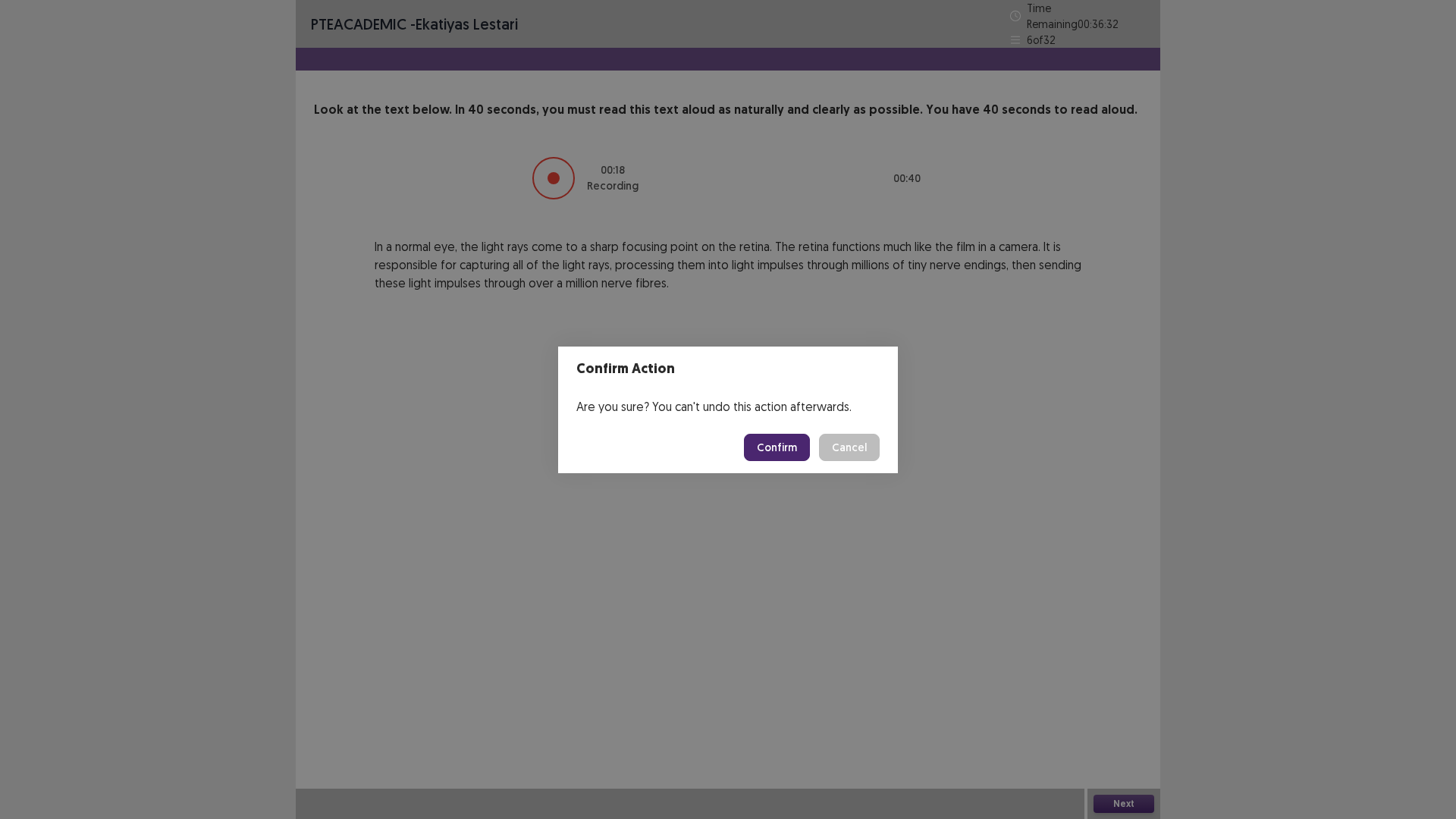
click at [781, 444] on button "Confirm" at bounding box center [776, 447] width 66 height 27
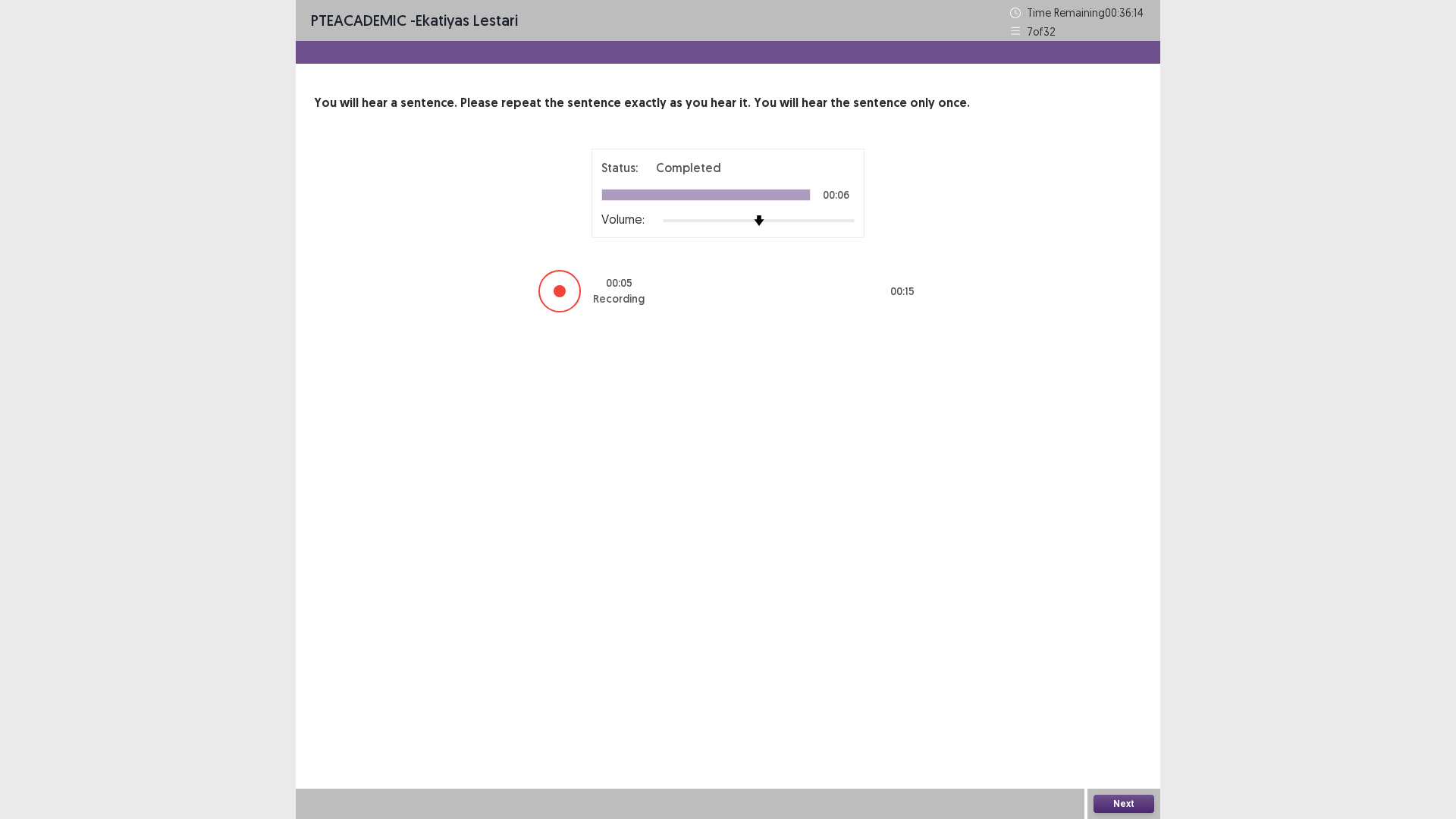
click at [1119, 715] on button "Next" at bounding box center [1124, 803] width 61 height 18
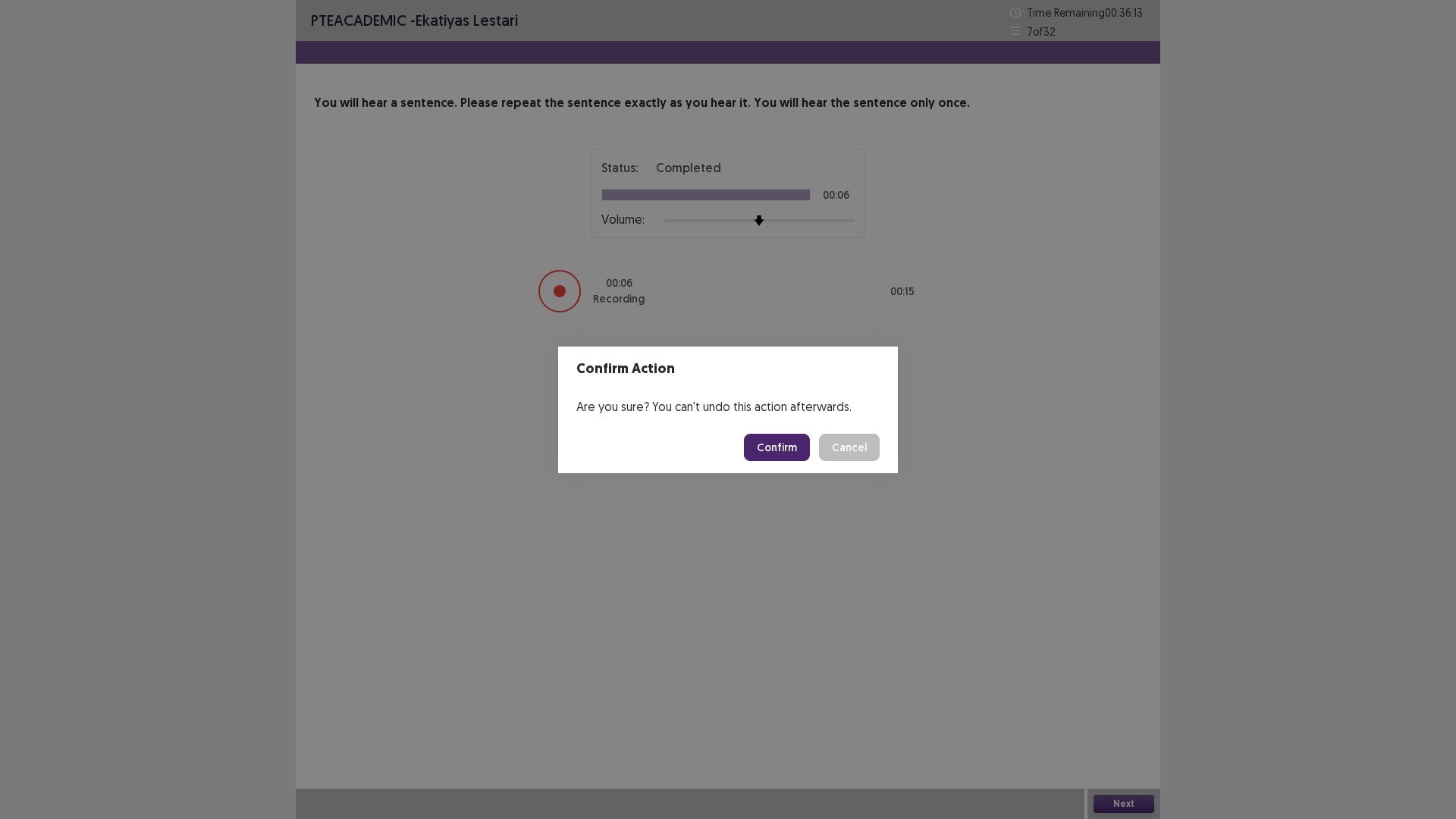
click at [770, 449] on button "Confirm" at bounding box center [776, 447] width 66 height 27
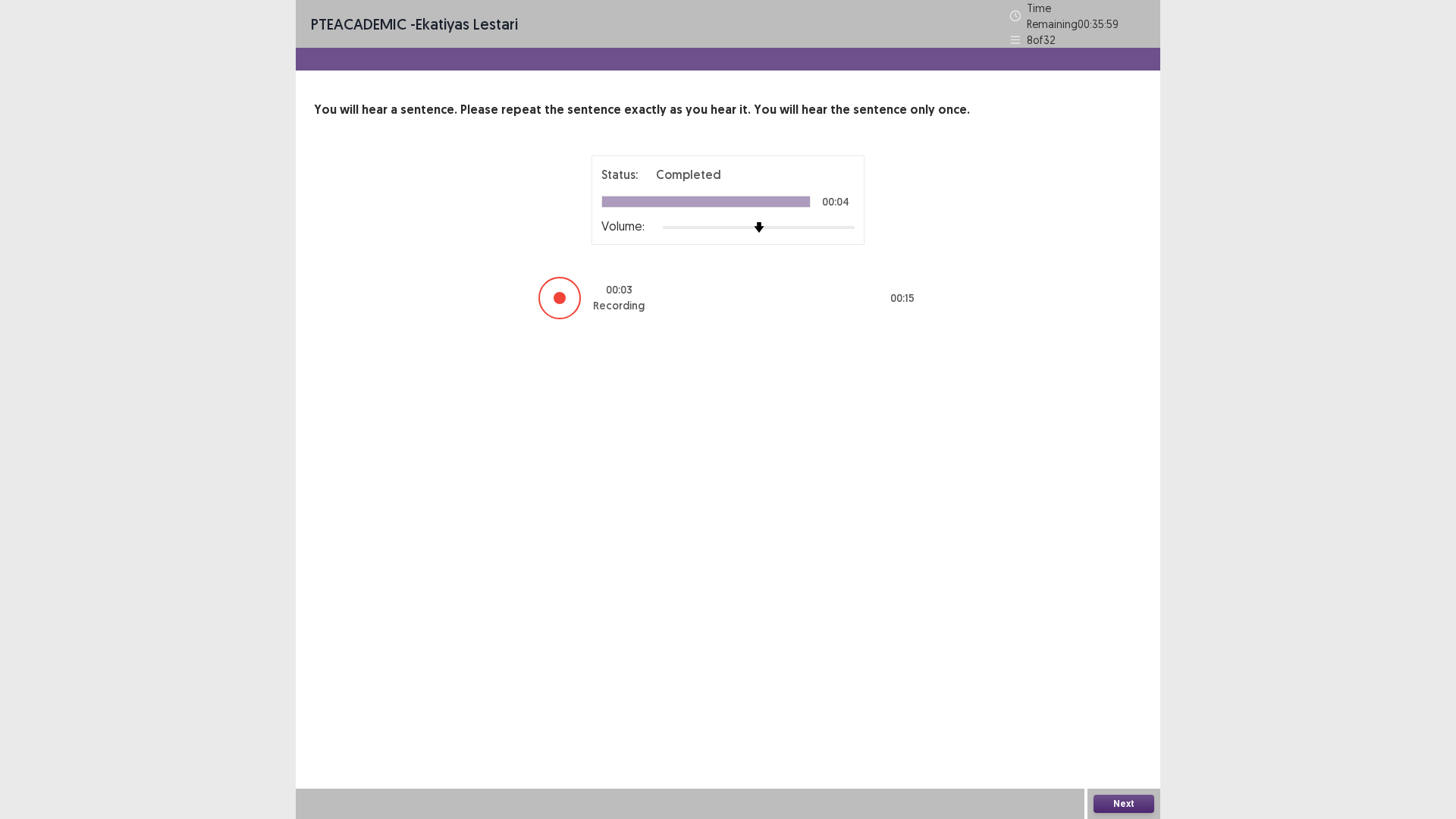
click at [1110, 715] on button "Next" at bounding box center [1124, 803] width 61 height 18
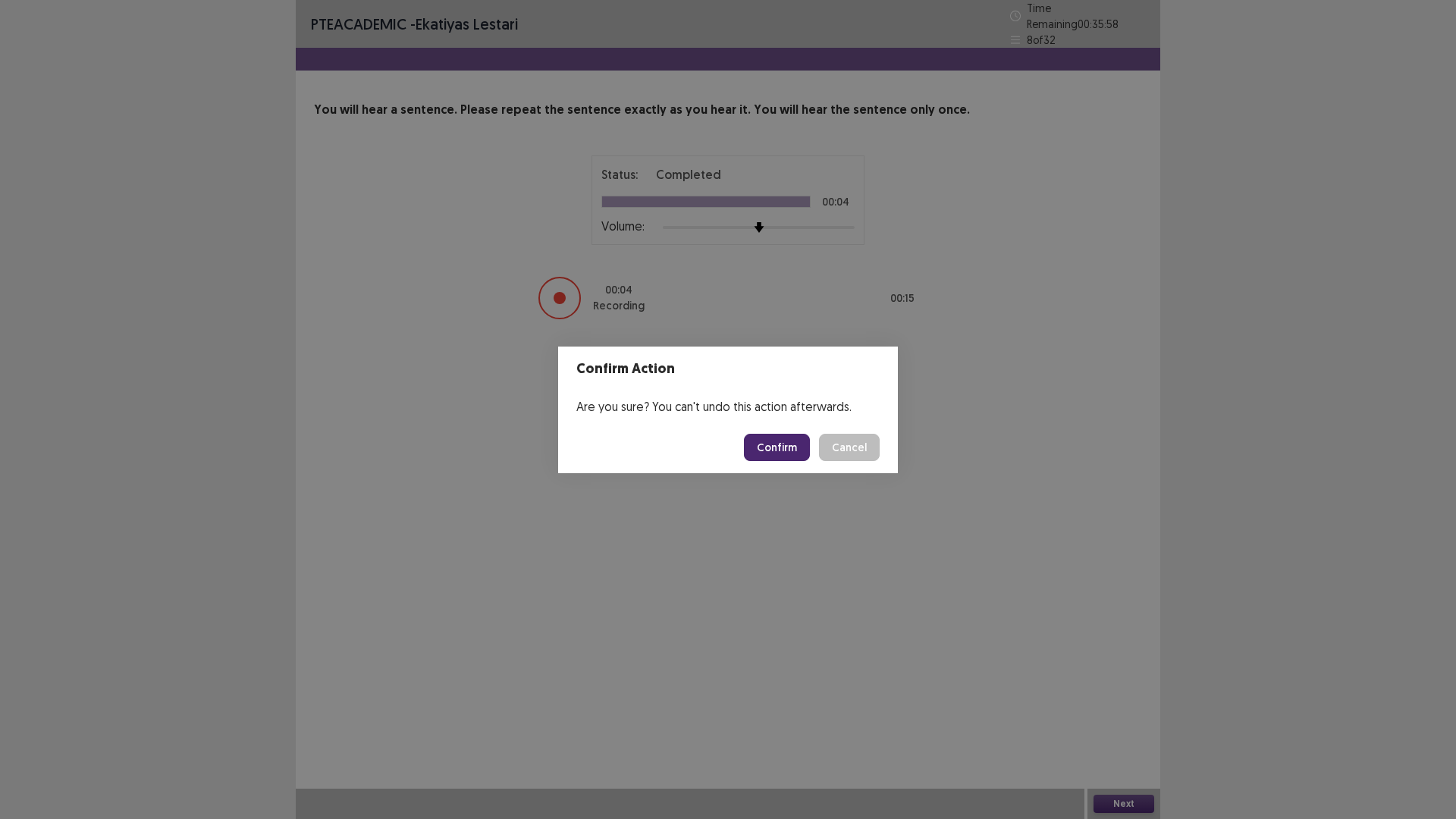
click at [767, 457] on button "Confirm" at bounding box center [776, 447] width 66 height 27
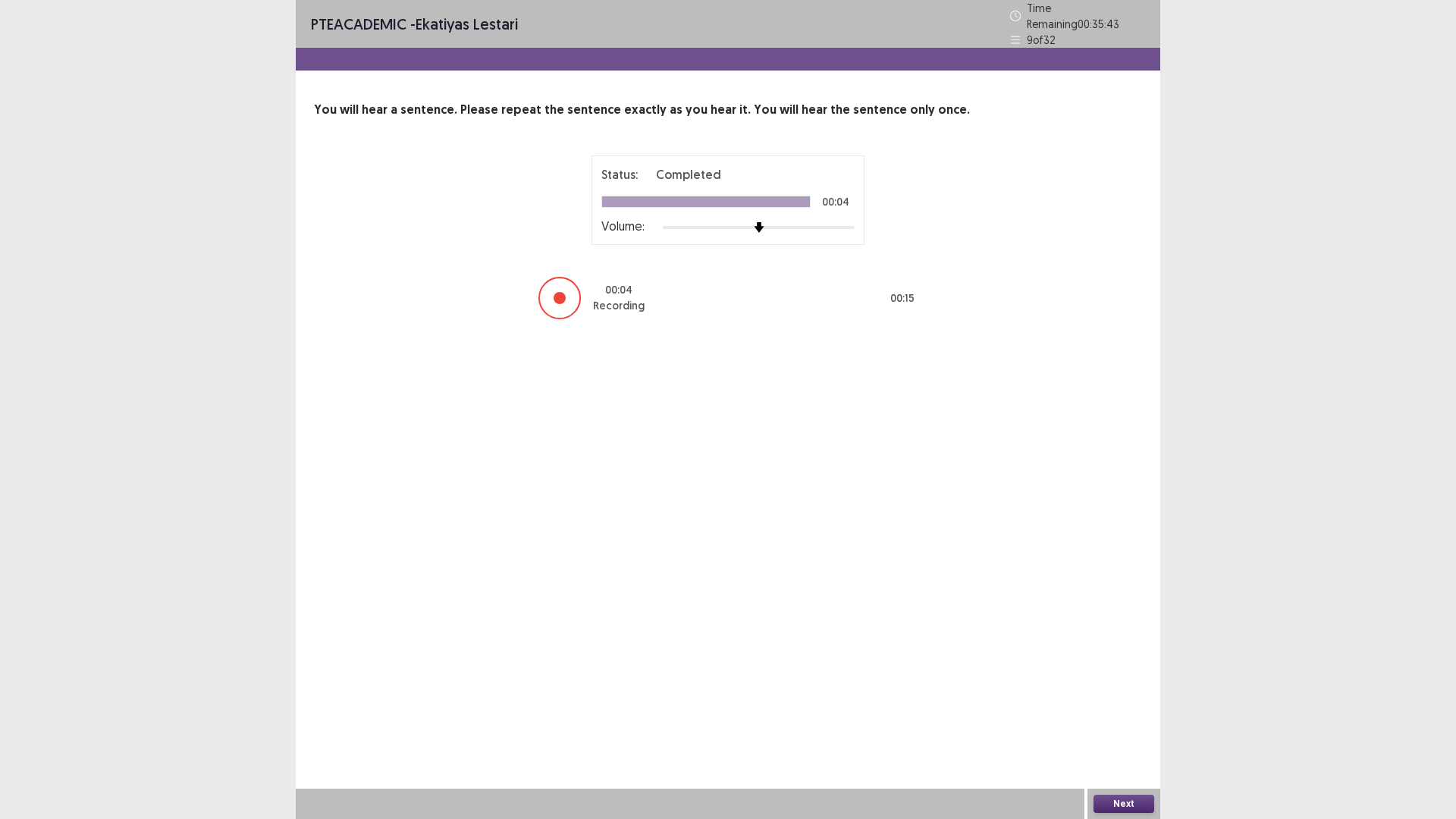
click at [1133, 715] on button "Next" at bounding box center [1124, 803] width 61 height 18
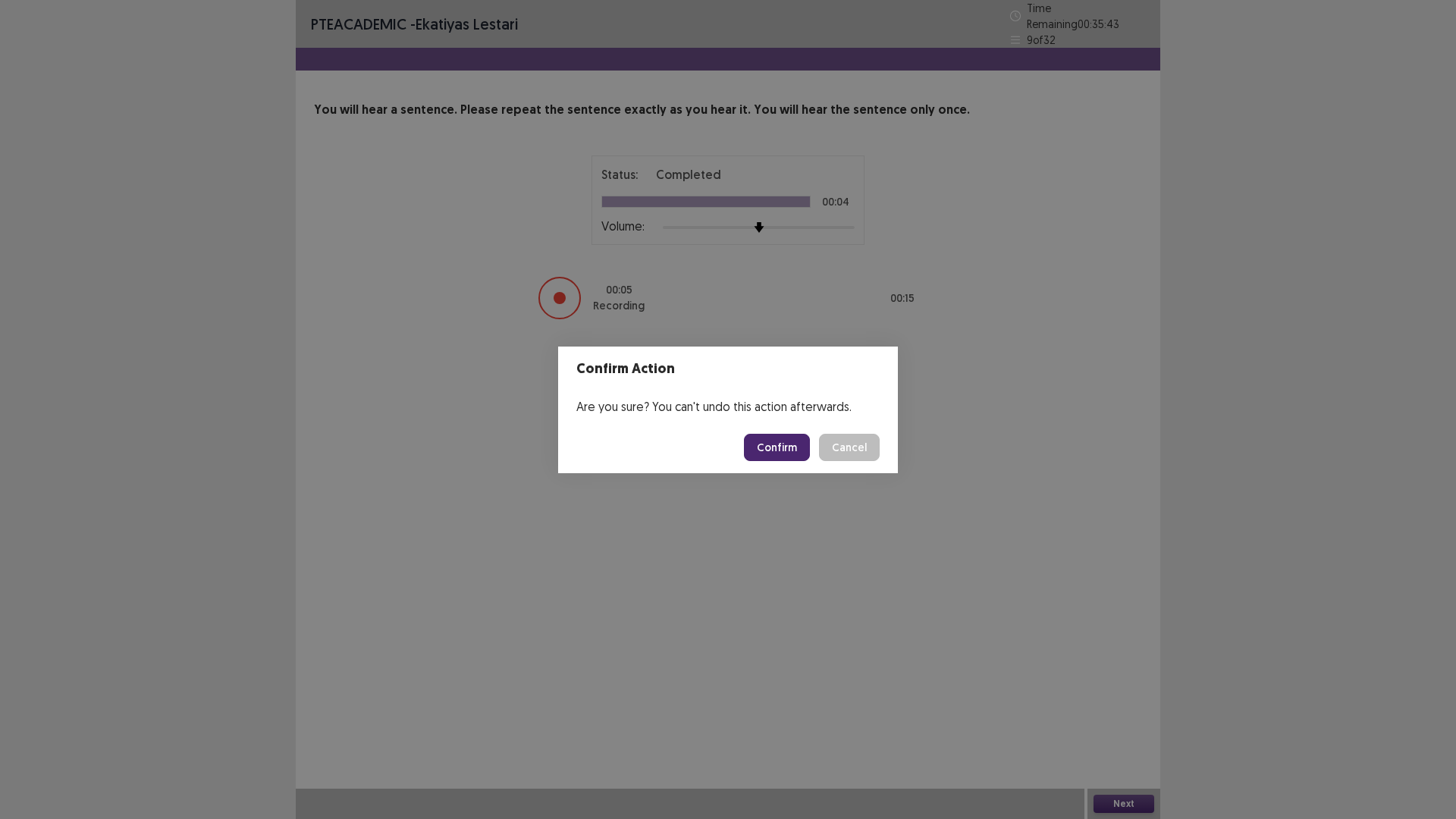
click at [789, 451] on button "Confirm" at bounding box center [776, 447] width 66 height 27
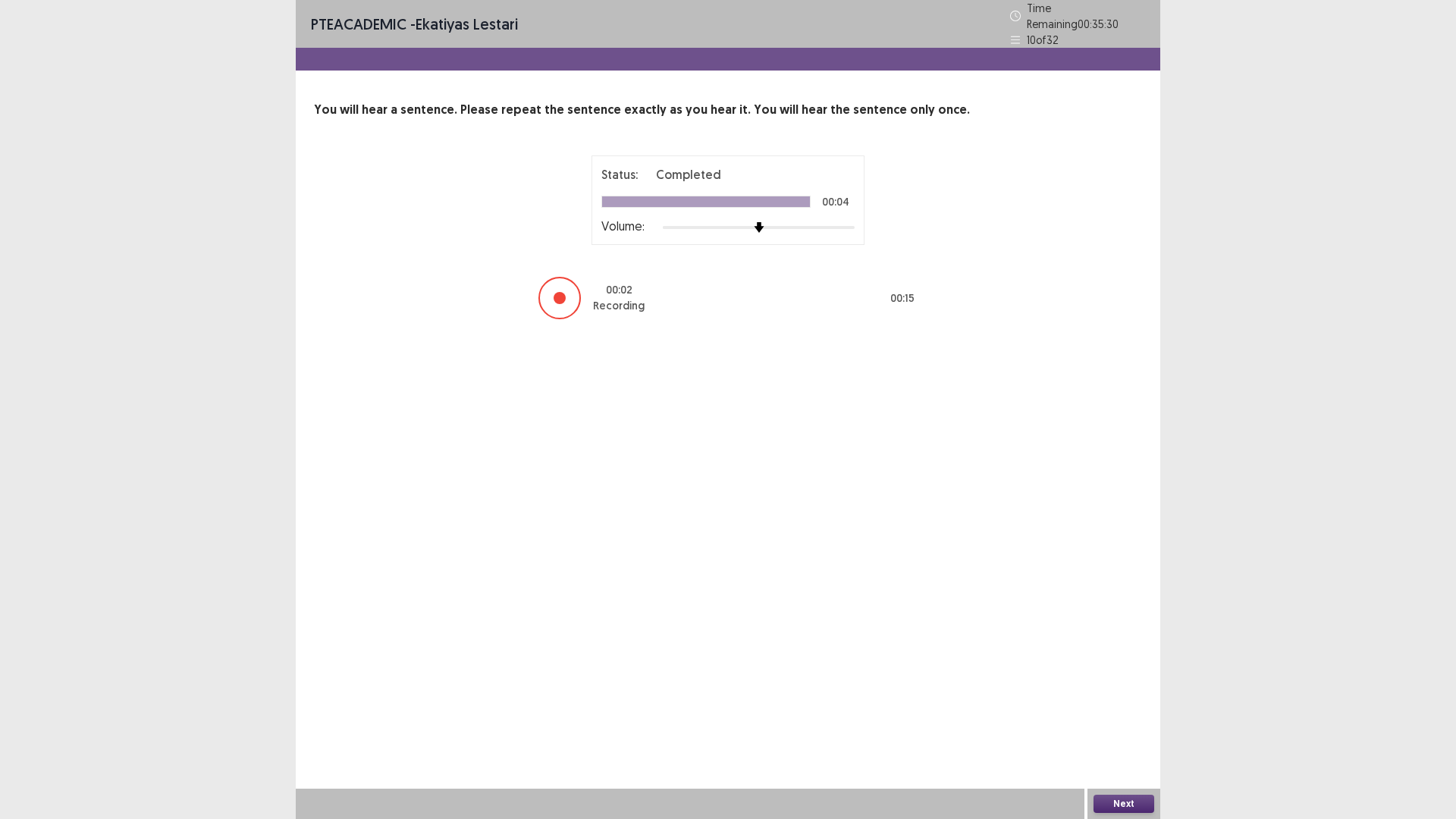
click at [1113, 715] on button "Next" at bounding box center [1124, 803] width 61 height 18
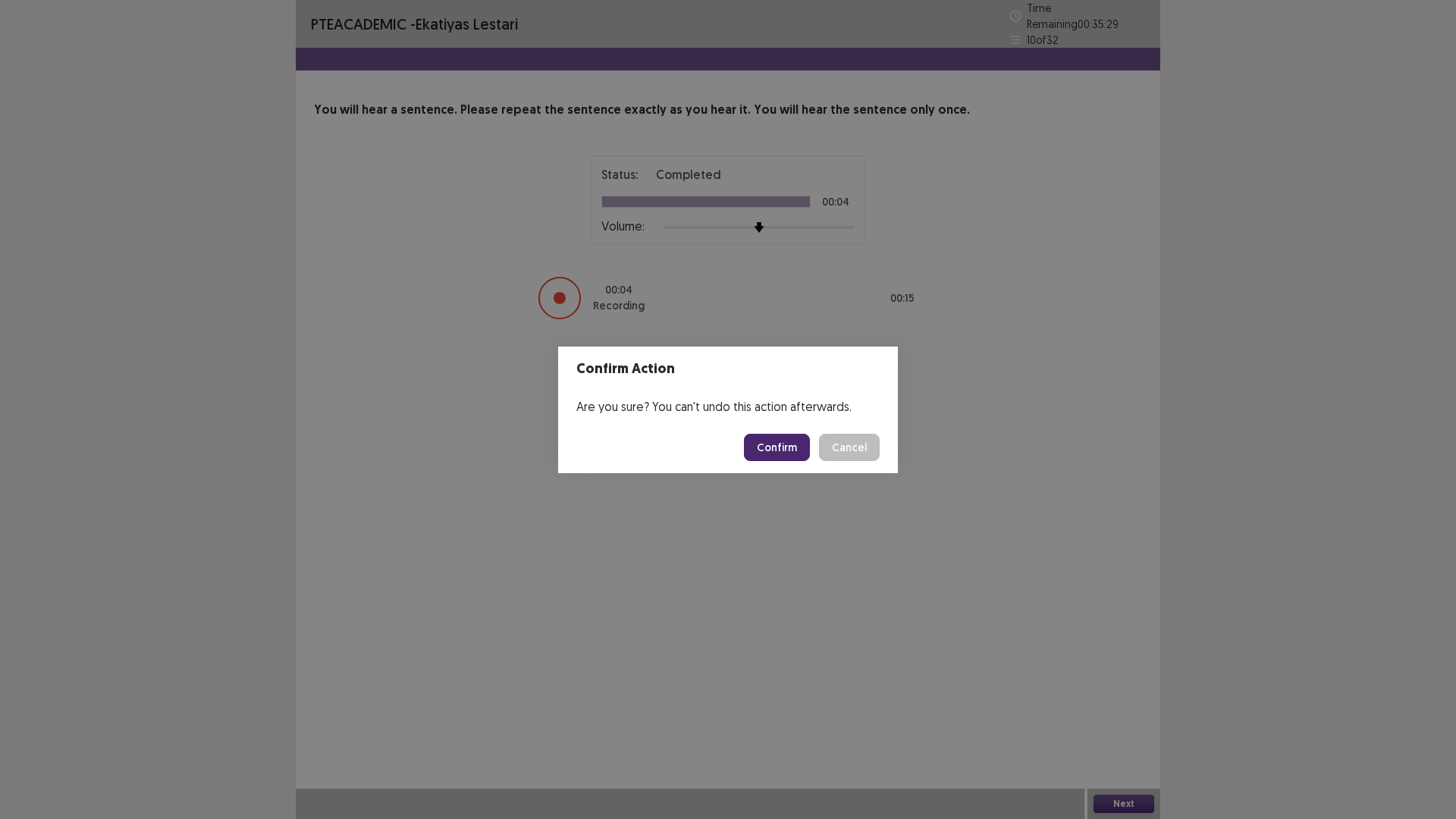
click at [774, 466] on footer "Confirm Cancel" at bounding box center [728, 447] width 340 height 52
click at [779, 453] on button "Confirm" at bounding box center [776, 447] width 66 height 27
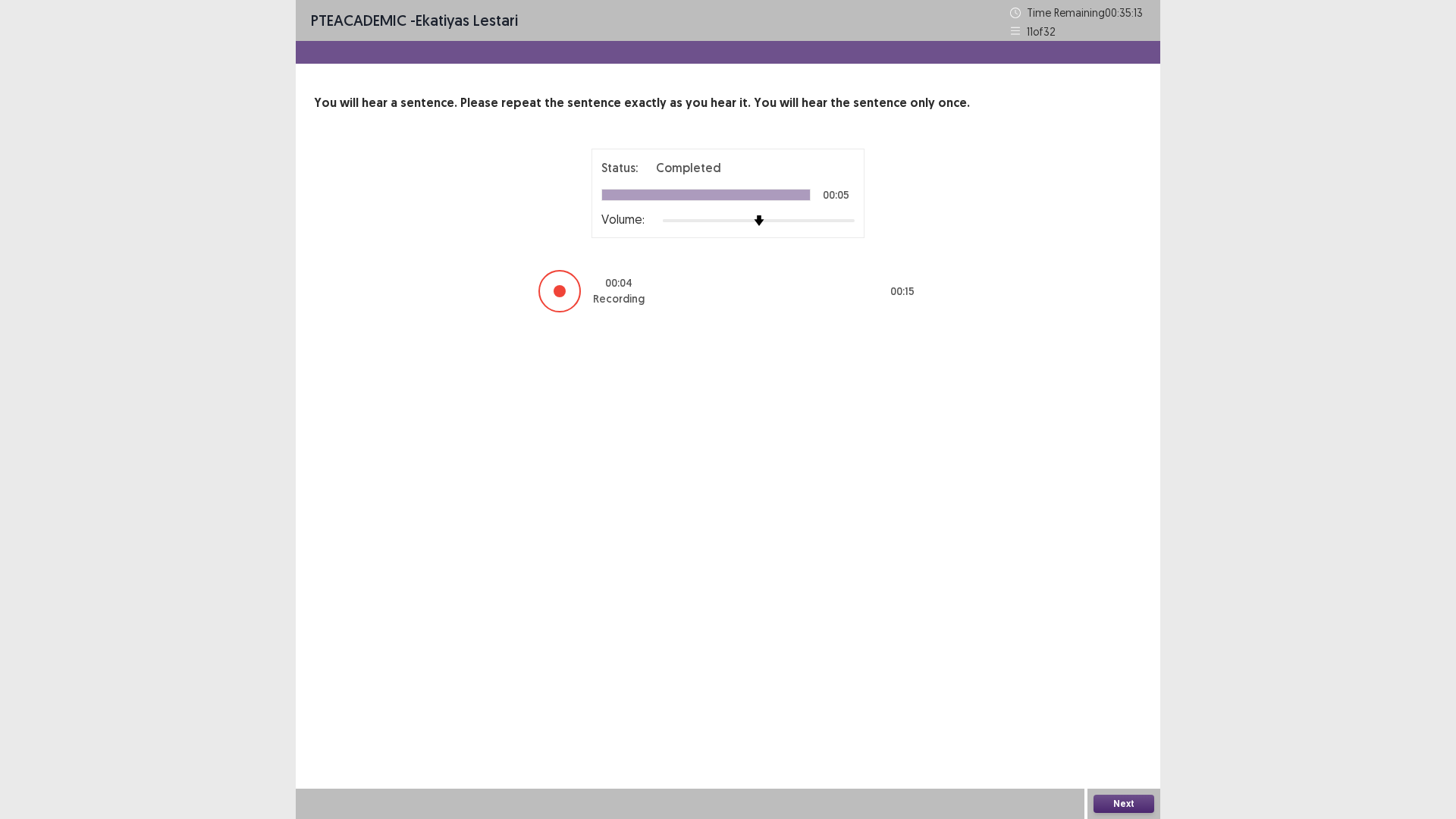
click at [1108, 715] on button "Next" at bounding box center [1124, 803] width 61 height 18
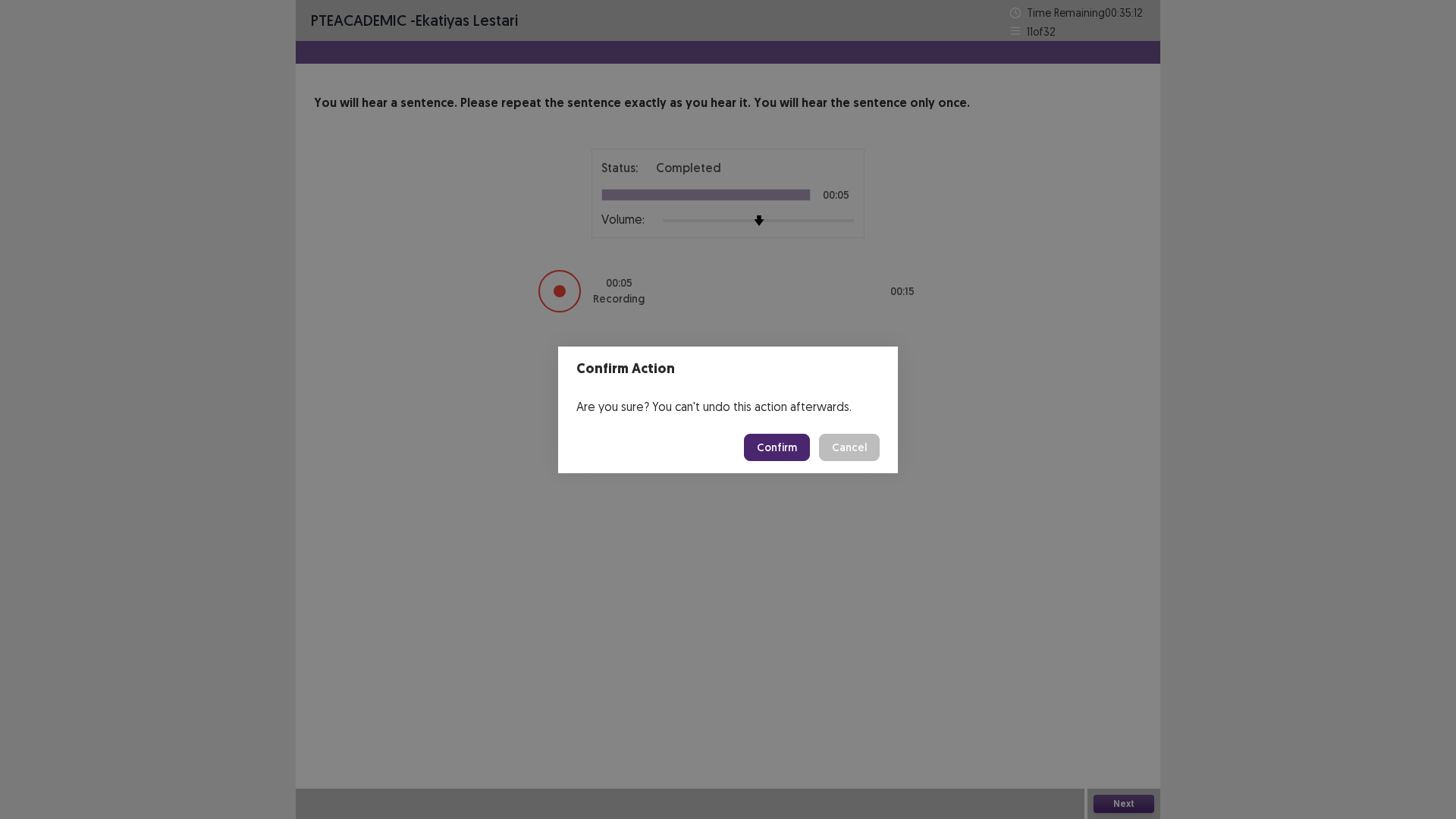
click at [780, 448] on button "Confirm" at bounding box center [776, 447] width 66 height 27
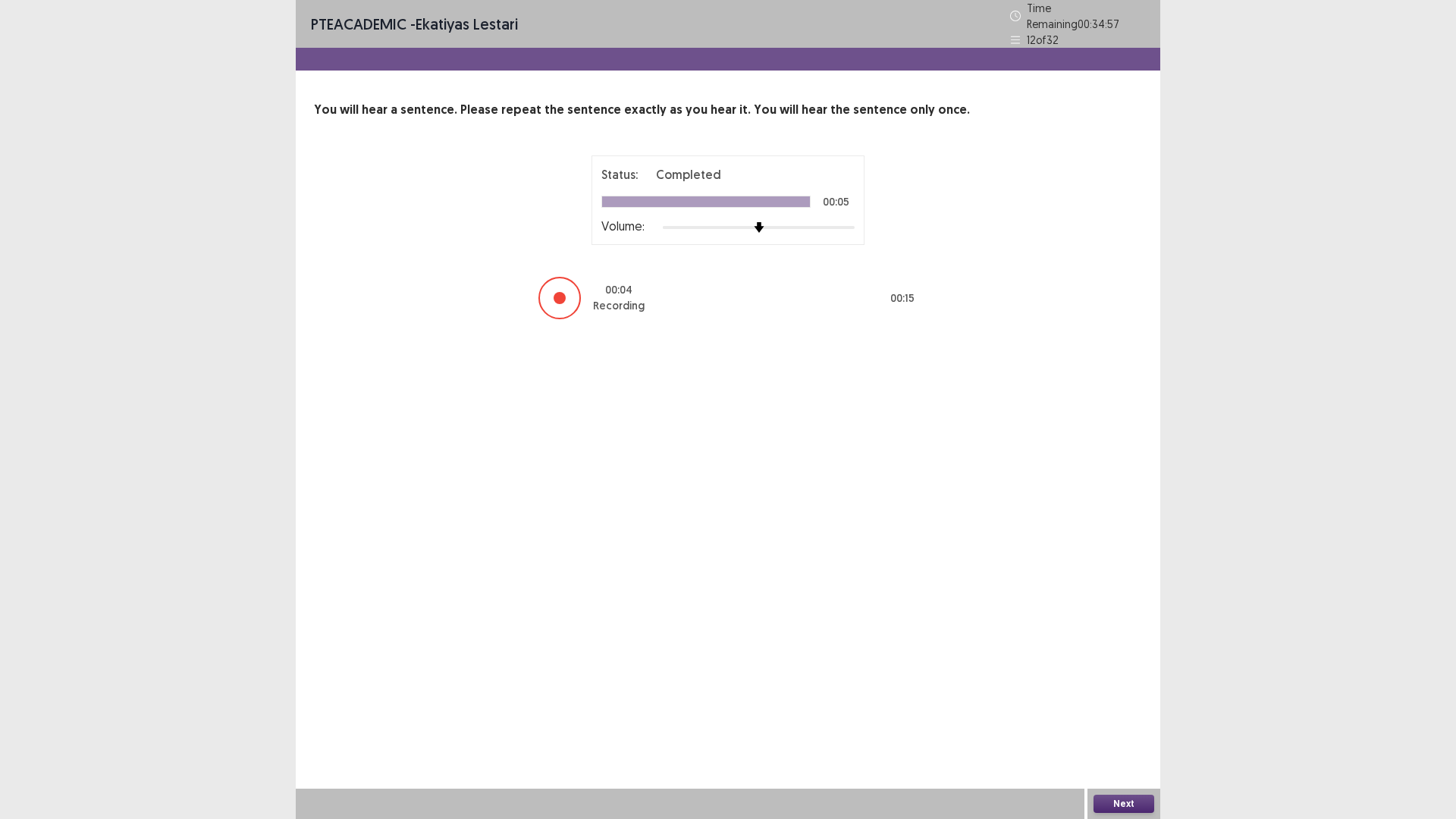
click at [1168, 715] on div "PTE academic - Ekatiyas lestari Time Remaining 00 : 34 : 57 12 of 32 You will h…" at bounding box center [728, 409] width 1456 height 819
click at [1127, 715] on button "Next" at bounding box center [1124, 803] width 61 height 18
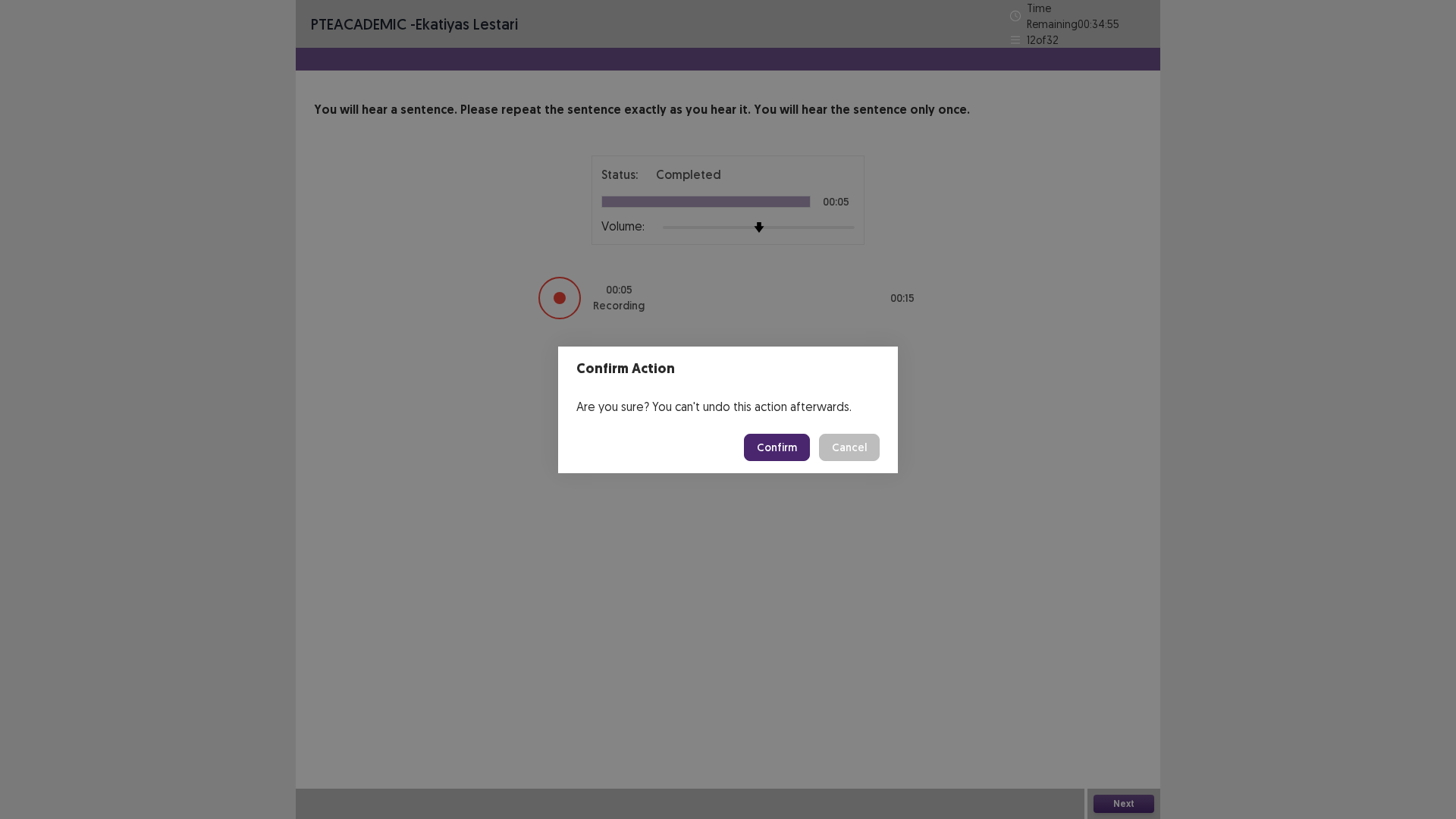
click at [843, 439] on button "Cancel" at bounding box center [850, 447] width 61 height 27
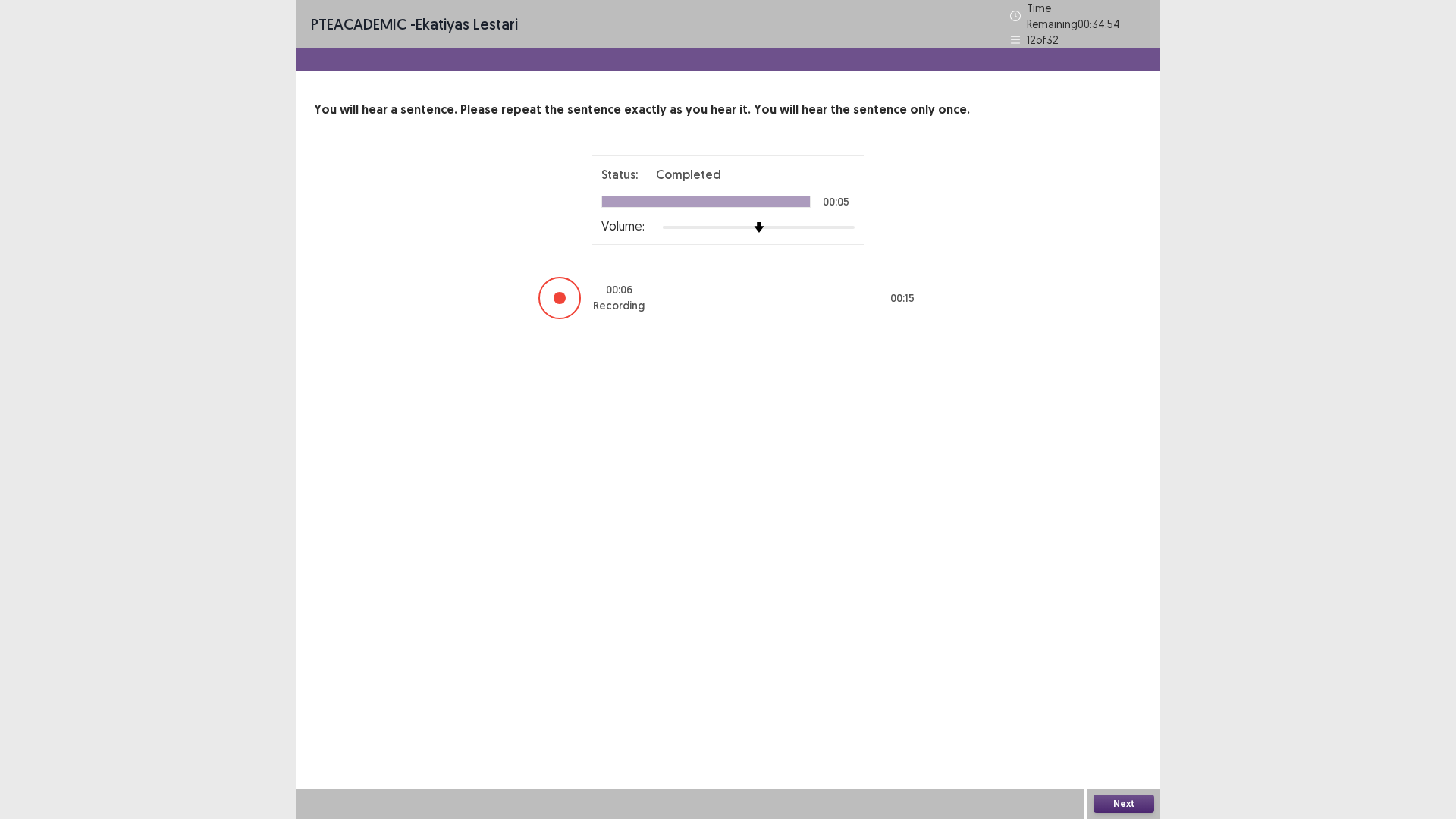
click at [1147, 715] on button "Next" at bounding box center [1124, 803] width 61 height 18
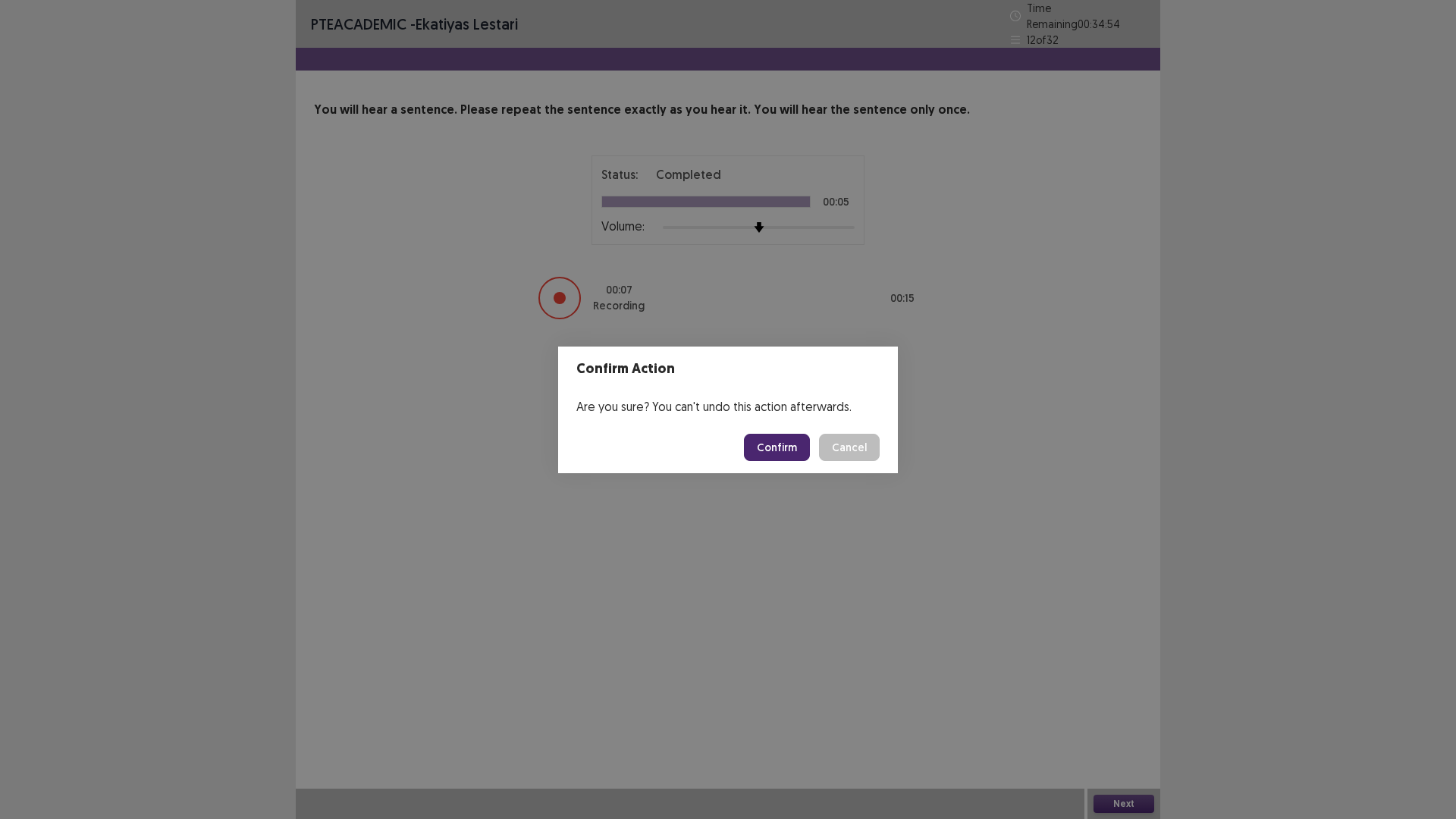
click at [790, 443] on button "Confirm" at bounding box center [776, 447] width 66 height 27
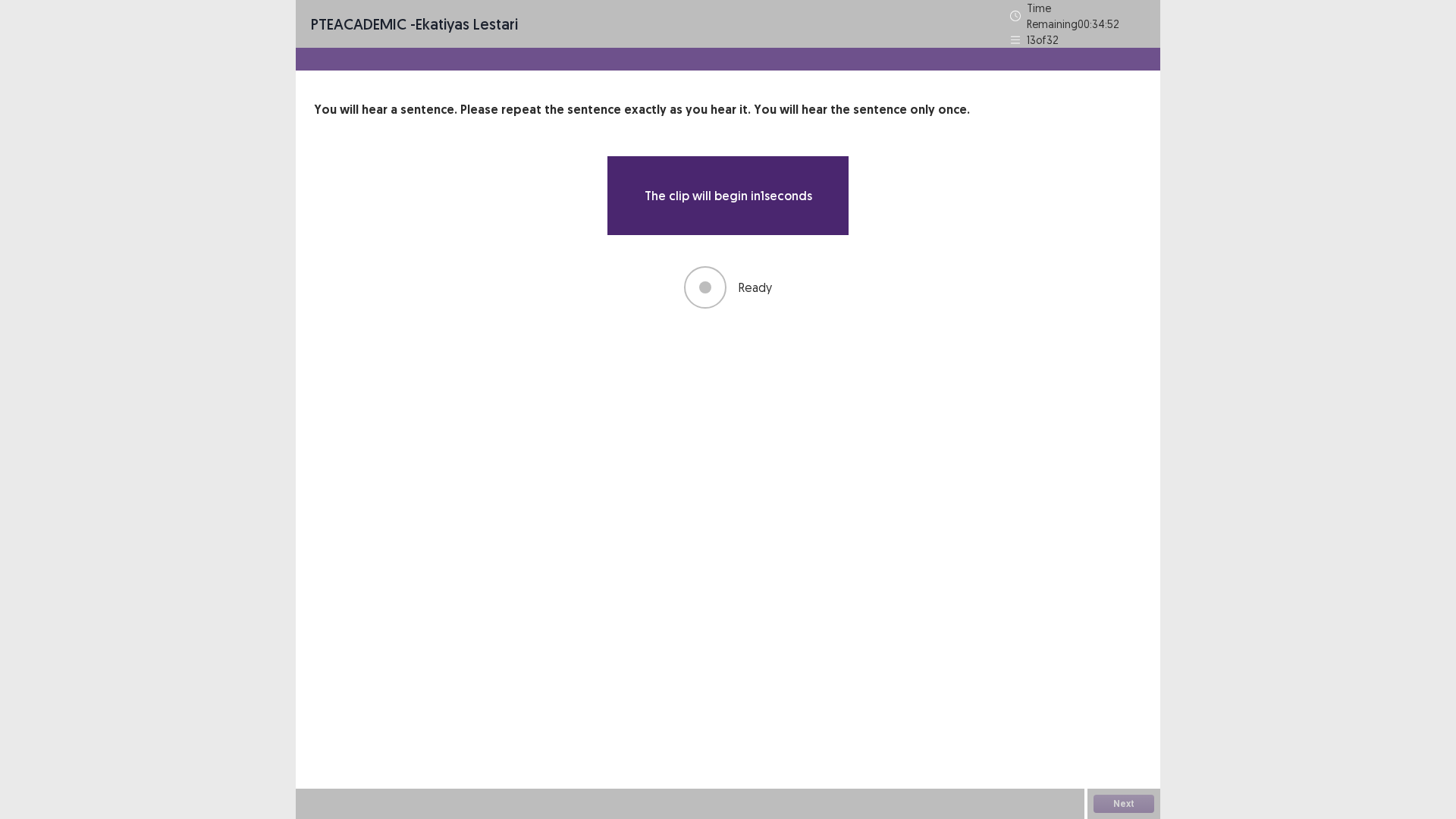
drag, startPoint x: 1017, startPoint y: 775, endPoint x: 1033, endPoint y: 818, distance: 45.9
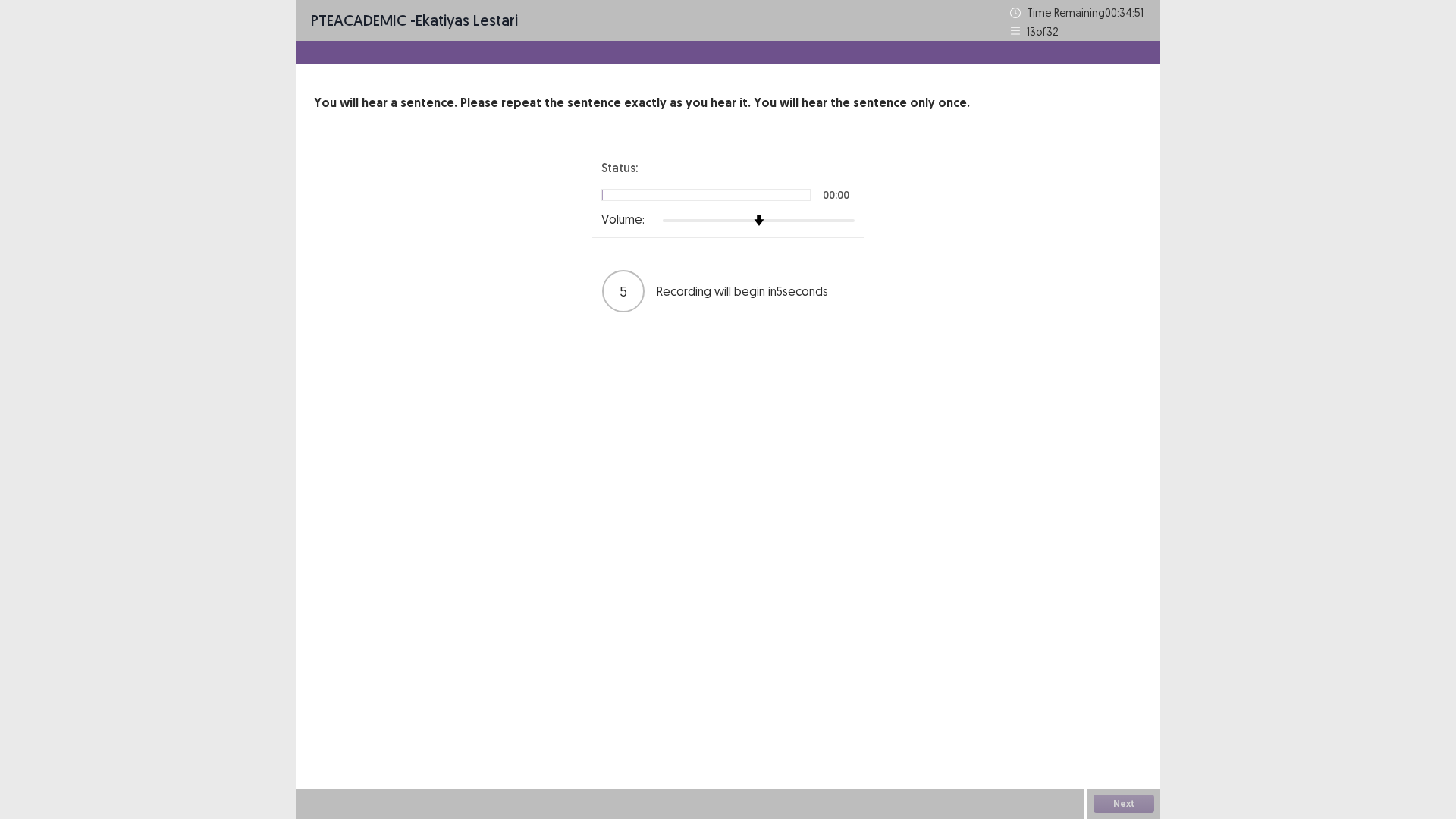
drag, startPoint x: 1033, startPoint y: 818, endPoint x: 629, endPoint y: 661, distance: 433.4
click at [629, 661] on div "PTE academic - Ekatiyas lestari Time Remaining 00 : 34 : 51 13 of 32 You will h…" at bounding box center [728, 409] width 864 height 819
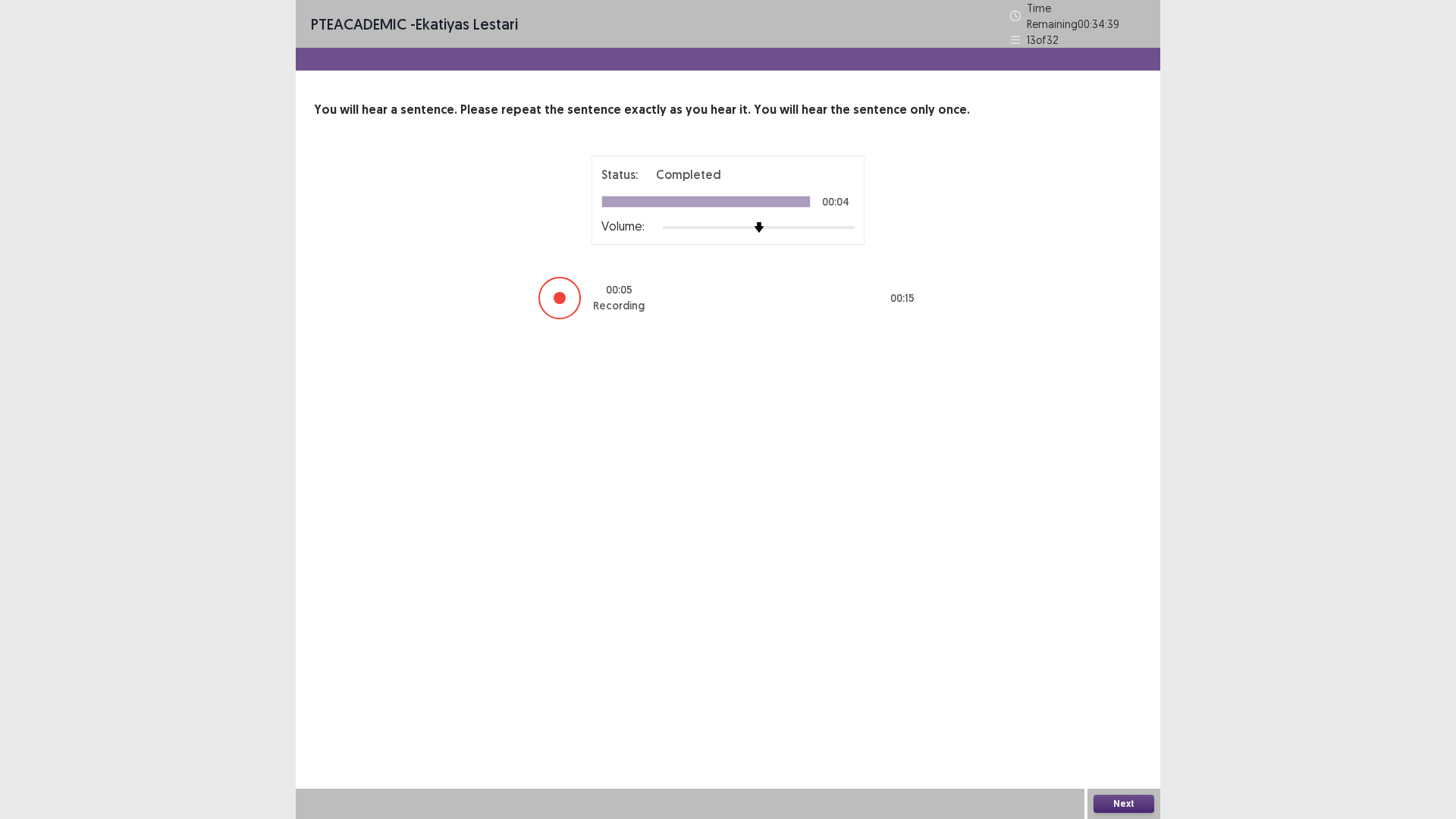
click at [1142, 715] on button "Next" at bounding box center [1124, 803] width 61 height 18
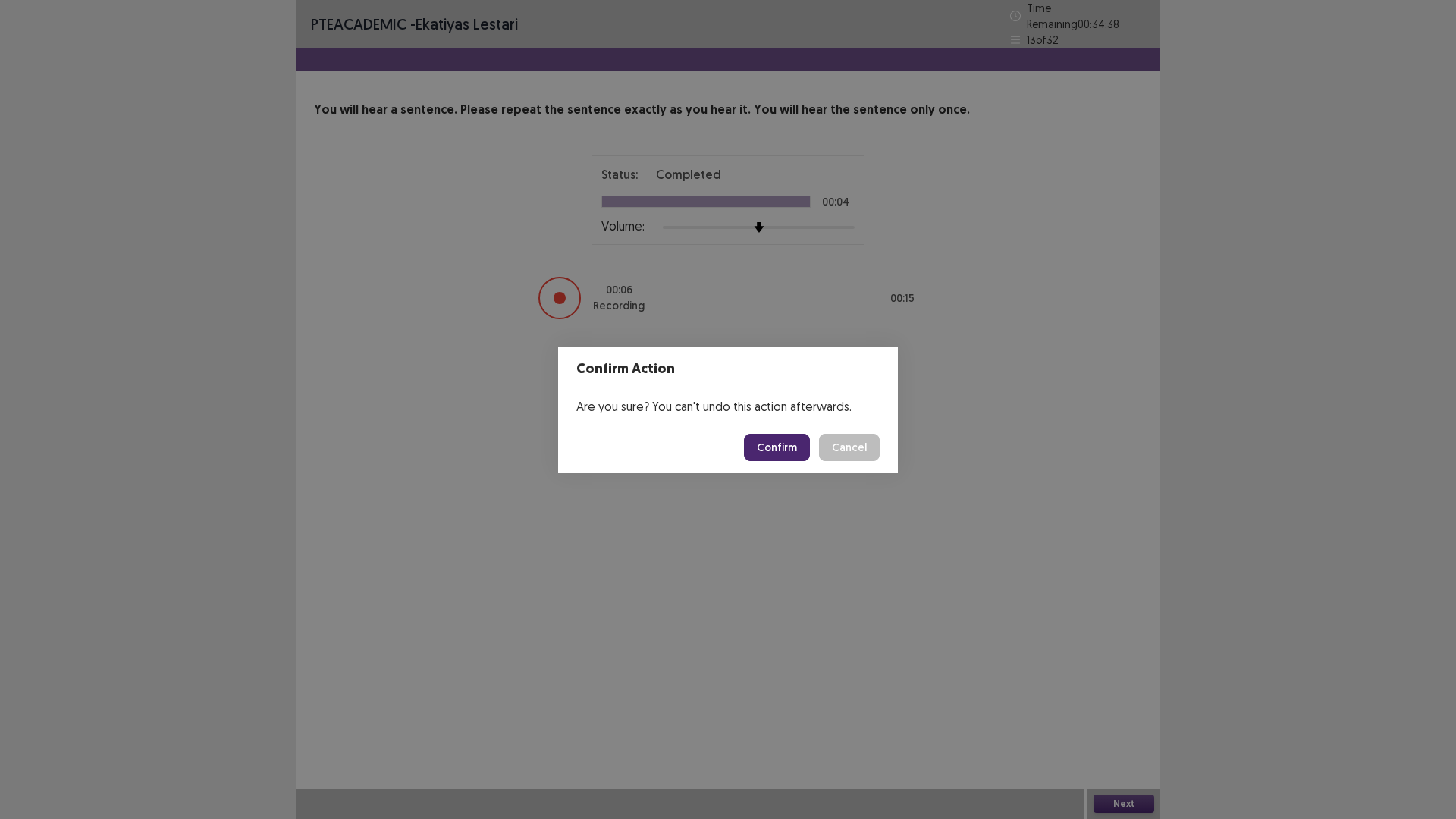
click at [772, 441] on button "Confirm" at bounding box center [776, 447] width 66 height 27
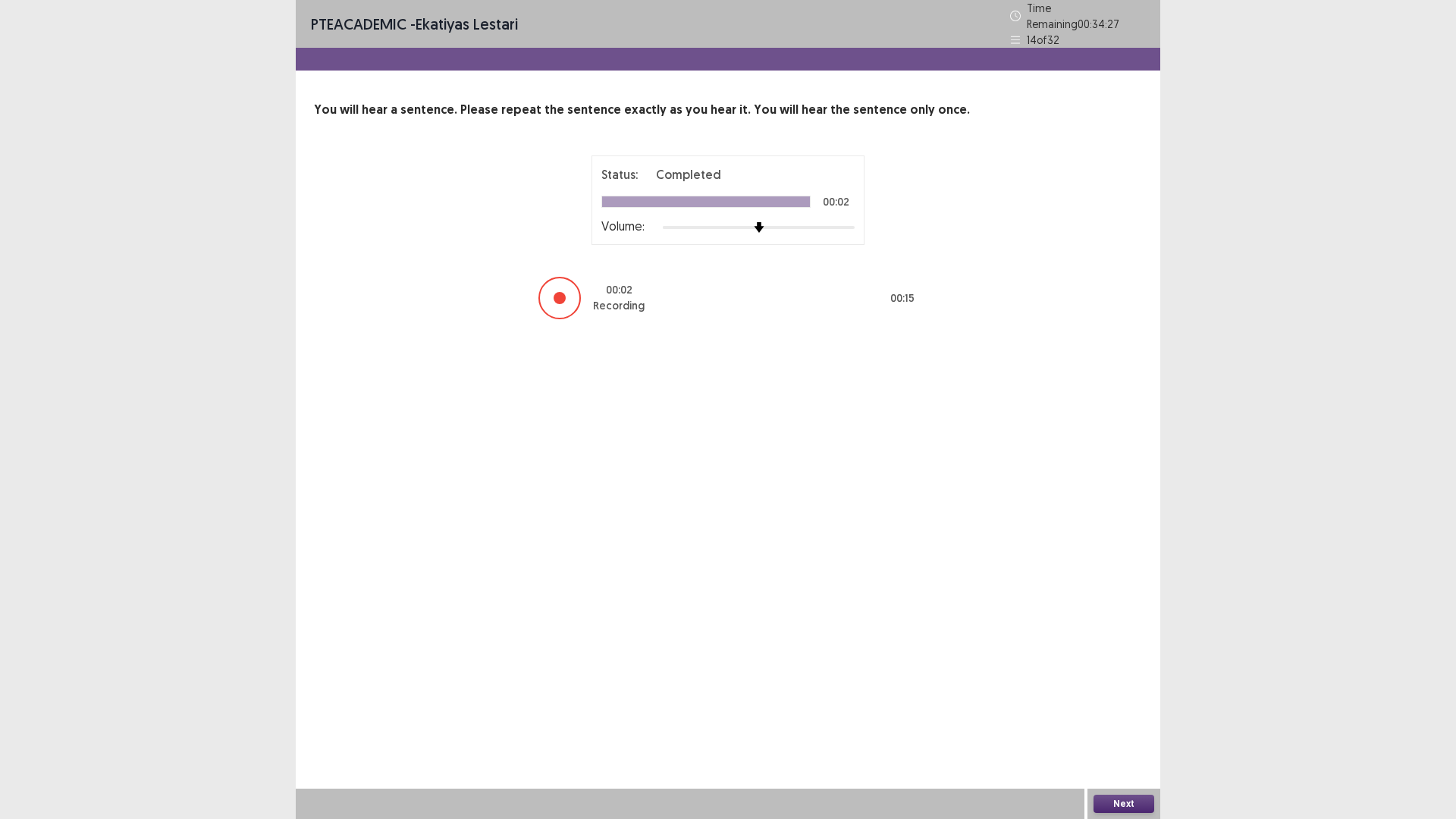
click at [1131, 715] on button "Next" at bounding box center [1124, 803] width 61 height 18
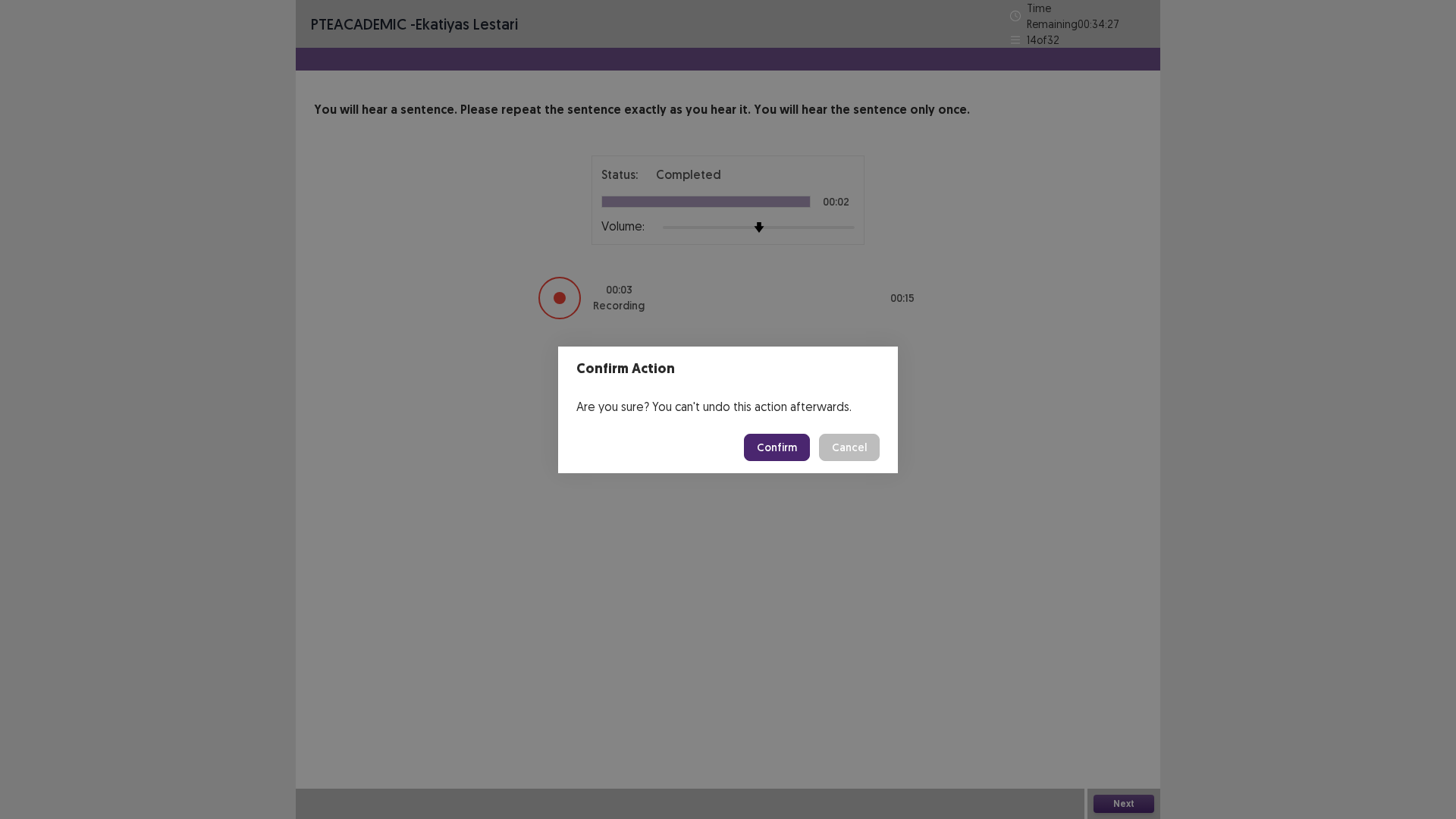
click at [796, 435] on button "Confirm" at bounding box center [776, 447] width 66 height 27
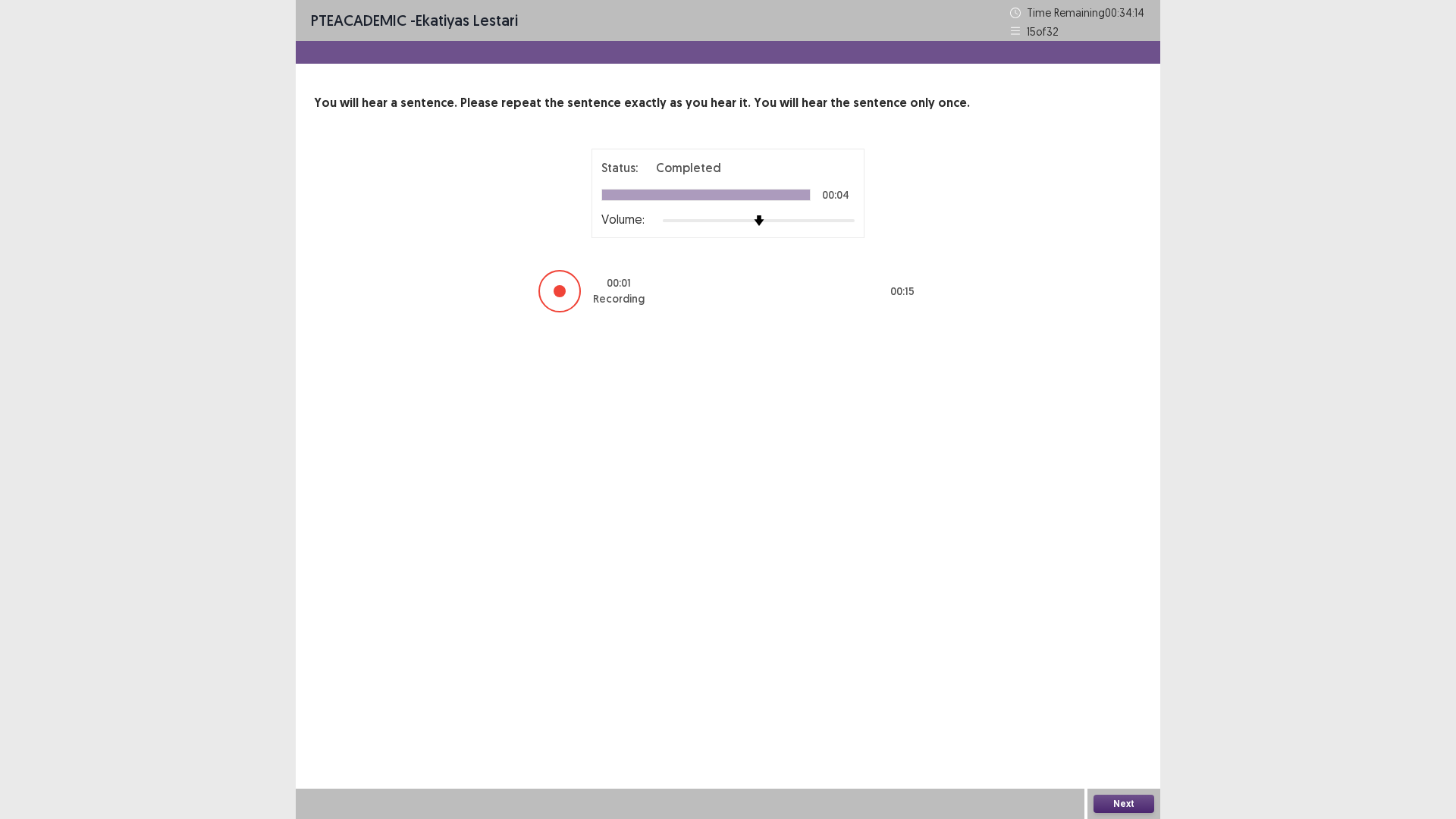
click at [1113, 715] on button "Next" at bounding box center [1124, 803] width 61 height 18
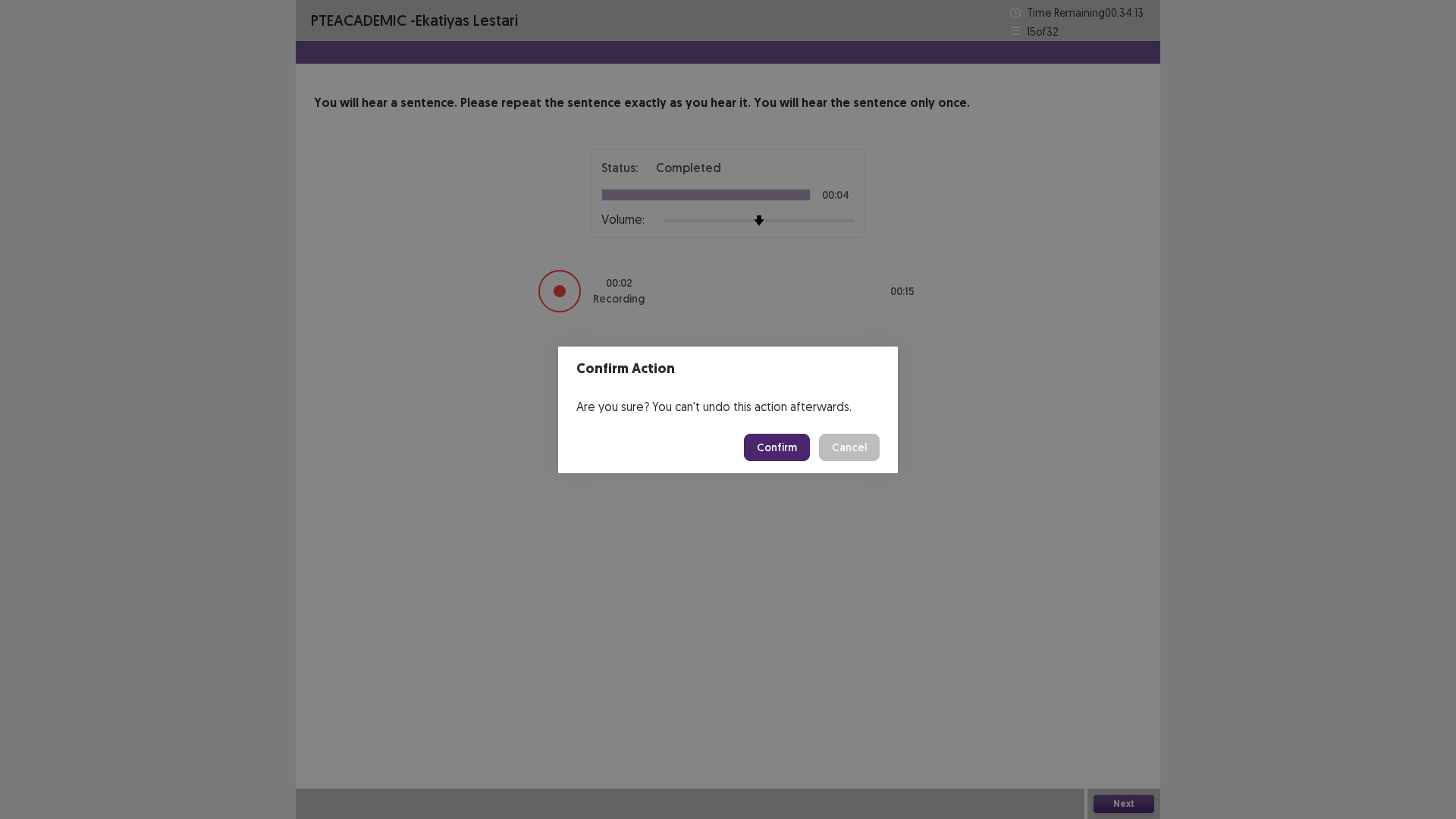
click at [798, 455] on button "Confirm" at bounding box center [776, 447] width 66 height 27
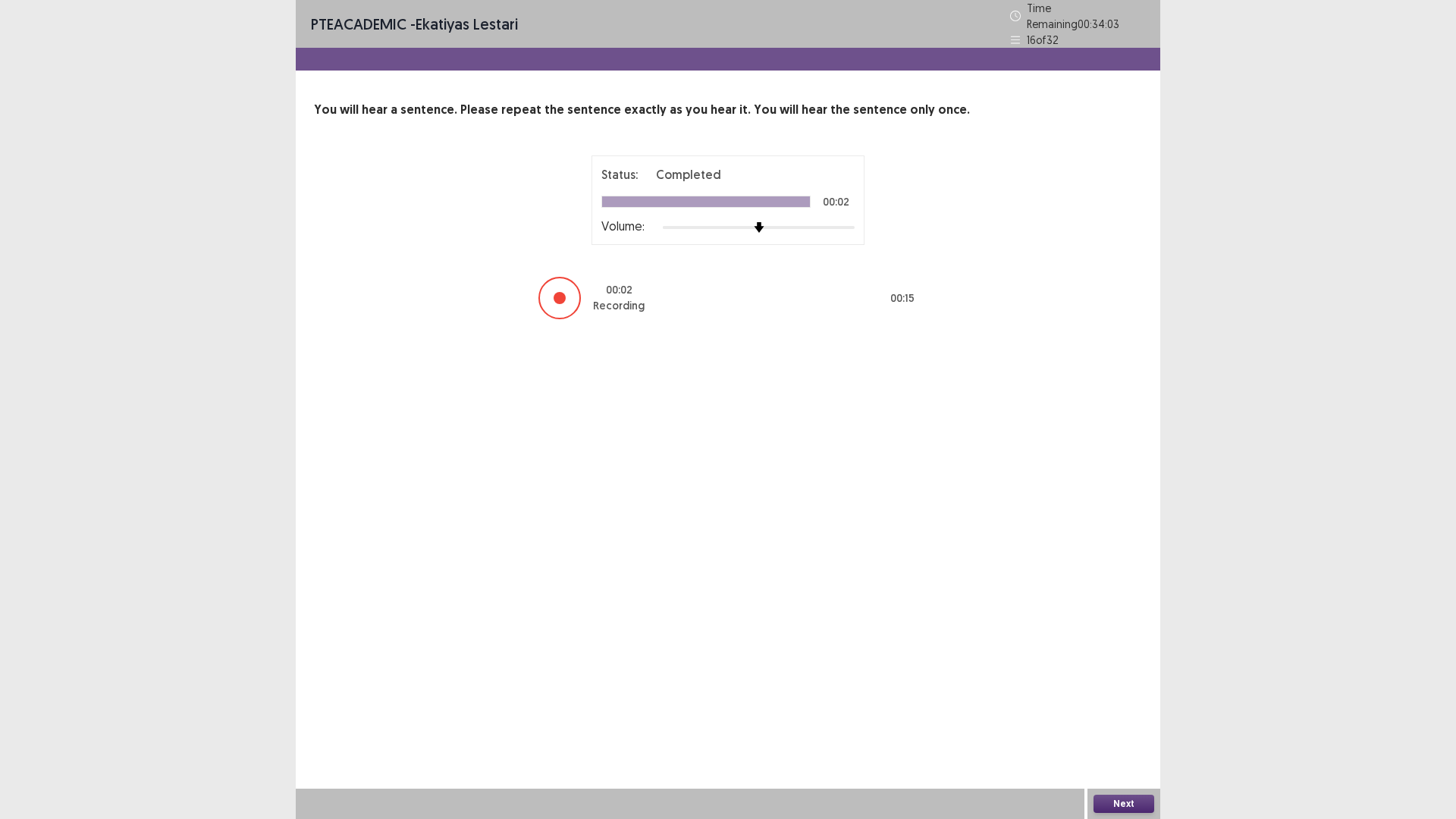
click at [1118, 715] on button "Next" at bounding box center [1124, 803] width 61 height 18
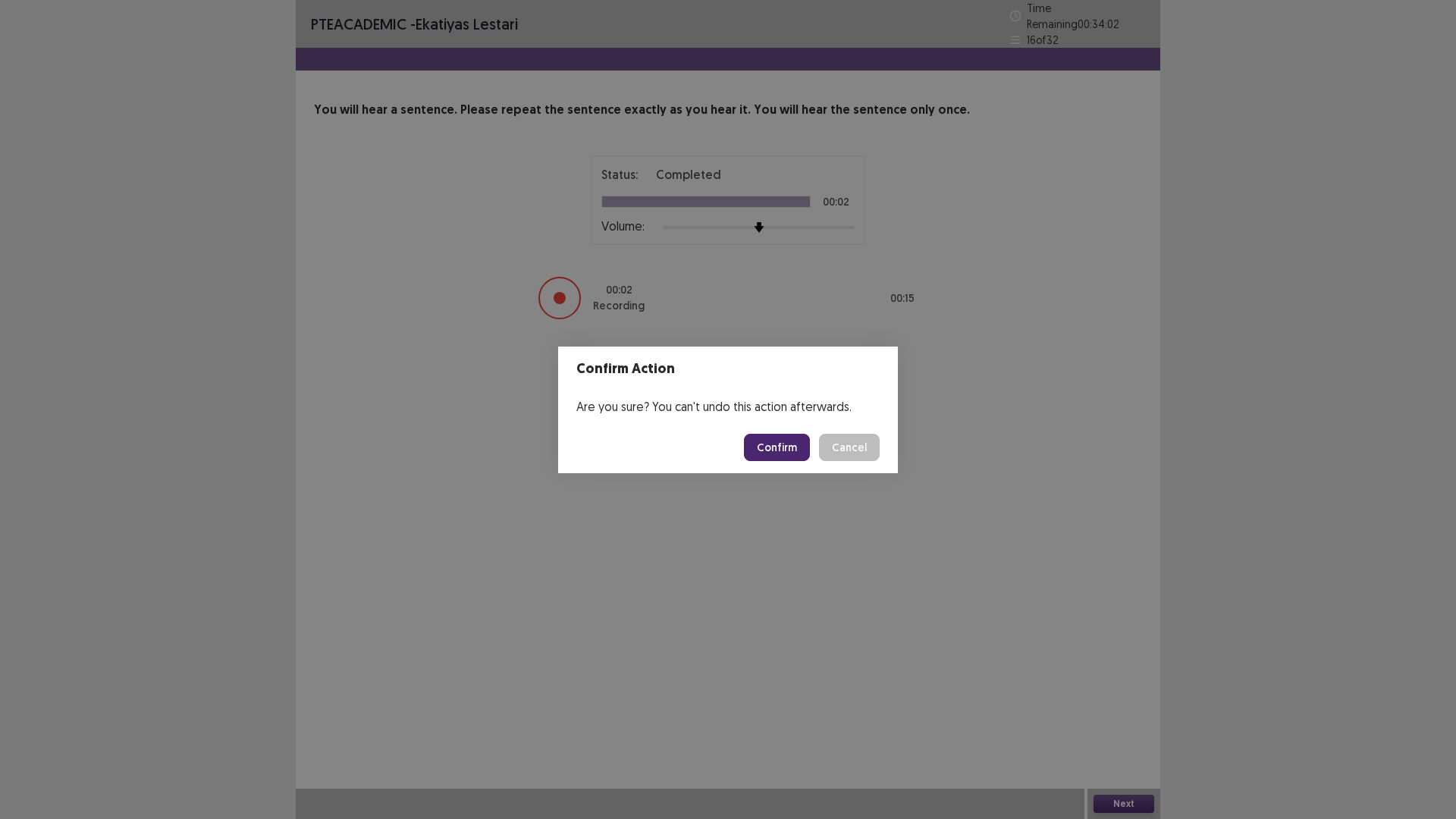
click at [790, 462] on footer "Confirm Cancel" at bounding box center [728, 447] width 340 height 52
click at [803, 437] on button "Confirm" at bounding box center [776, 447] width 66 height 27
